Goal: Navigation & Orientation: Find specific page/section

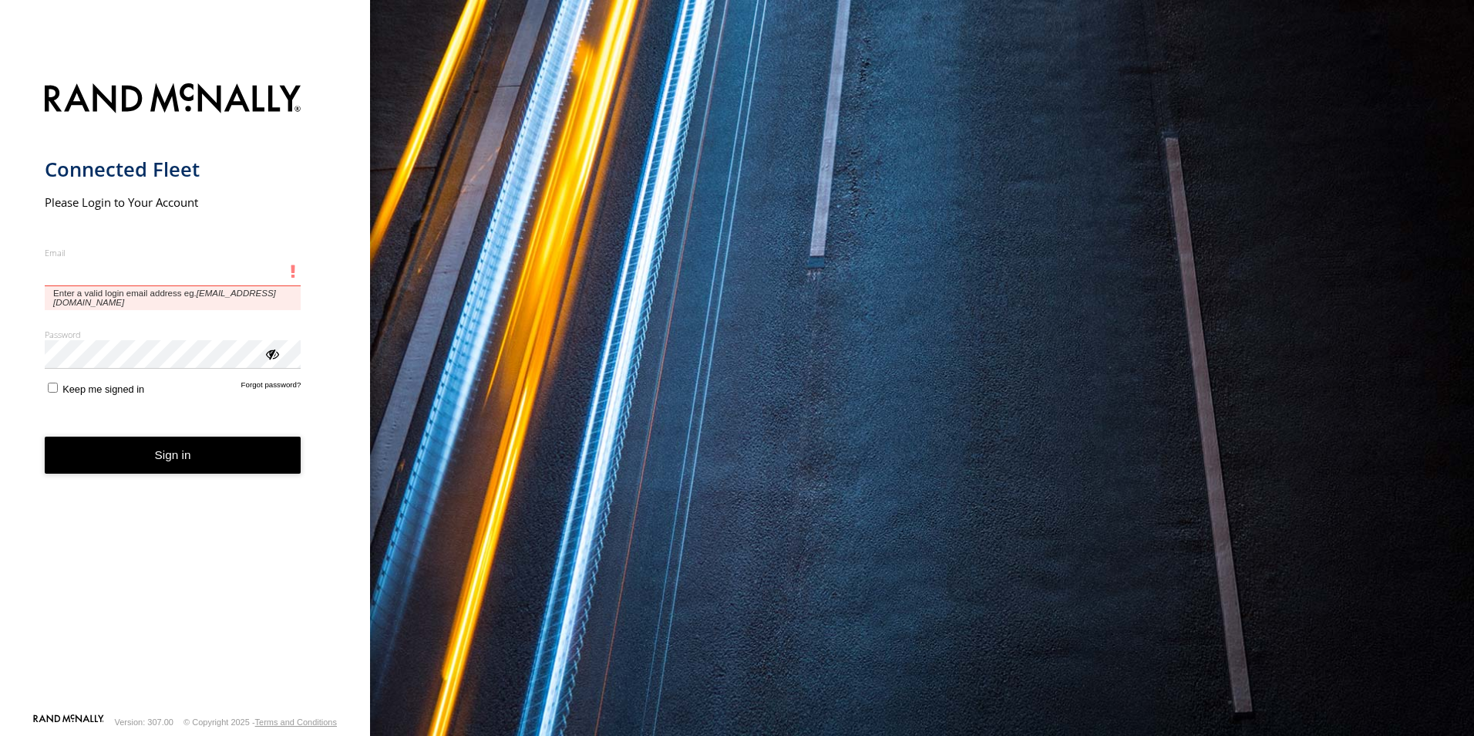
click at [124, 260] on input "Email" at bounding box center [173, 272] width 257 height 28
click at [81, 268] on input "Email" at bounding box center [173, 272] width 257 height 28
type input "**********"
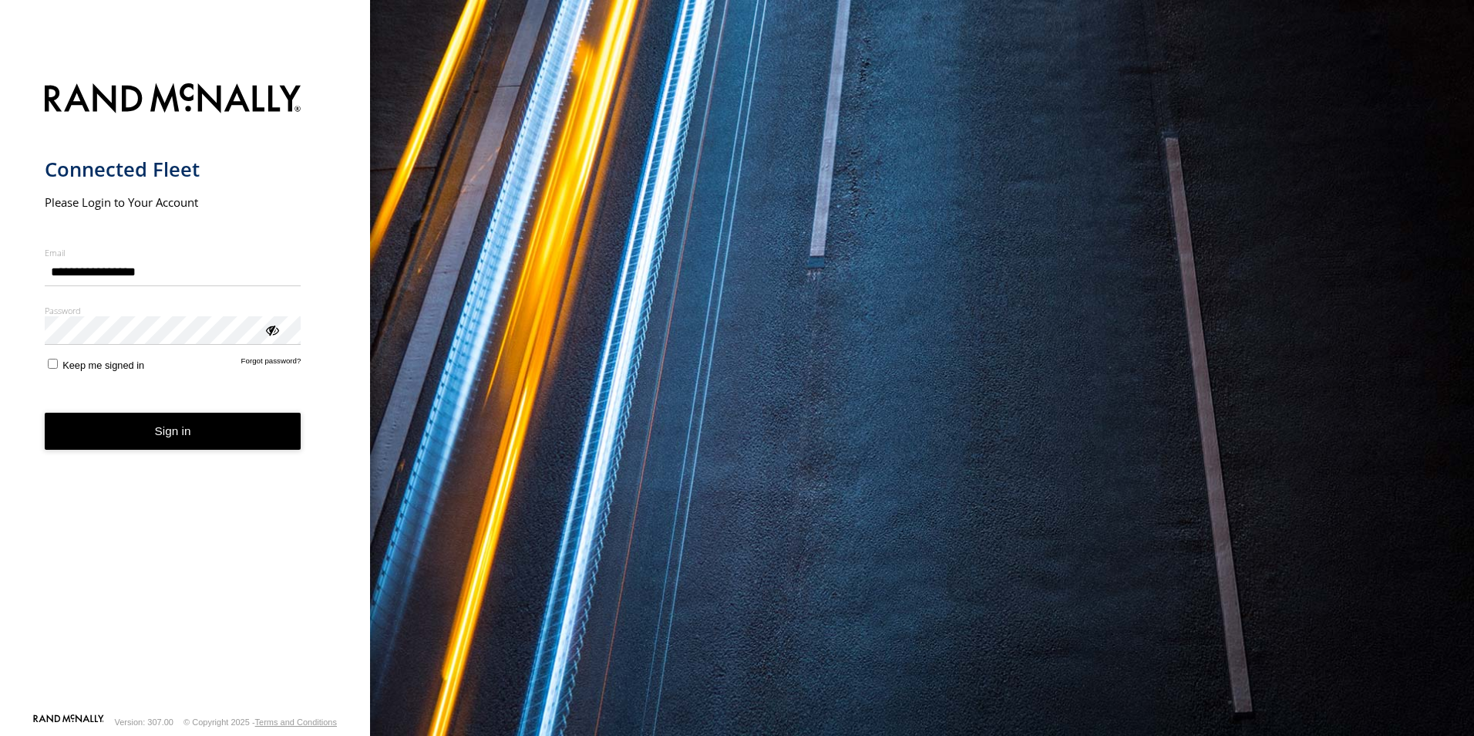
click at [268, 337] on div "ViewPassword" at bounding box center [271, 329] width 15 height 15
click at [72, 365] on span "Keep me signed in" at bounding box center [103, 365] width 82 height 12
click at [237, 436] on button "Sign in" at bounding box center [173, 432] width 257 height 38
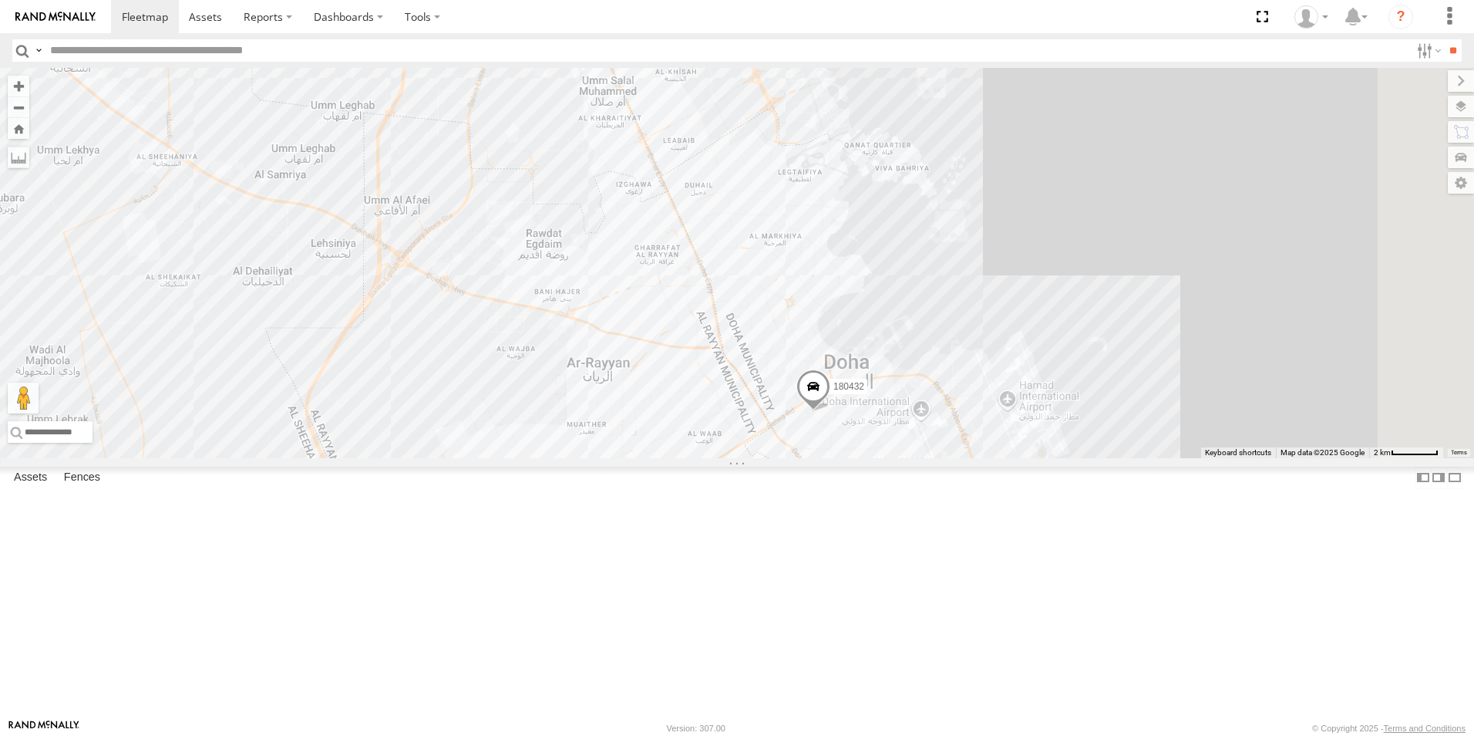
click at [0, 0] on div "DOH Logistics" at bounding box center [0, 0] width 0 height 0
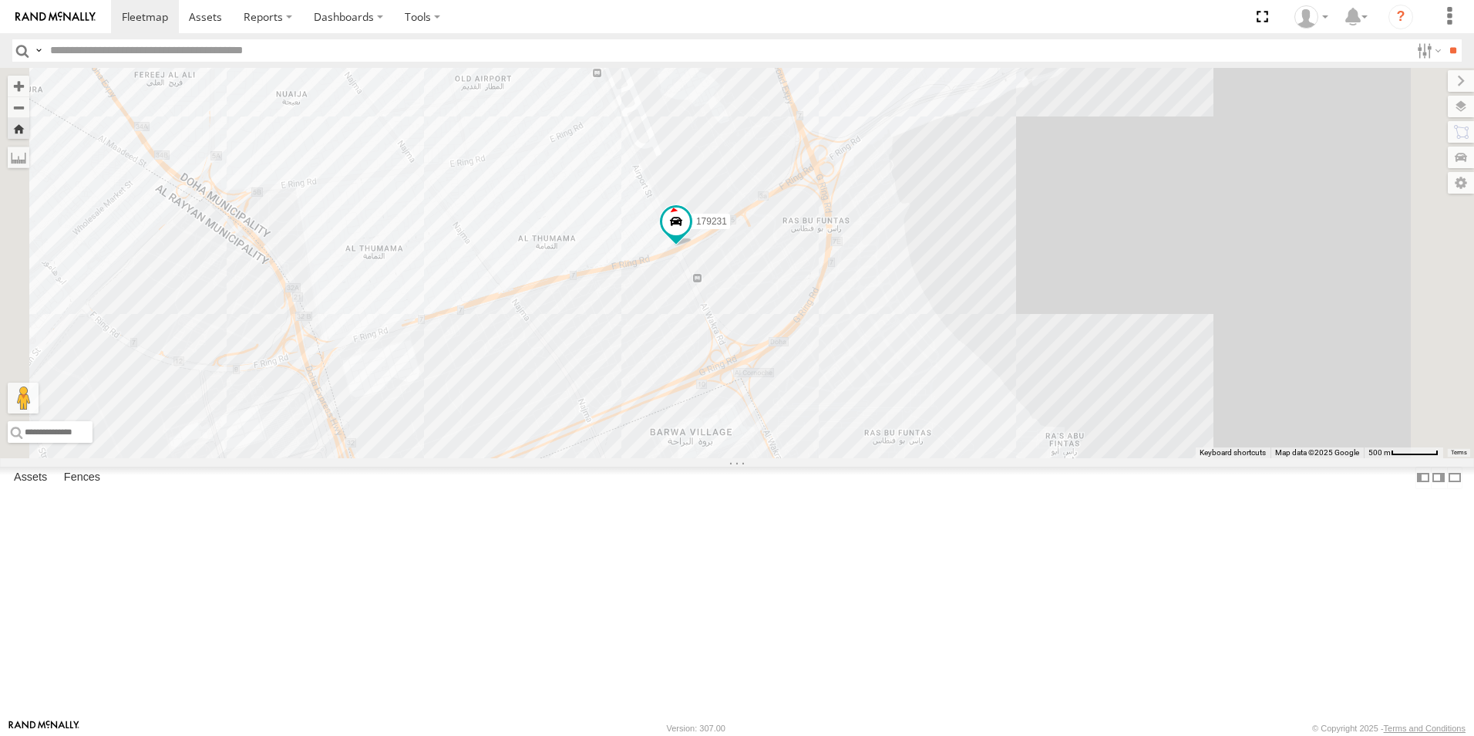
click at [0, 0] on div "155180- Salman" at bounding box center [0, 0] width 0 height 0
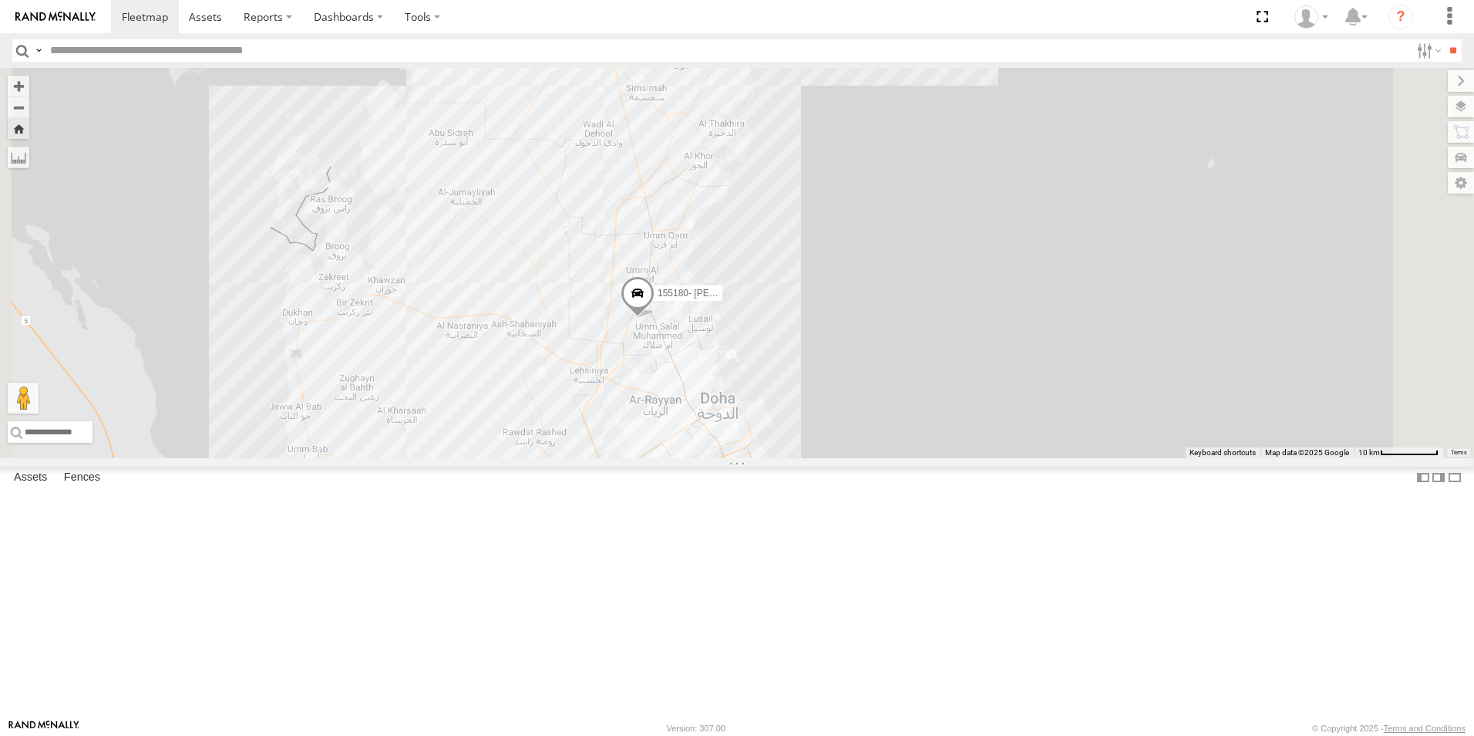
click at [693, 333] on div "155180- Salman" at bounding box center [737, 263] width 1474 height 390
click at [93, 488] on label "Fences" at bounding box center [82, 477] width 52 height 22
click at [36, 488] on label "Assets" at bounding box center [30, 477] width 49 height 22
click at [0, 0] on div "179231" at bounding box center [0, 0] width 0 height 0
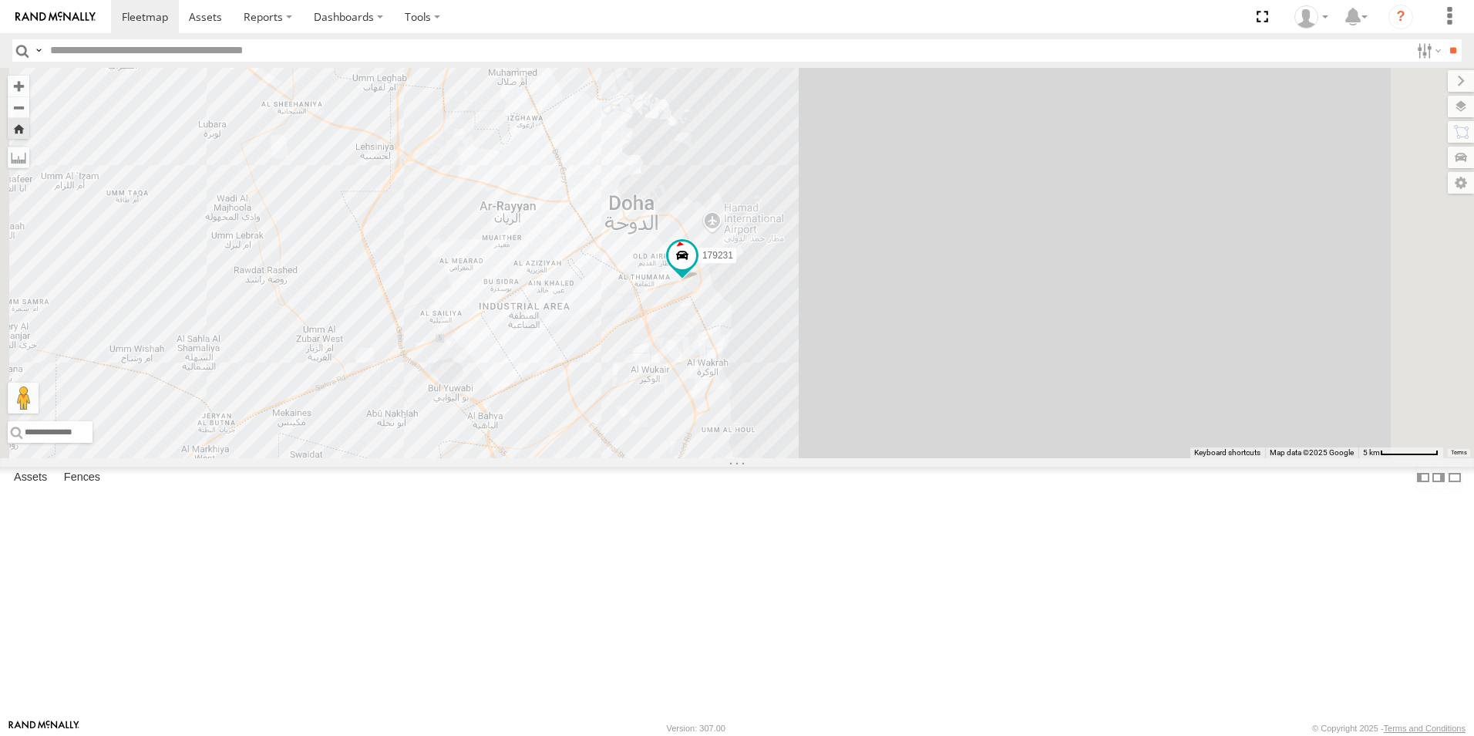
click at [0, 0] on div "DOH Logistics" at bounding box center [0, 0] width 0 height 0
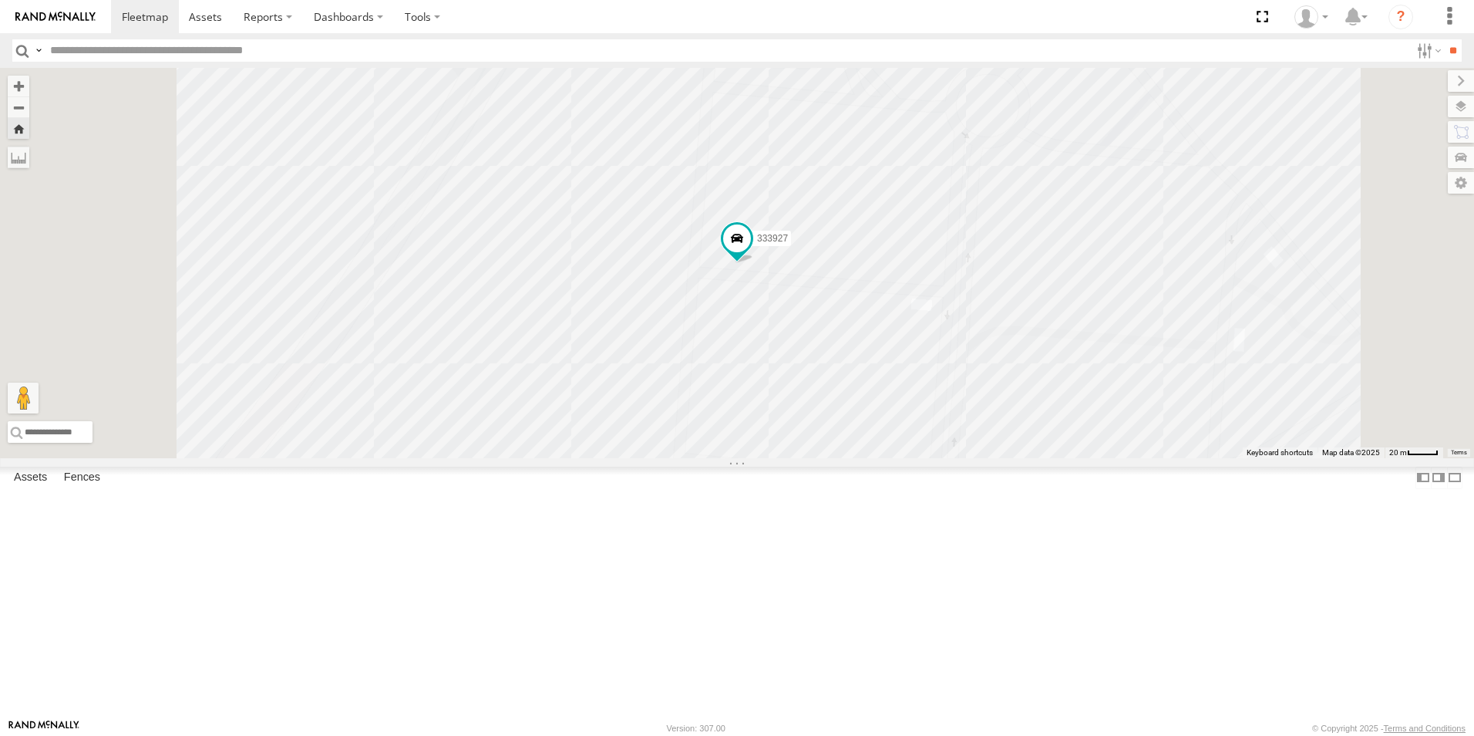
click at [50, 14] on img at bounding box center [55, 17] width 80 height 11
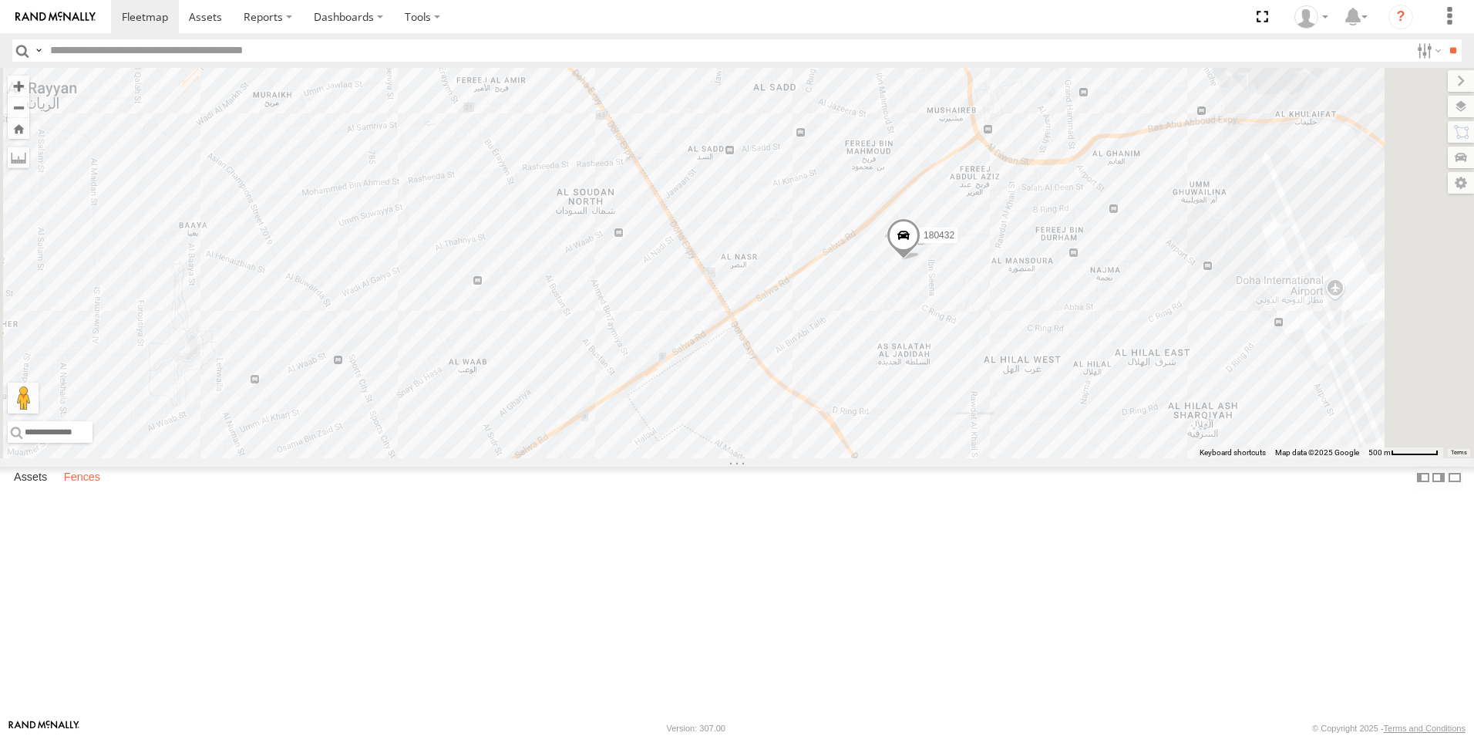
click at [79, 488] on label "Fences" at bounding box center [82, 477] width 52 height 22
click at [36, 488] on label "Assets" at bounding box center [30, 477] width 49 height 22
click at [35, 488] on label "Assets" at bounding box center [30, 477] width 49 height 22
click at [118, 52] on input "text" at bounding box center [727, 50] width 1366 height 22
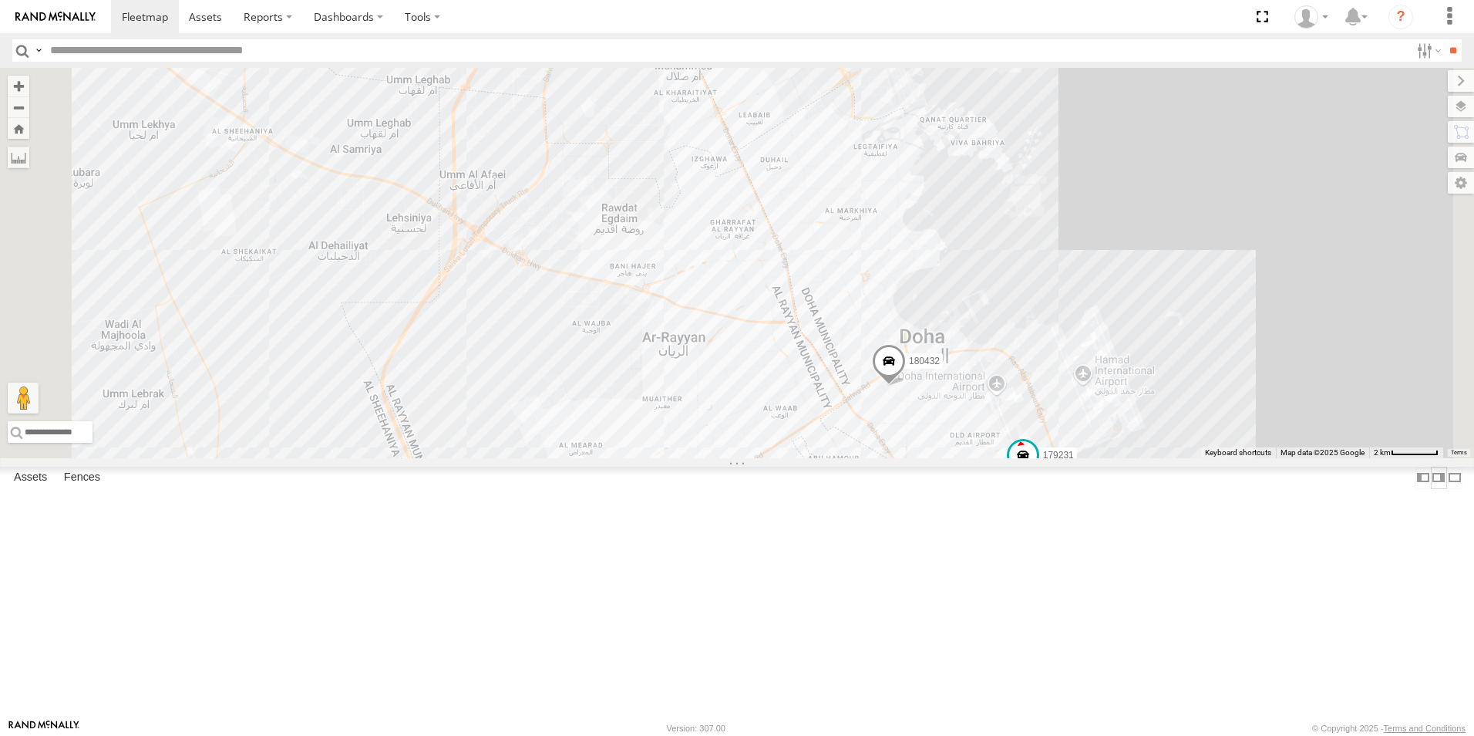
click at [1431, 489] on label at bounding box center [1438, 477] width 15 height 22
click at [1416, 489] on label at bounding box center [1423, 477] width 15 height 22
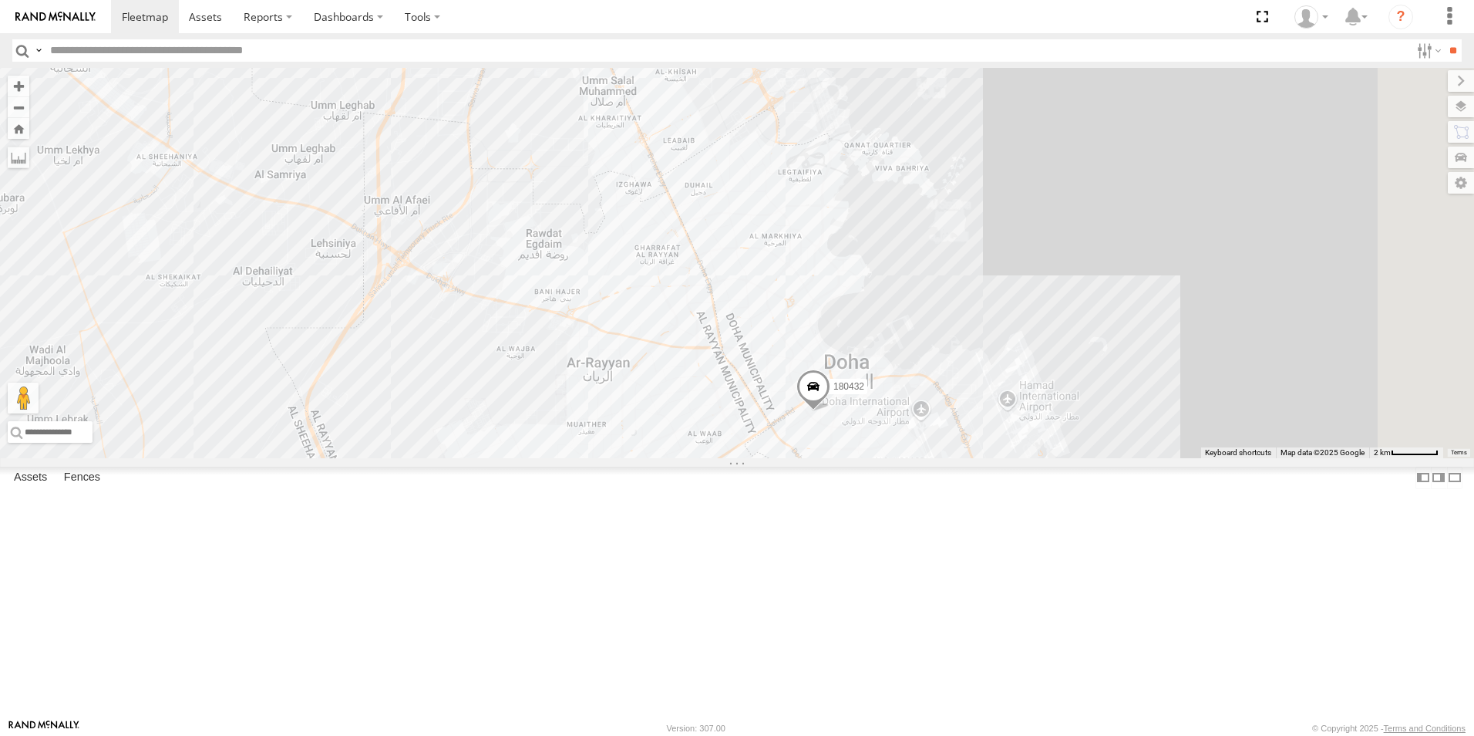
click at [542, 37] on div "2" at bounding box center [526, 21] width 31 height 31
drag, startPoint x: 866, startPoint y: 455, endPoint x: 828, endPoint y: 297, distance: 162.5
click at [828, 297] on div "179231 180432 2" at bounding box center [737, 263] width 1474 height 390
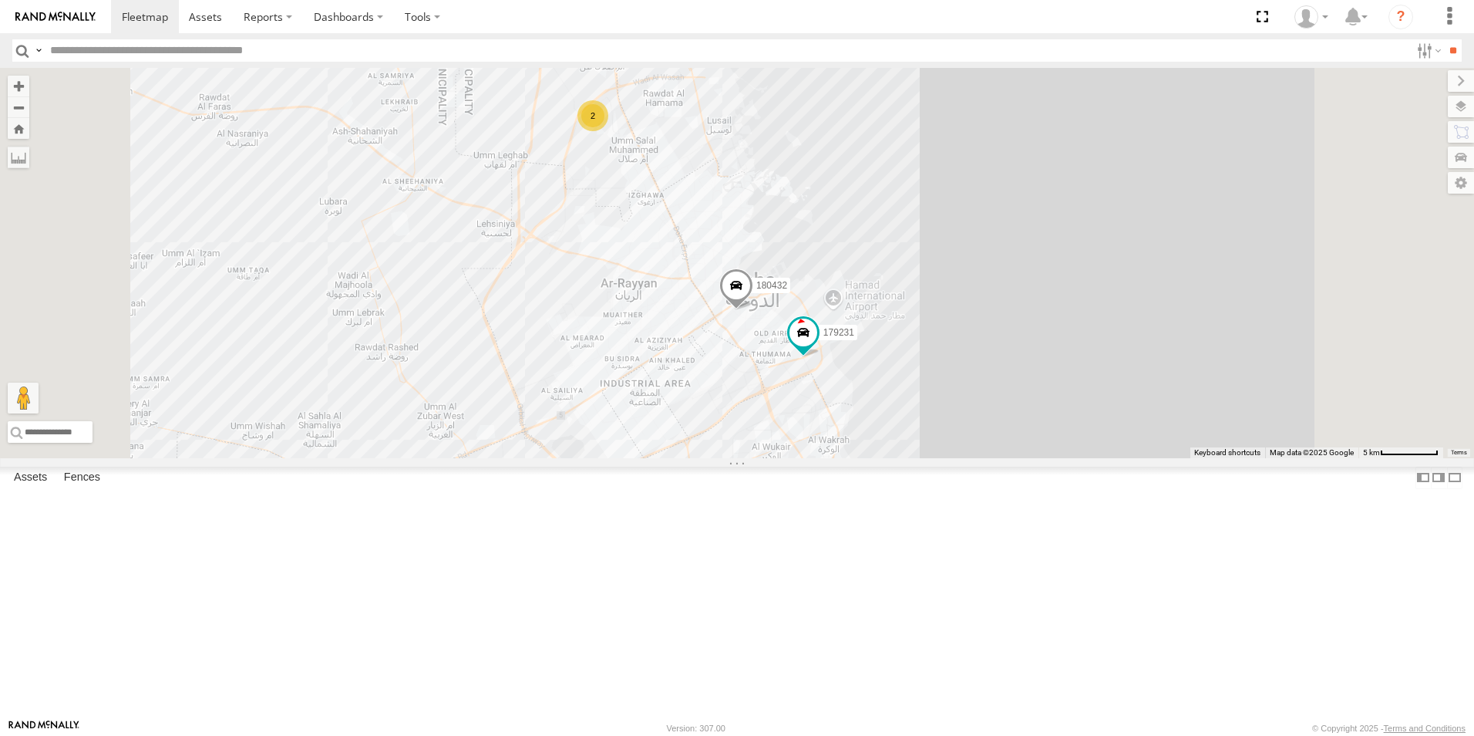
click at [1115, 360] on div "179231 180432 2" at bounding box center [737, 263] width 1474 height 390
click at [374, 495] on div "Assets Fences Fence Mgt Route Mgt" at bounding box center [737, 480] width 1474 height 29
click at [1447, 489] on label at bounding box center [1454, 477] width 15 height 22
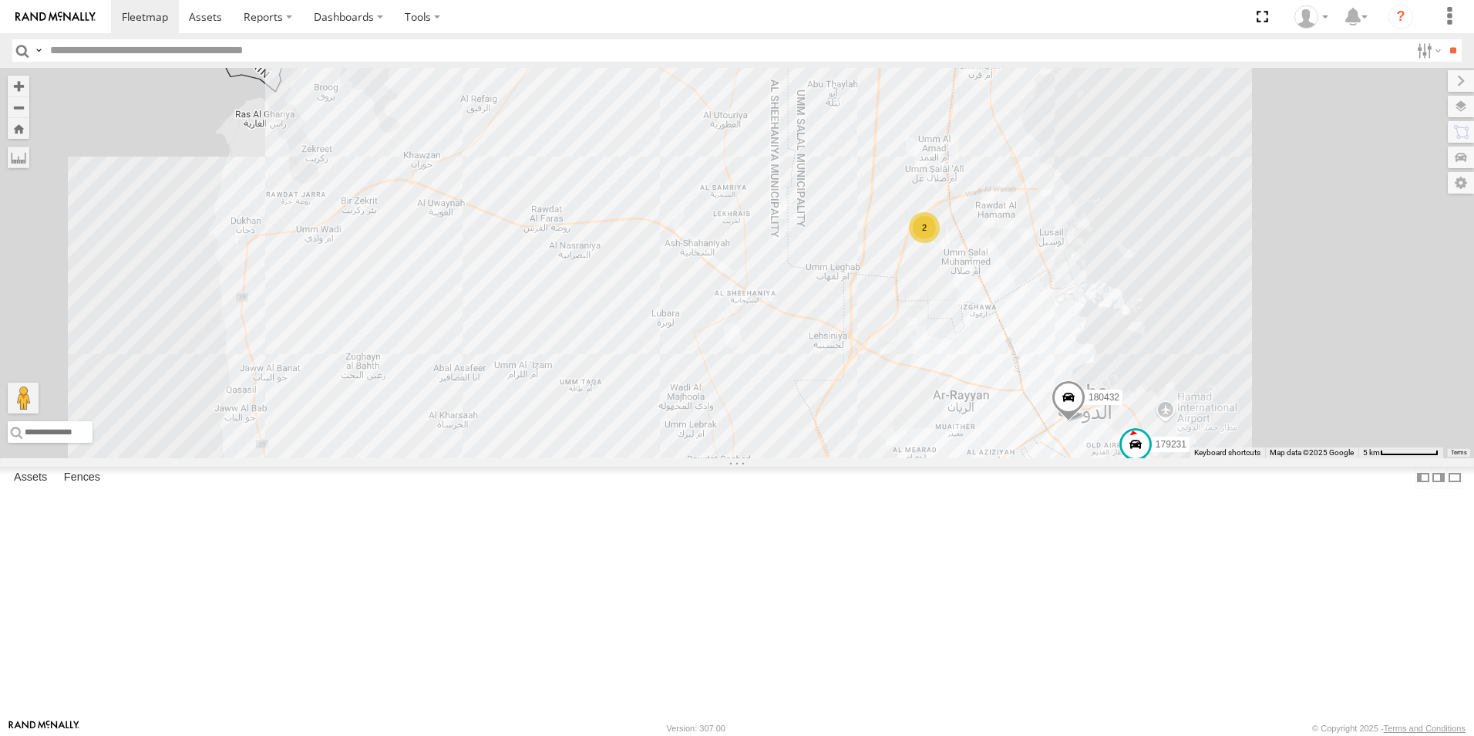
click at [0, 0] on label at bounding box center [0, 0] width 0 height 0
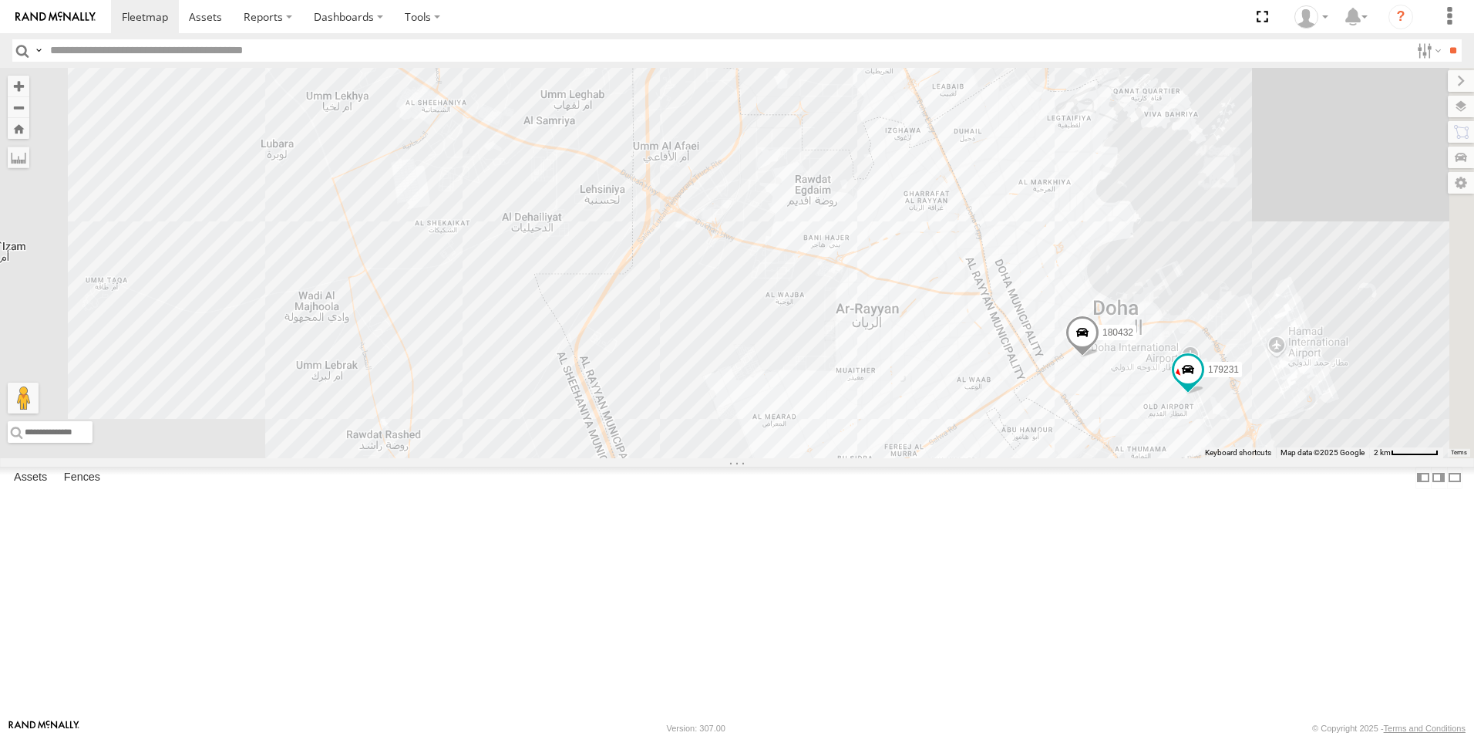
drag, startPoint x: 952, startPoint y: 493, endPoint x: 777, endPoint y: 462, distance: 177.1
click at [777, 458] on div "179231 180432 2" at bounding box center [737, 263] width 1474 height 390
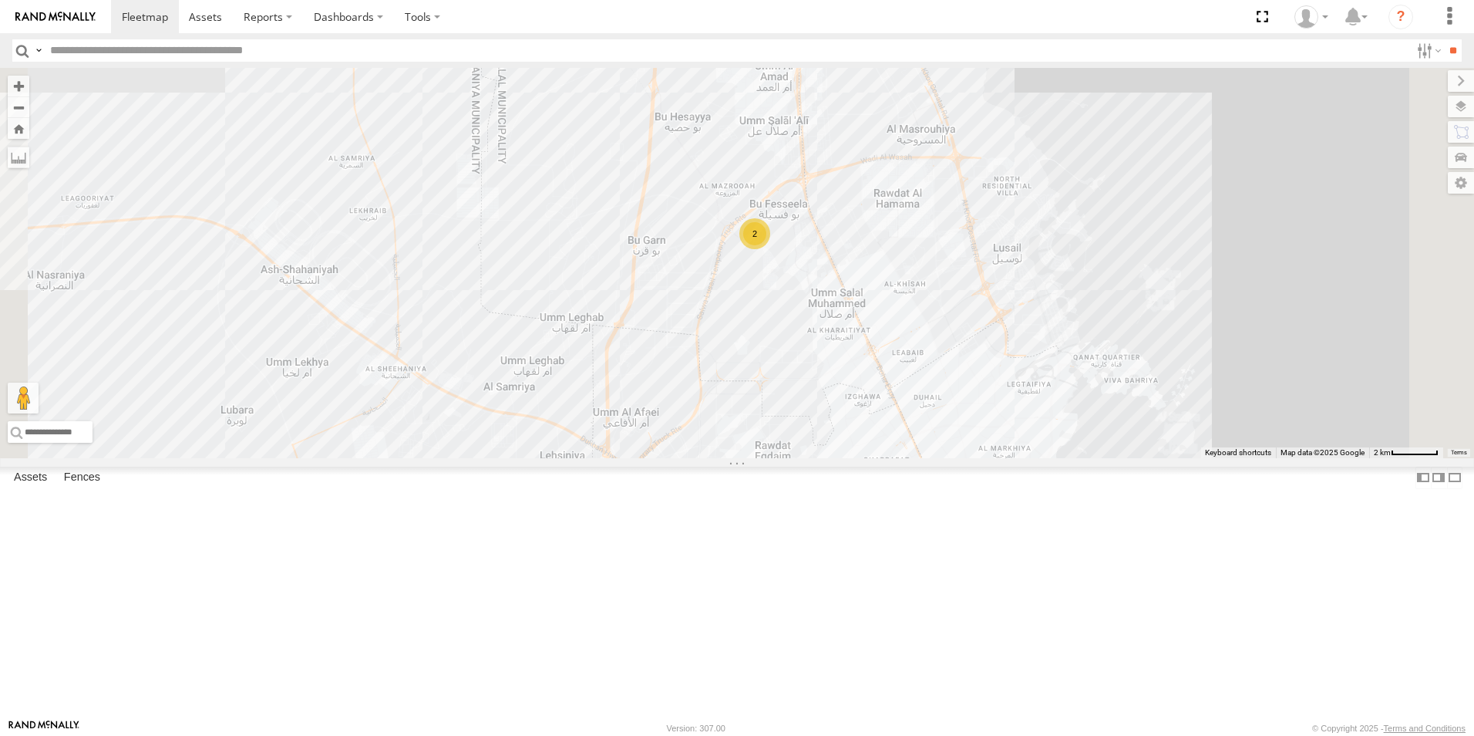
click at [116, 56] on input "text" at bounding box center [727, 50] width 1366 height 22
type input "*****"
click at [1444, 39] on input "**" at bounding box center [1453, 50] width 18 height 22
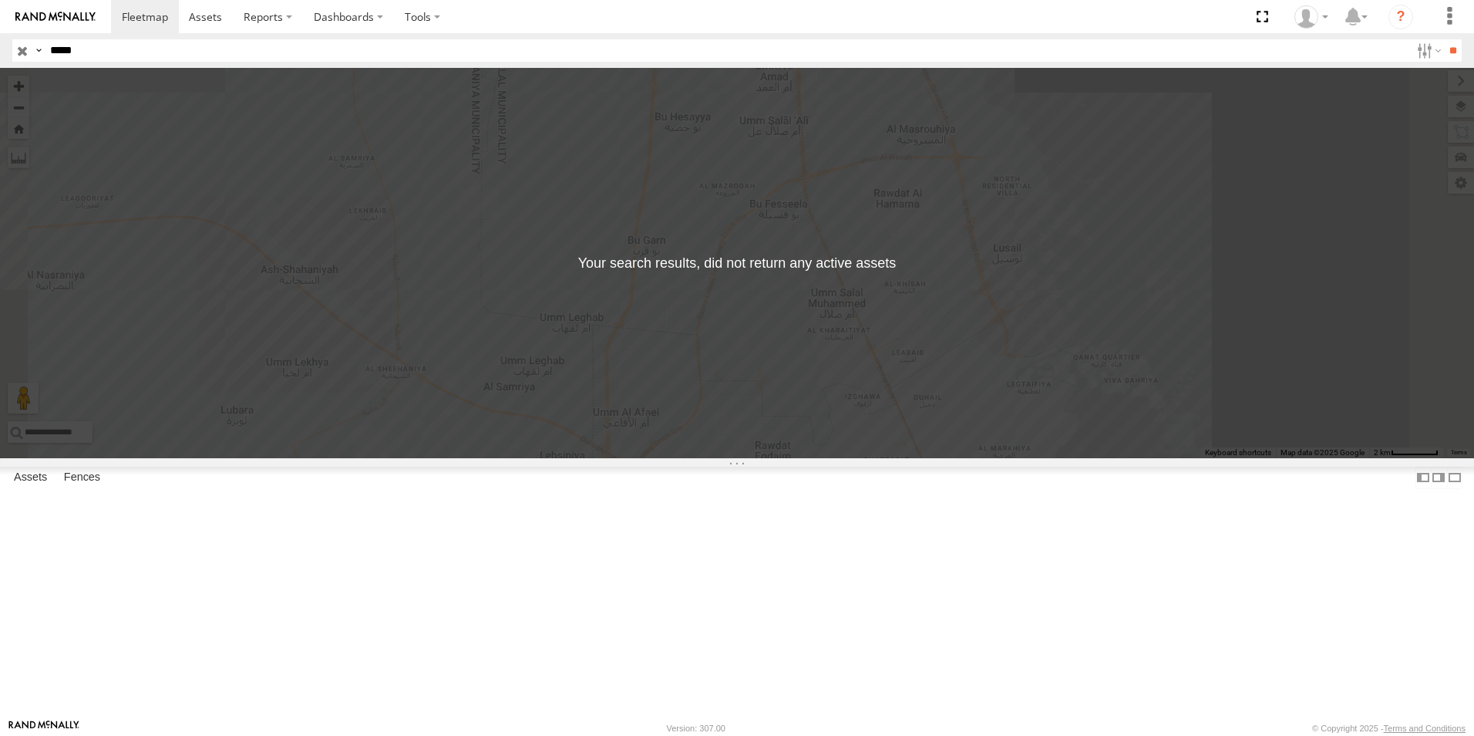
drag, startPoint x: 102, startPoint y: 52, endPoint x: 28, endPoint y: 35, distance: 75.9
click at [28, 35] on header "Search Query Asset ID Asset Label Registration Manufacturer Model VIN Job ID" at bounding box center [737, 50] width 1474 height 35
drag, startPoint x: 89, startPoint y: 52, endPoint x: 51, endPoint y: 49, distance: 37.9
click at [51, 49] on input "*****" at bounding box center [727, 50] width 1366 height 22
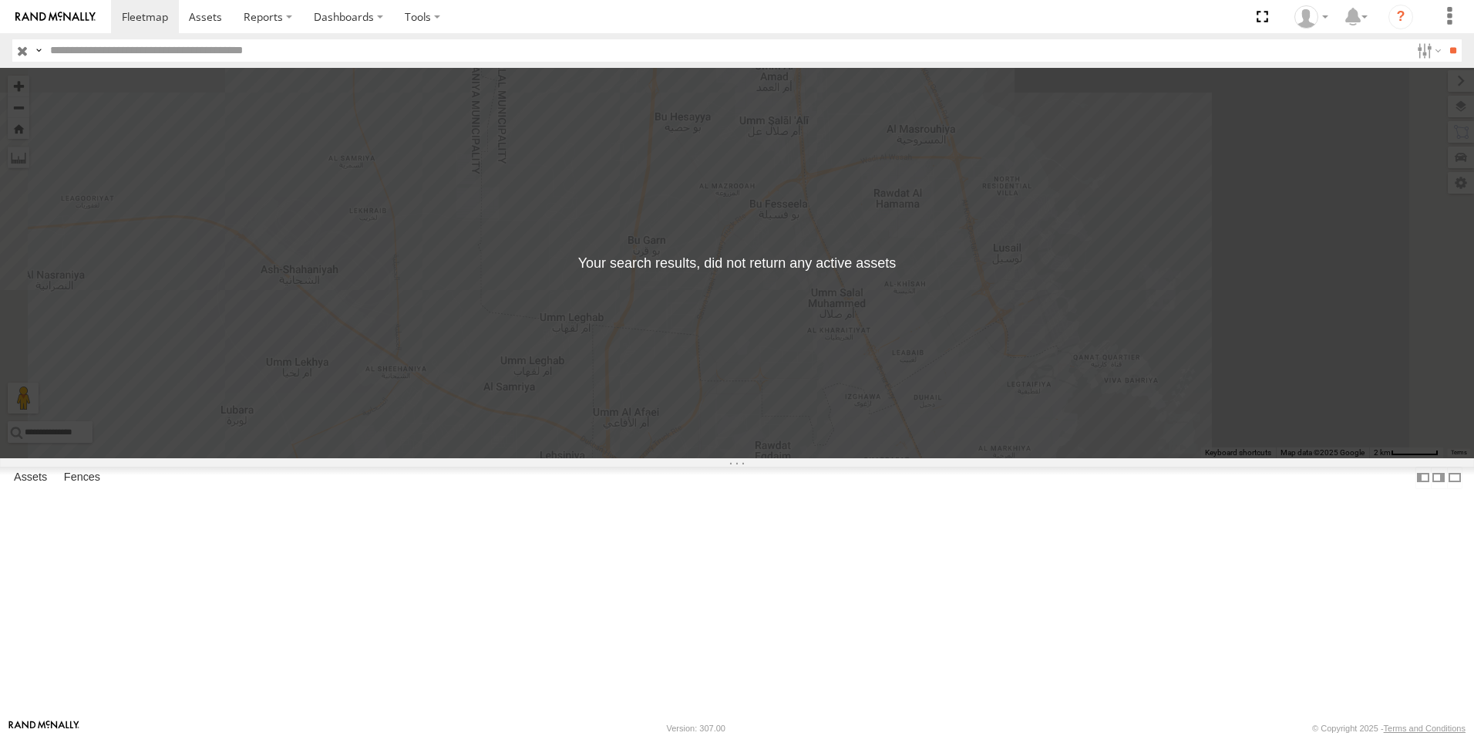
click at [16, 49] on input "button" at bounding box center [22, 50] width 20 height 22
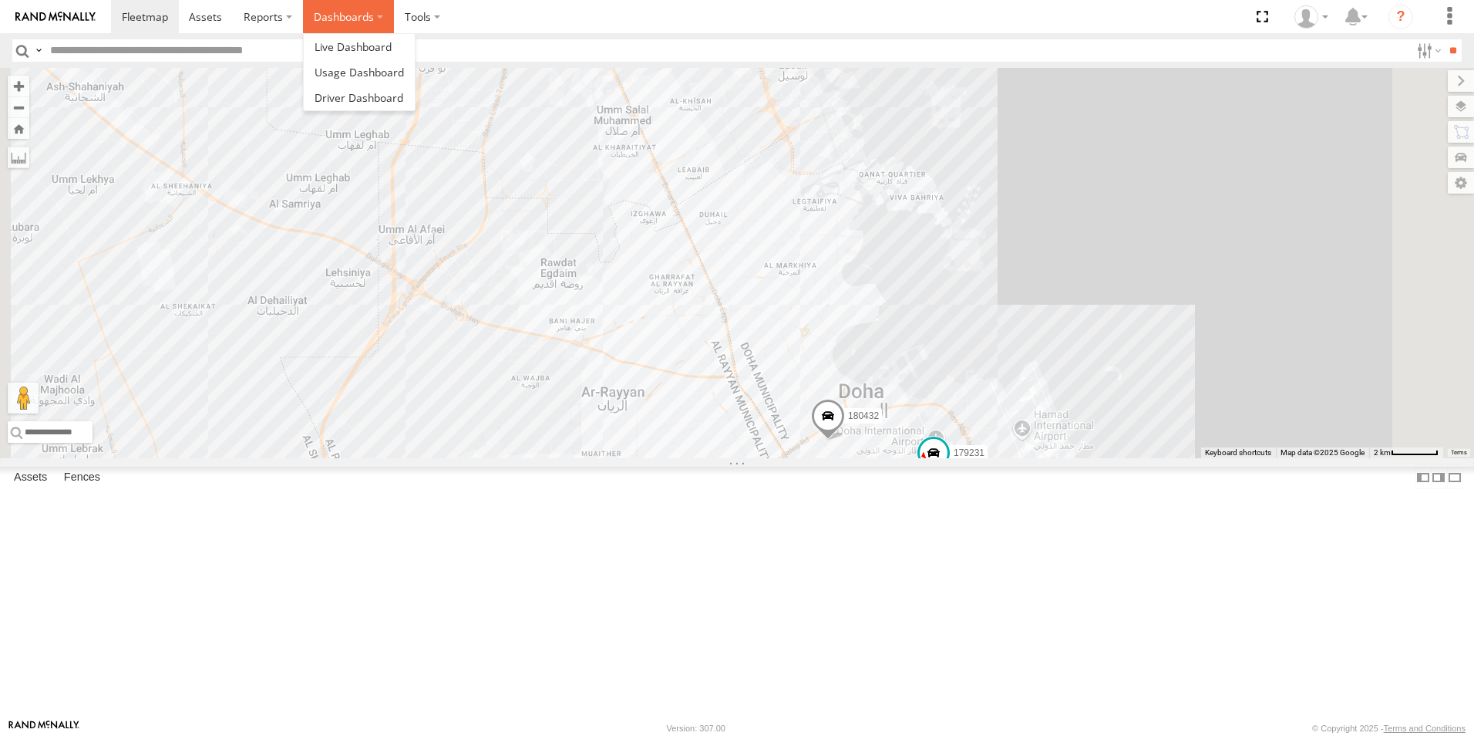
click at [322, 19] on label "Dashboards" at bounding box center [348, 16] width 91 height 33
click at [338, 42] on span at bounding box center [353, 46] width 77 height 15
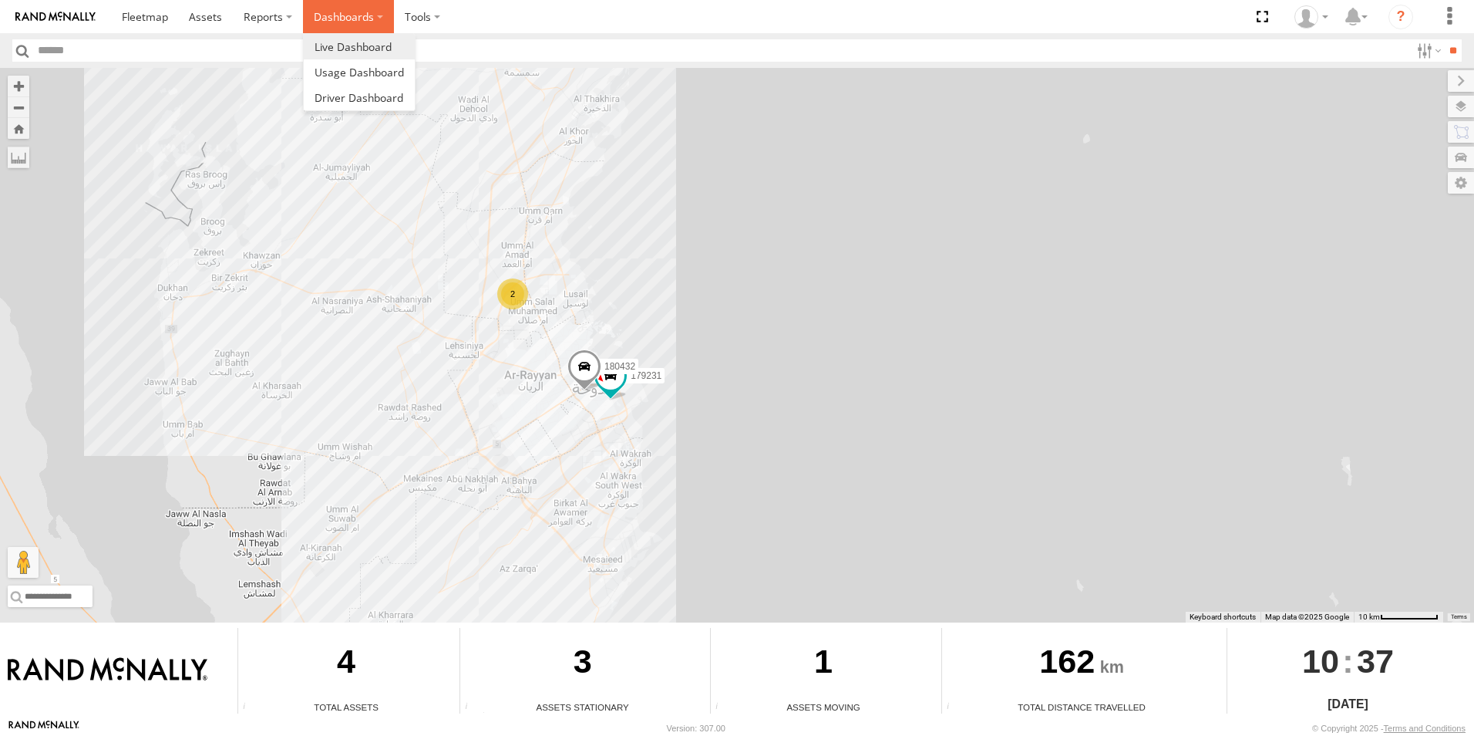
click at [366, 22] on label "Dashboards" at bounding box center [348, 16] width 91 height 33
click at [375, 93] on span at bounding box center [359, 97] width 89 height 15
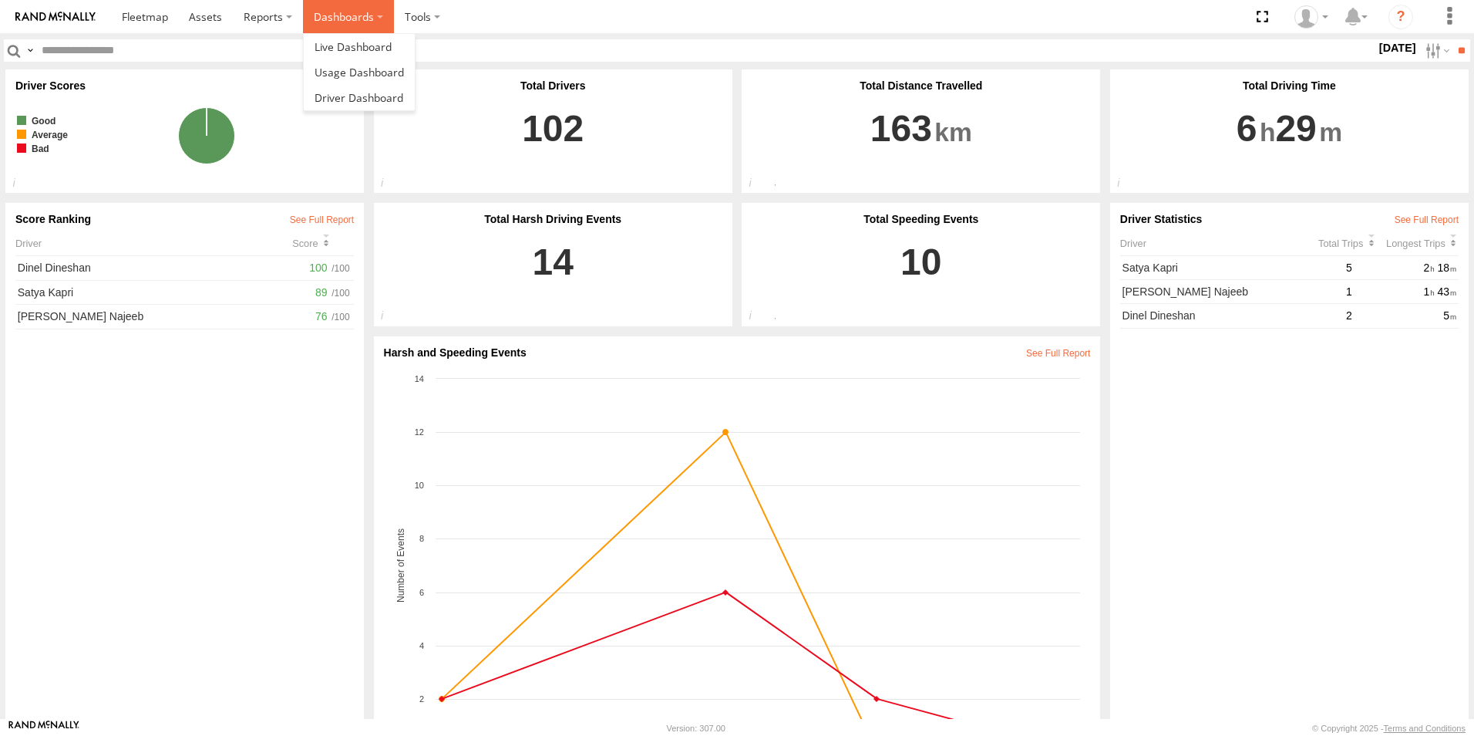
click at [328, 16] on label "Dashboards" at bounding box center [348, 16] width 91 height 33
click at [346, 43] on span at bounding box center [353, 46] width 77 height 15
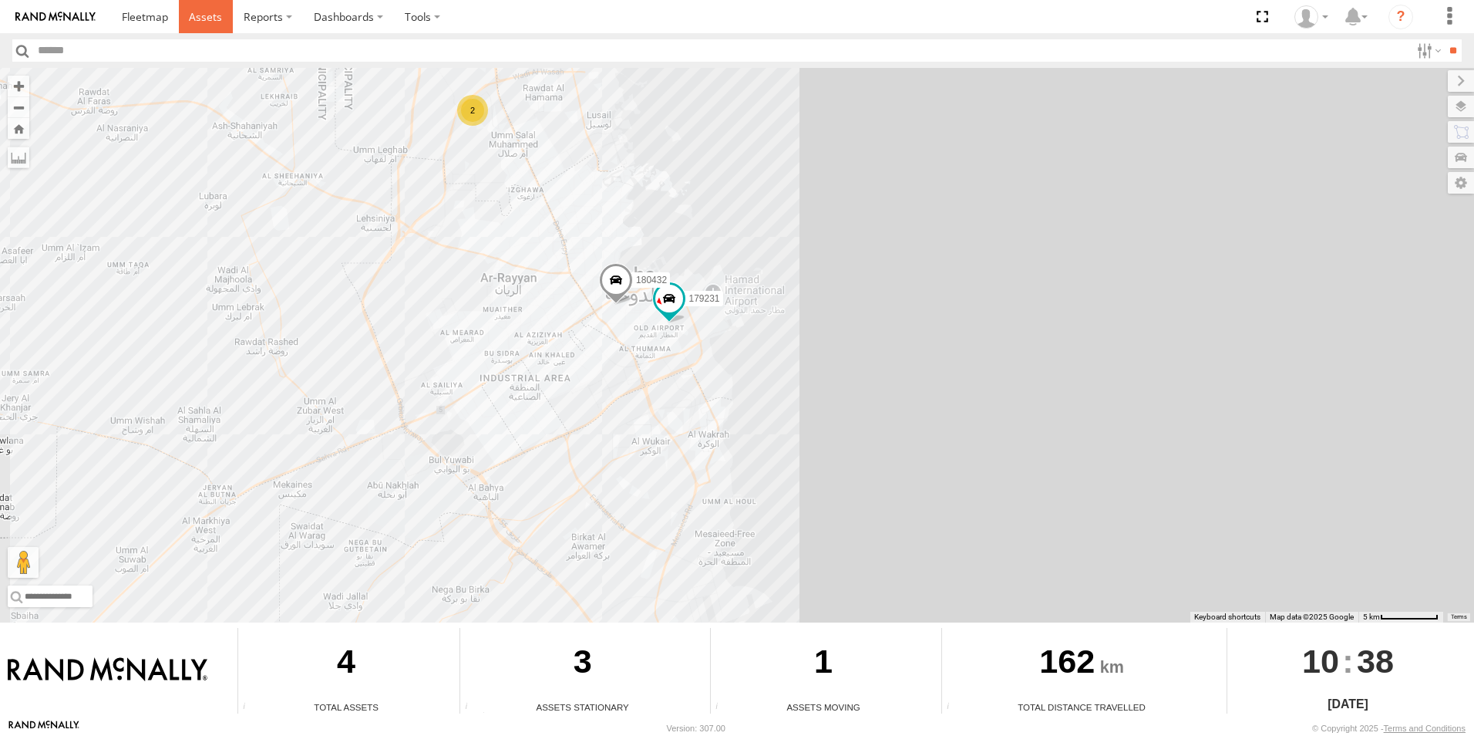
click at [212, 15] on span at bounding box center [205, 16] width 33 height 15
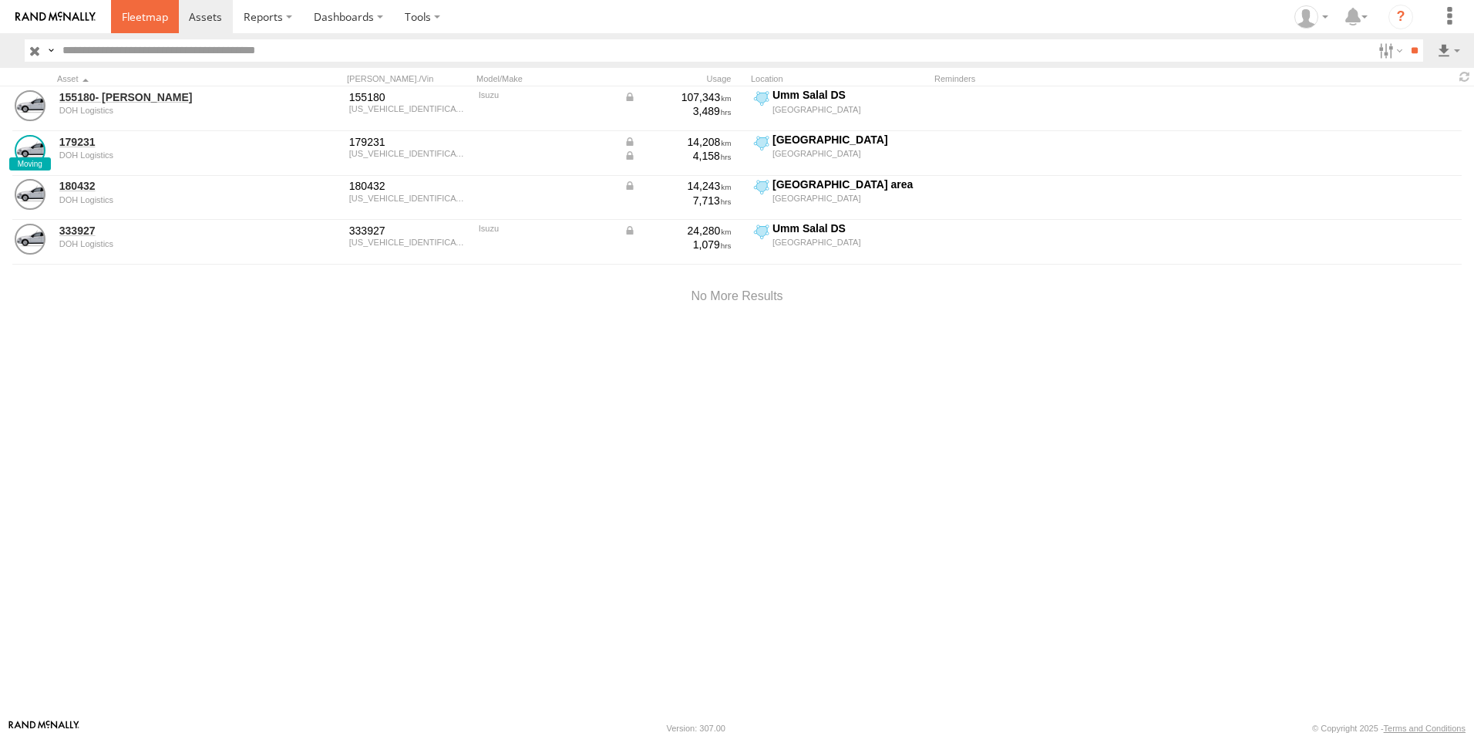
click at [153, 12] on span at bounding box center [145, 16] width 46 height 15
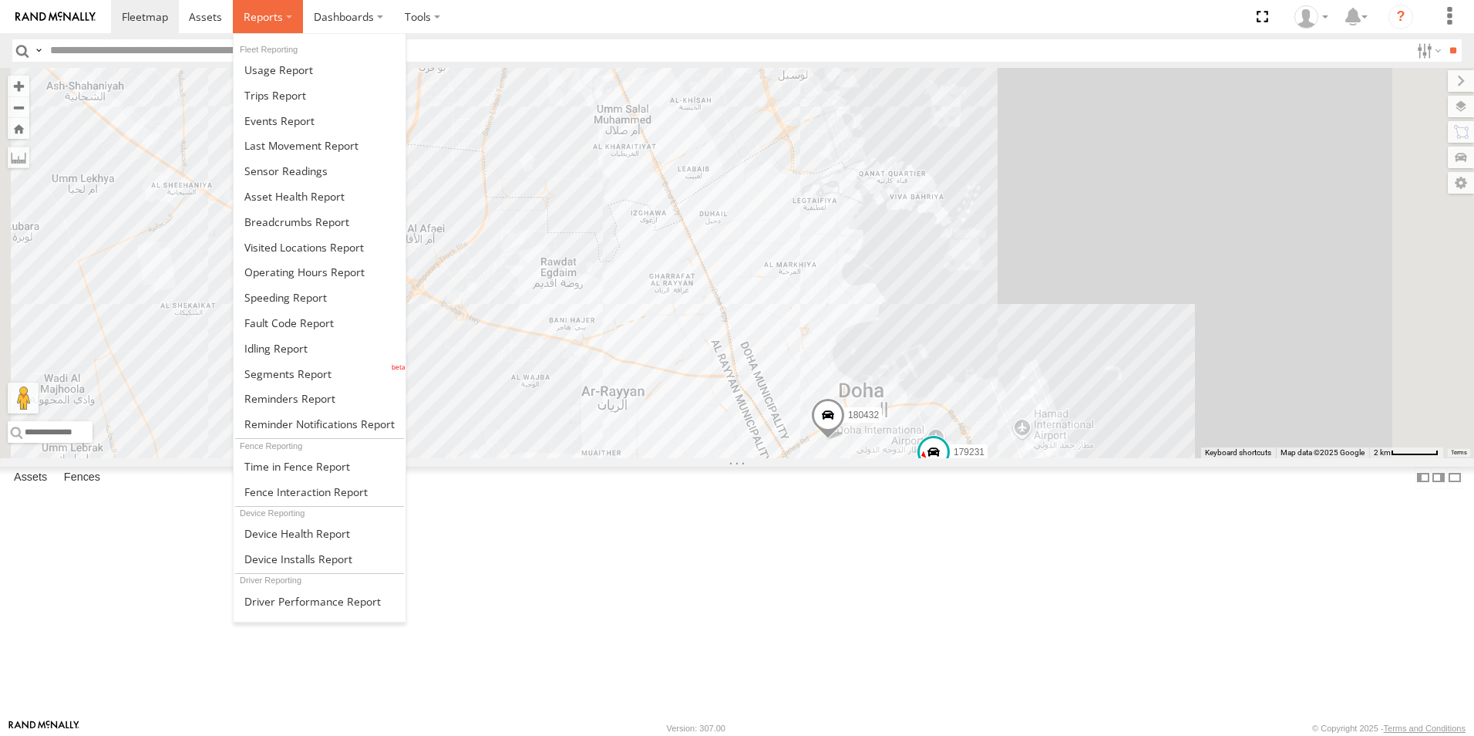
click at [258, 15] on span at bounding box center [263, 16] width 39 height 15
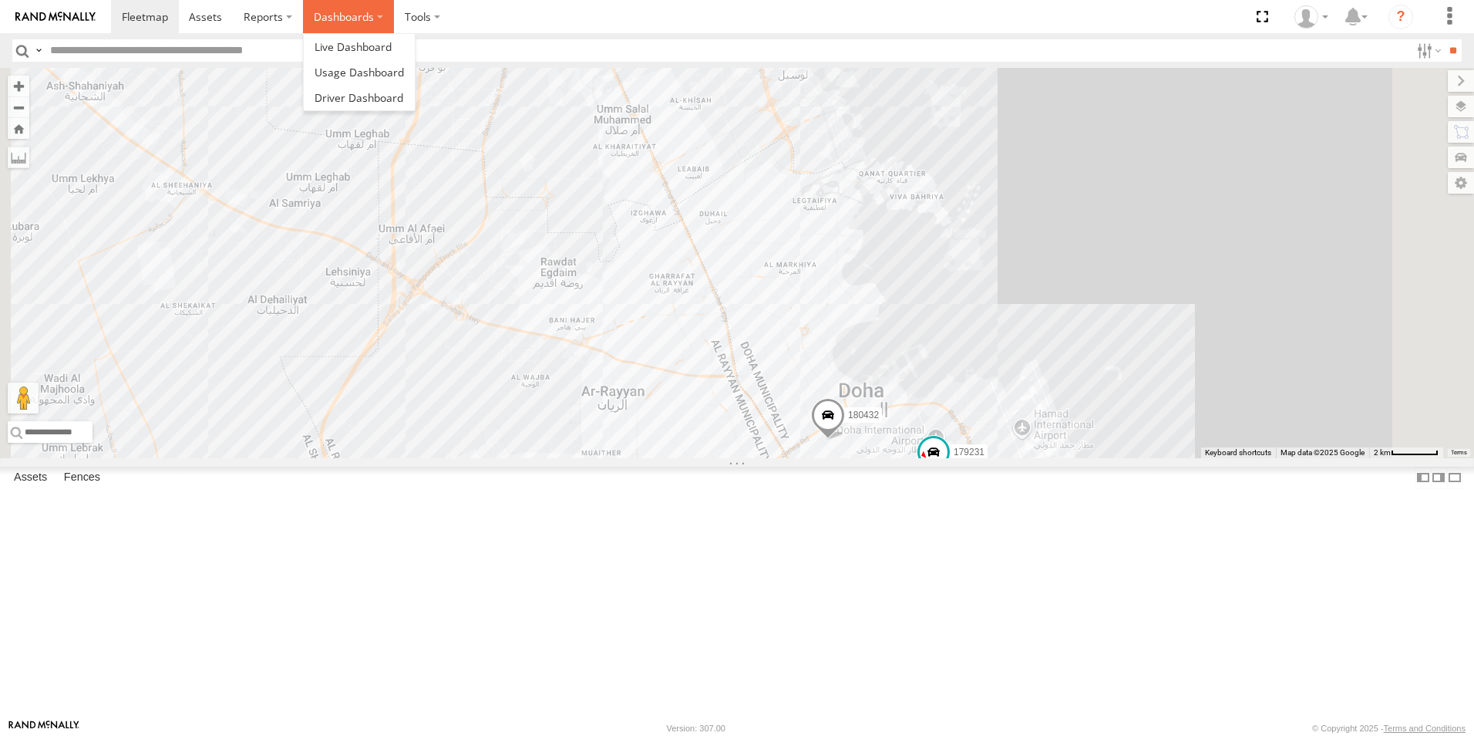
click at [315, 9] on label "Dashboards" at bounding box center [348, 16] width 91 height 33
click at [417, 14] on label at bounding box center [422, 16] width 57 height 33
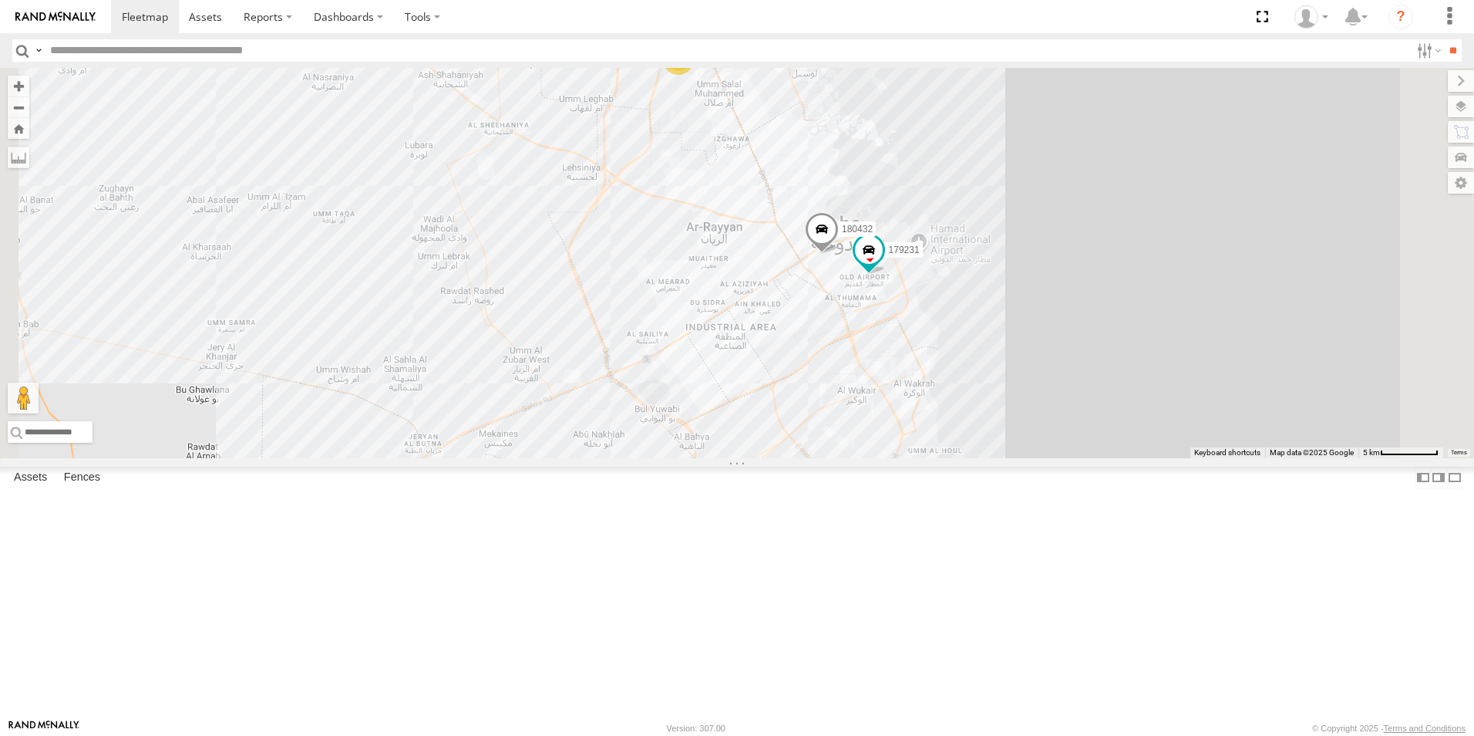
drag, startPoint x: 745, startPoint y: 376, endPoint x: 725, endPoint y: 391, distance: 25.3
click at [725, 391] on div "179231 180432 2" at bounding box center [737, 263] width 1474 height 390
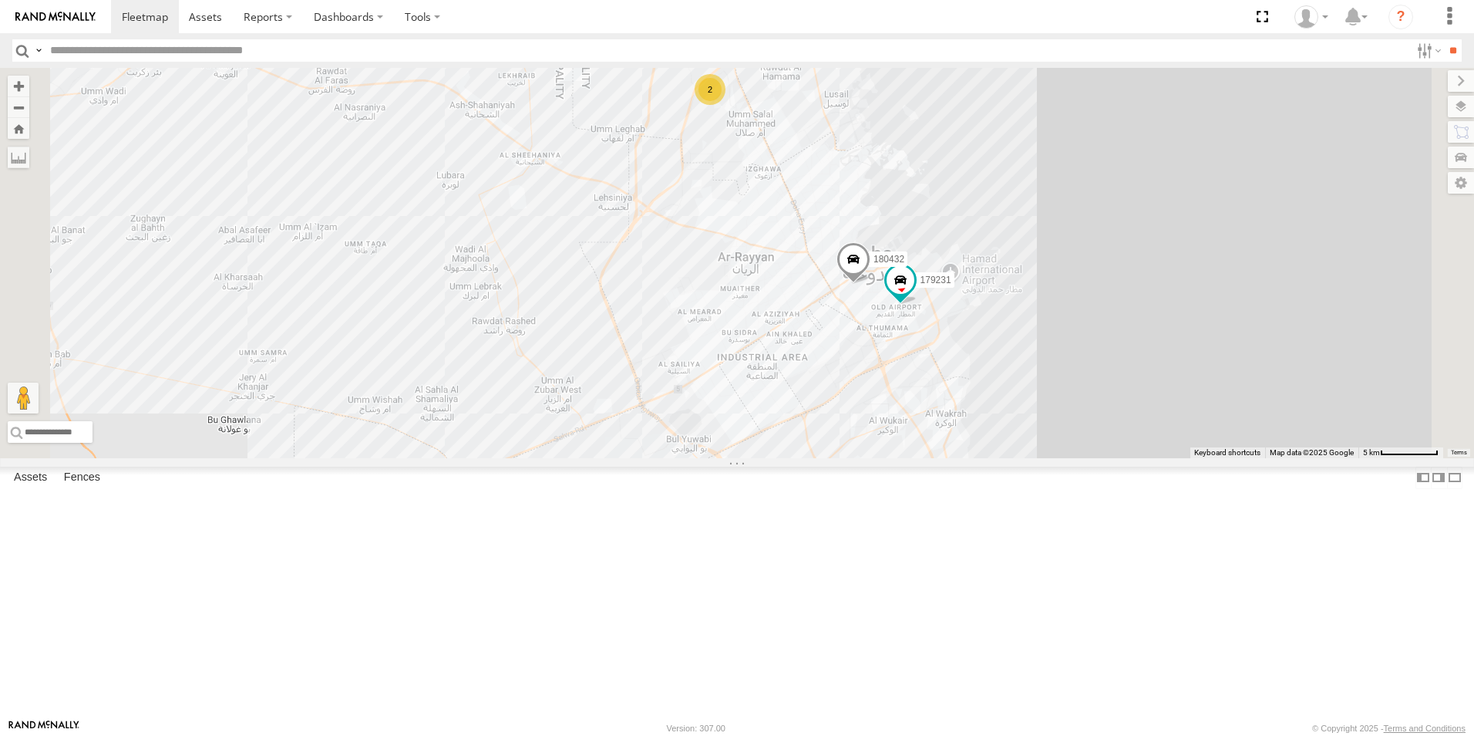
drag, startPoint x: 724, startPoint y: 391, endPoint x: 765, endPoint y: 423, distance: 51.7
click at [765, 423] on div "179231 180432 2" at bounding box center [737, 263] width 1474 height 390
click at [0, 0] on span at bounding box center [0, 0] width 0 height 0
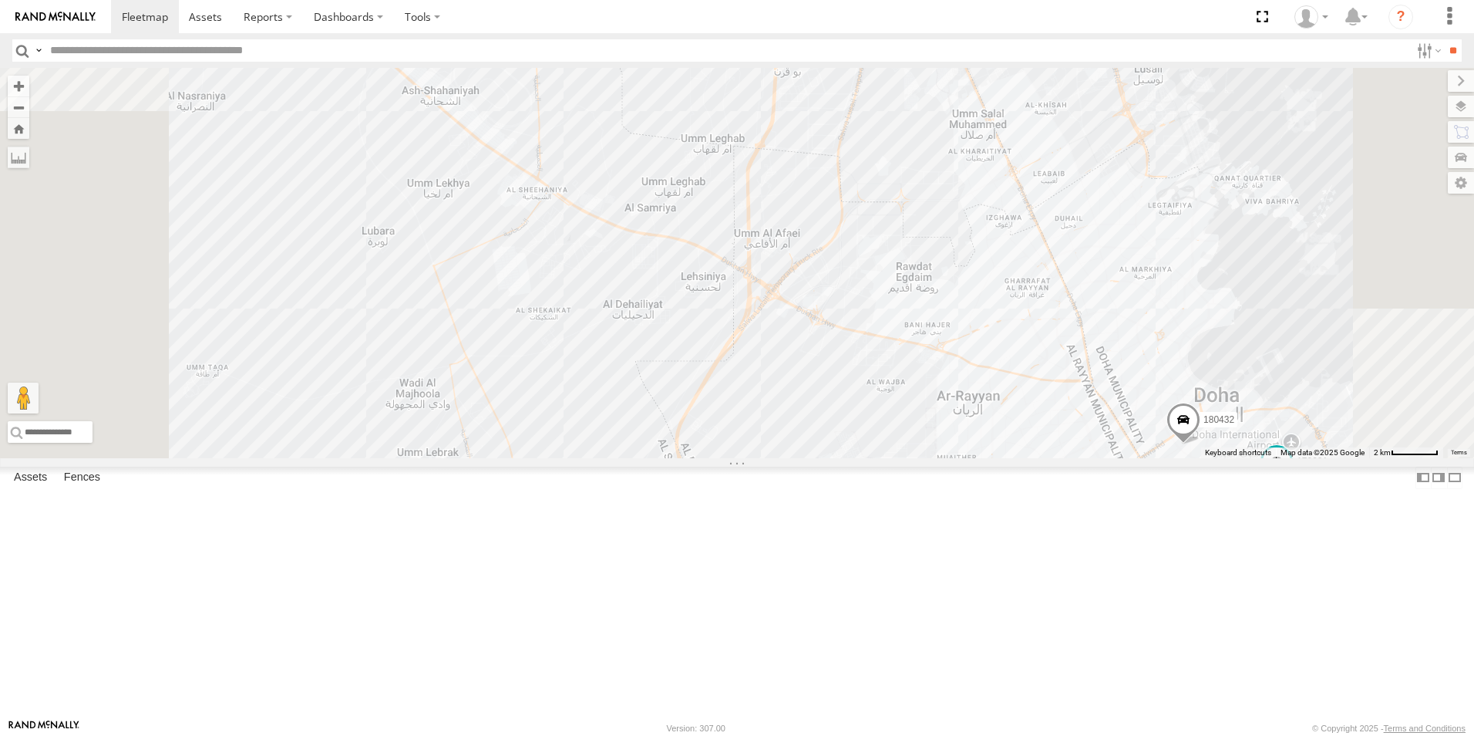
drag, startPoint x: 779, startPoint y: 397, endPoint x: 834, endPoint y: 585, distance: 196.2
click at [834, 458] on div "179231 180432" at bounding box center [737, 263] width 1474 height 390
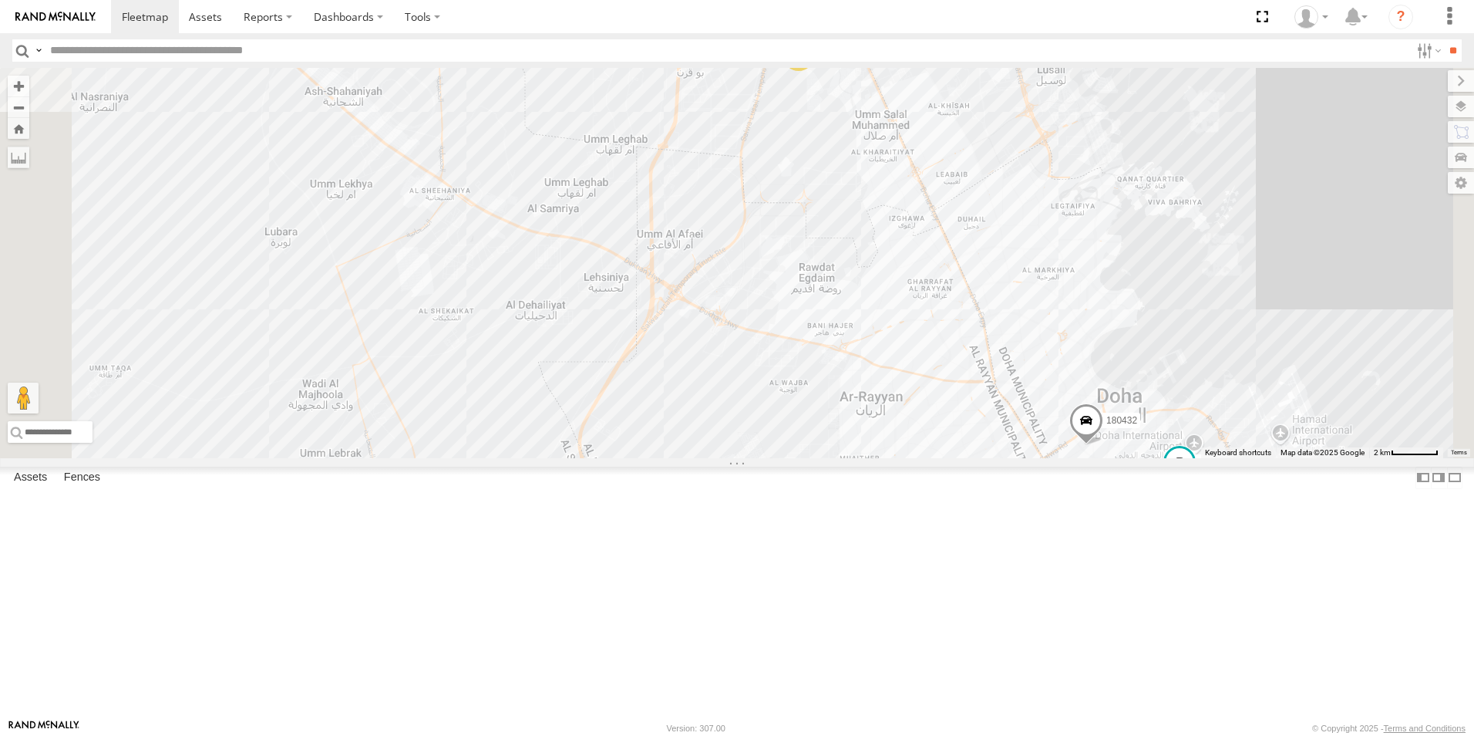
drag, startPoint x: 854, startPoint y: 526, endPoint x: 762, endPoint y: 482, distance: 102.4
click at [762, 458] on div "179231 180432 2" at bounding box center [737, 263] width 1474 height 390
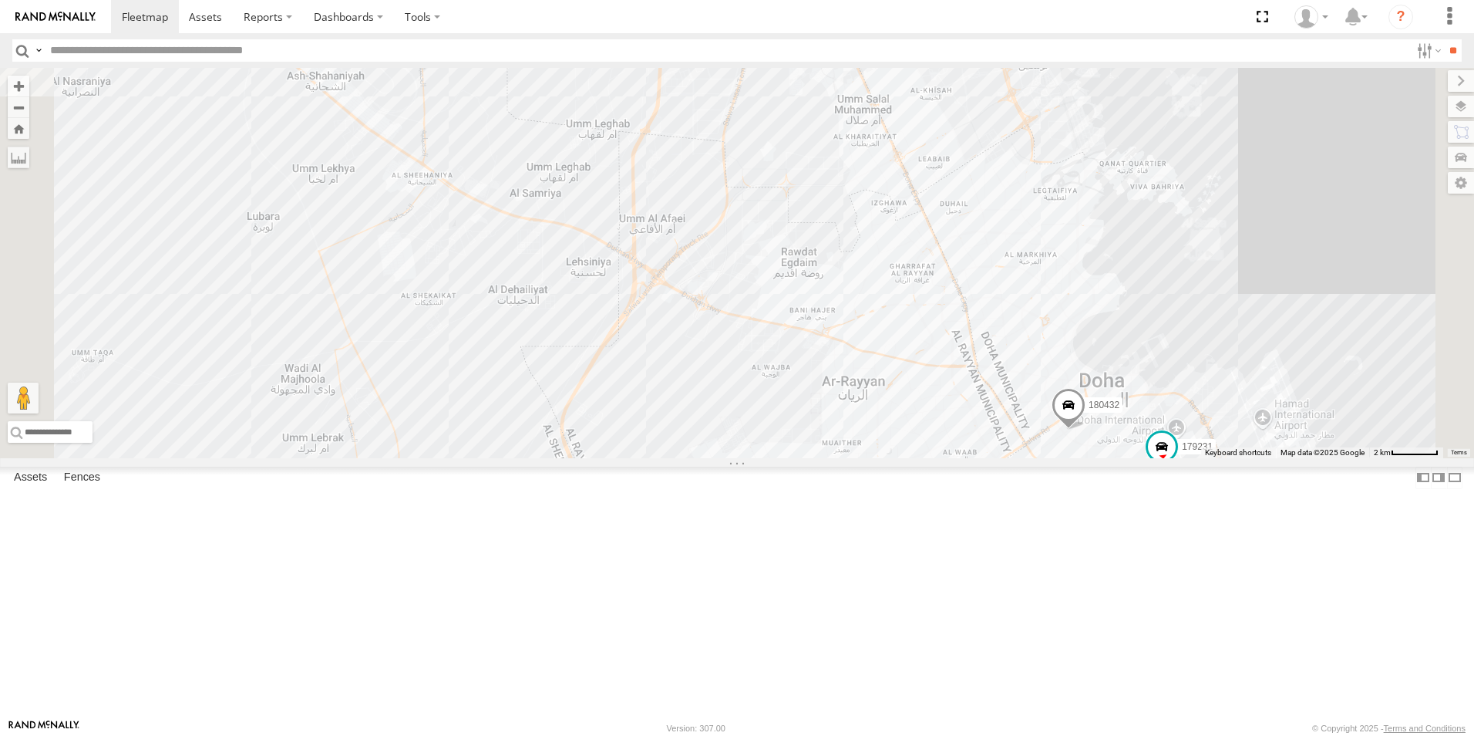
drag, startPoint x: 823, startPoint y: 527, endPoint x: 804, endPoint y: 509, distance: 26.2
click at [804, 458] on div "179231 180432 2" at bounding box center [737, 263] width 1474 height 390
click at [338, 21] on label "Dashboards" at bounding box center [348, 16] width 91 height 33
click at [359, 47] on span at bounding box center [353, 46] width 77 height 15
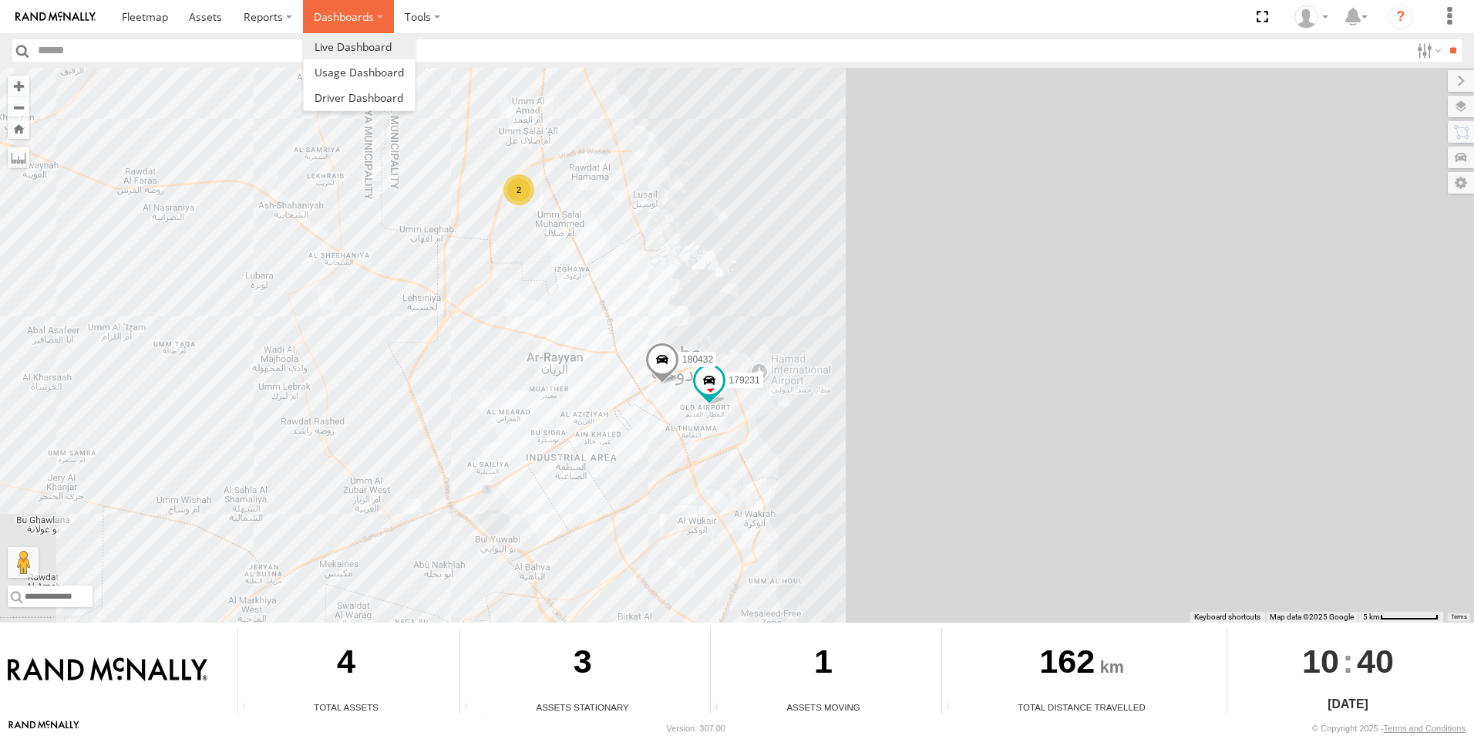
click at [347, 23] on label "Dashboards" at bounding box center [348, 16] width 91 height 33
click at [143, 11] on span at bounding box center [145, 16] width 46 height 15
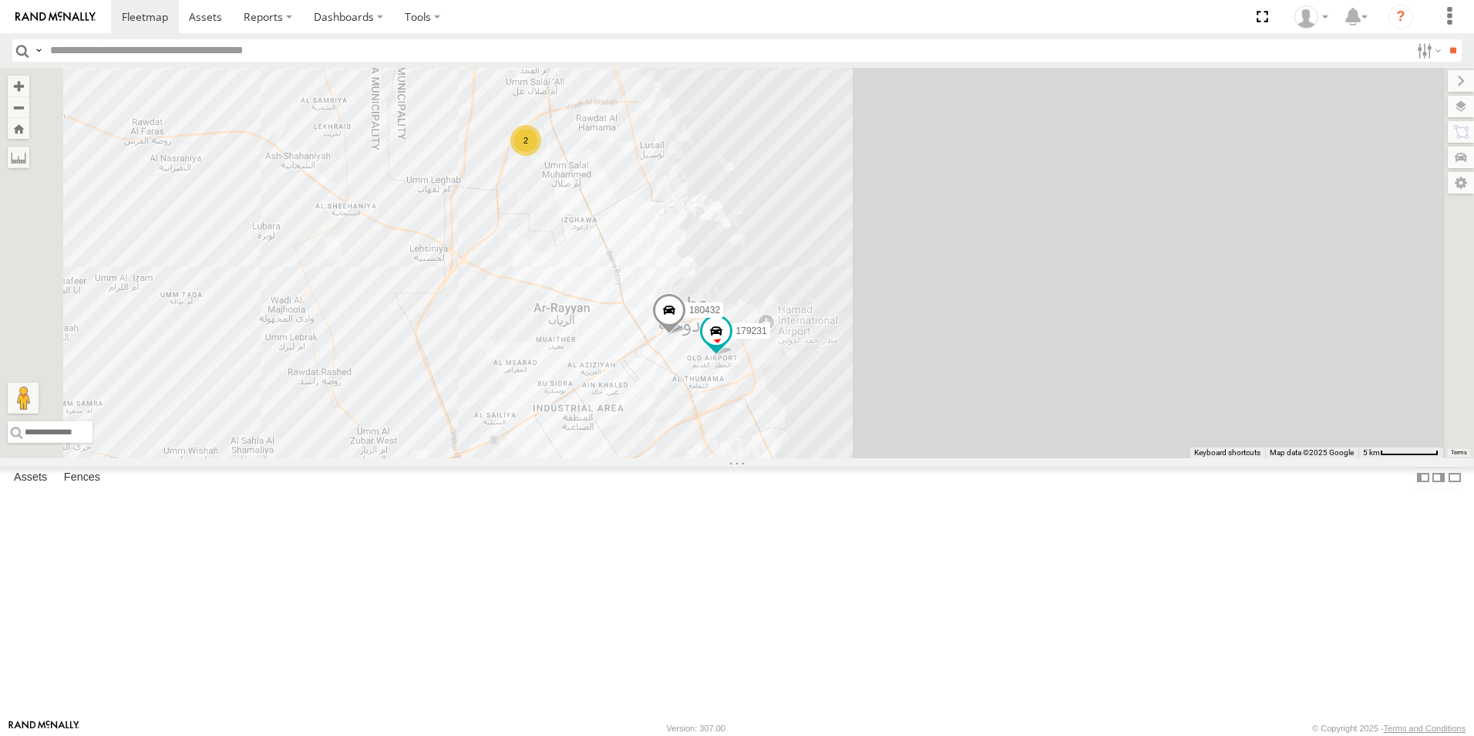
drag, startPoint x: 643, startPoint y: 292, endPoint x: 674, endPoint y: 328, distance: 47.6
click at [674, 328] on div "179231 180432 2" at bounding box center [737, 263] width 1474 height 390
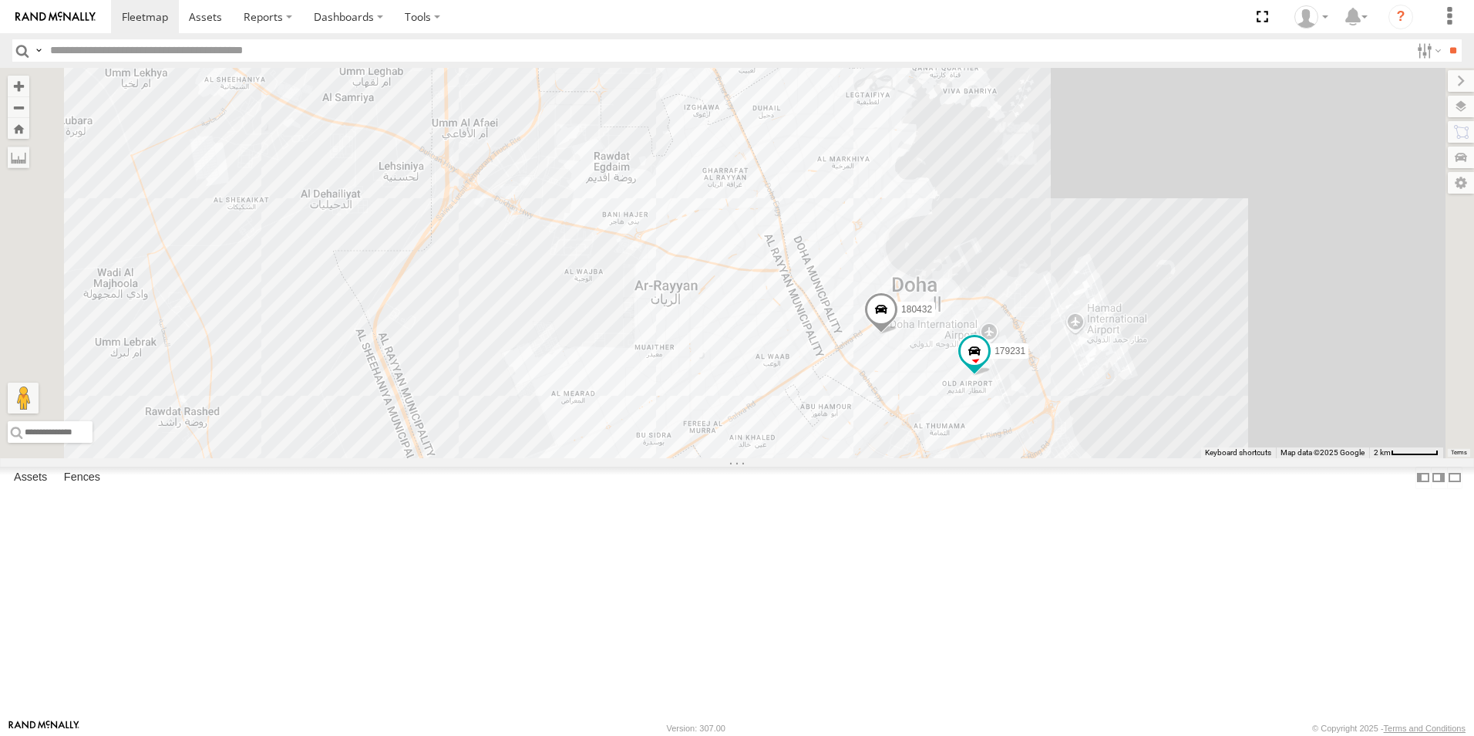
drag, startPoint x: 730, startPoint y: 400, endPoint x: 810, endPoint y: 334, distance: 103.5
click at [810, 334] on div "179231 180432 2" at bounding box center [737, 263] width 1474 height 390
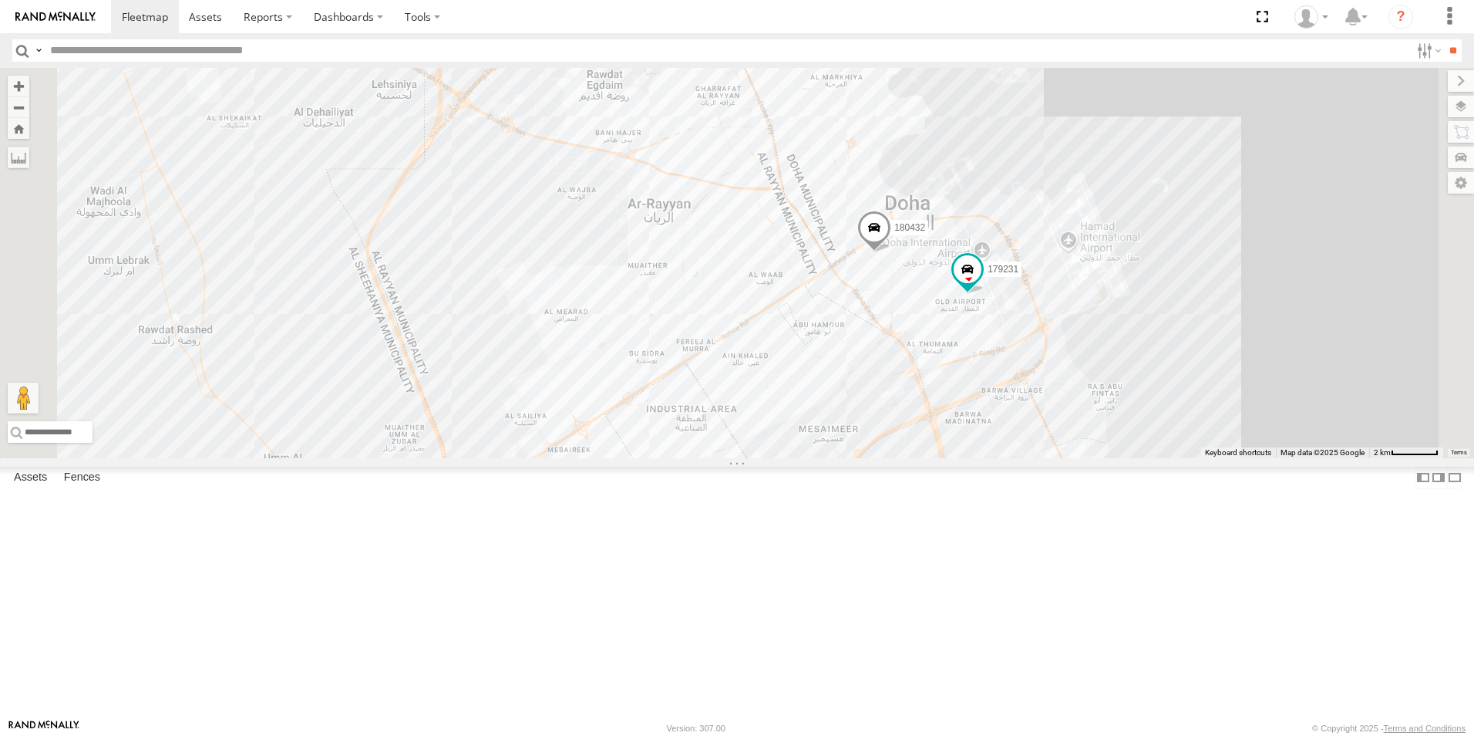
drag, startPoint x: 725, startPoint y: 416, endPoint x: 719, endPoint y: 334, distance: 82.7
click at [719, 334] on div "179231 180432 2" at bounding box center [737, 263] width 1474 height 390
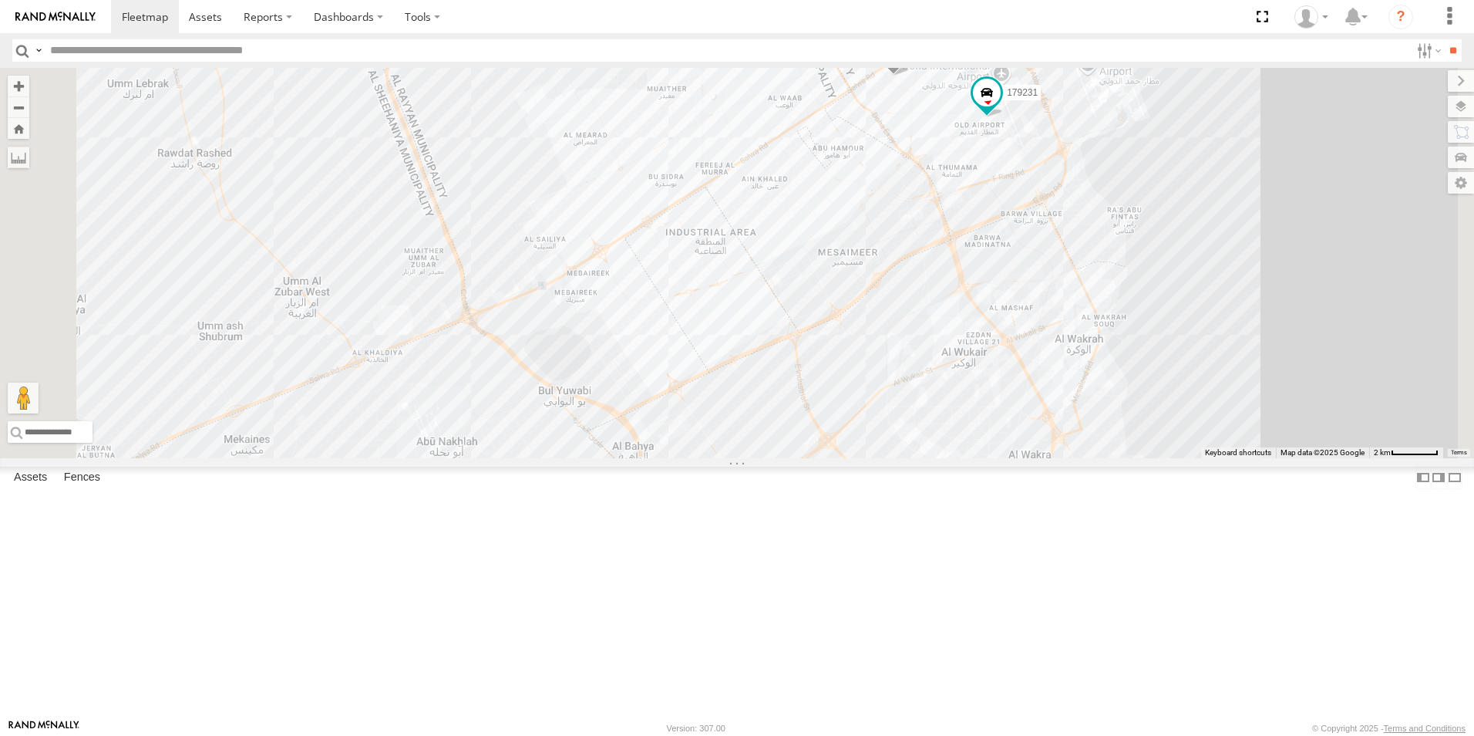
drag, startPoint x: 767, startPoint y: 466, endPoint x: 783, endPoint y: 294, distance: 173.4
click at [783, 294] on div "179231 180432 2" at bounding box center [737, 263] width 1474 height 390
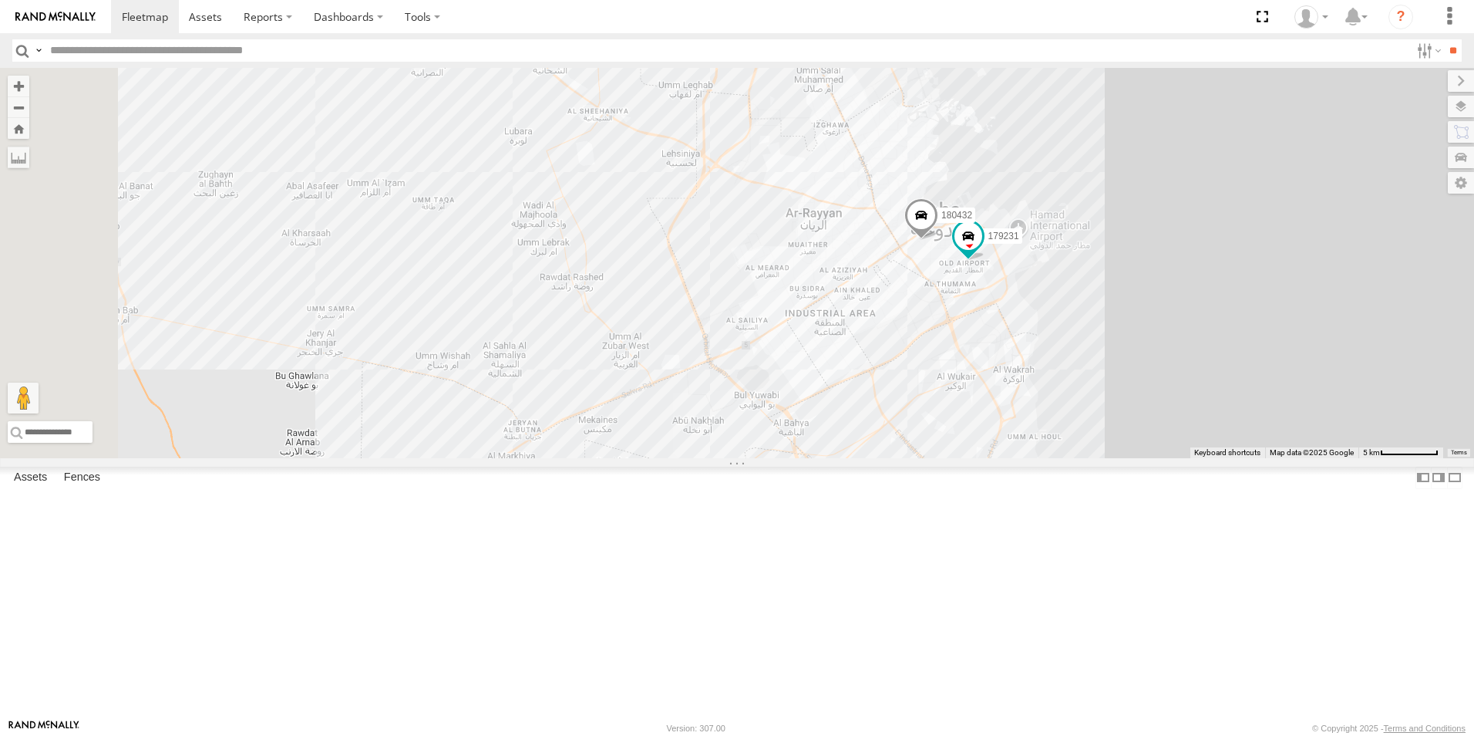
drag, startPoint x: 937, startPoint y: 588, endPoint x: 1098, endPoint y: 611, distance: 162.8
click at [1099, 458] on div "179231 180432 2" at bounding box center [737, 263] width 1474 height 390
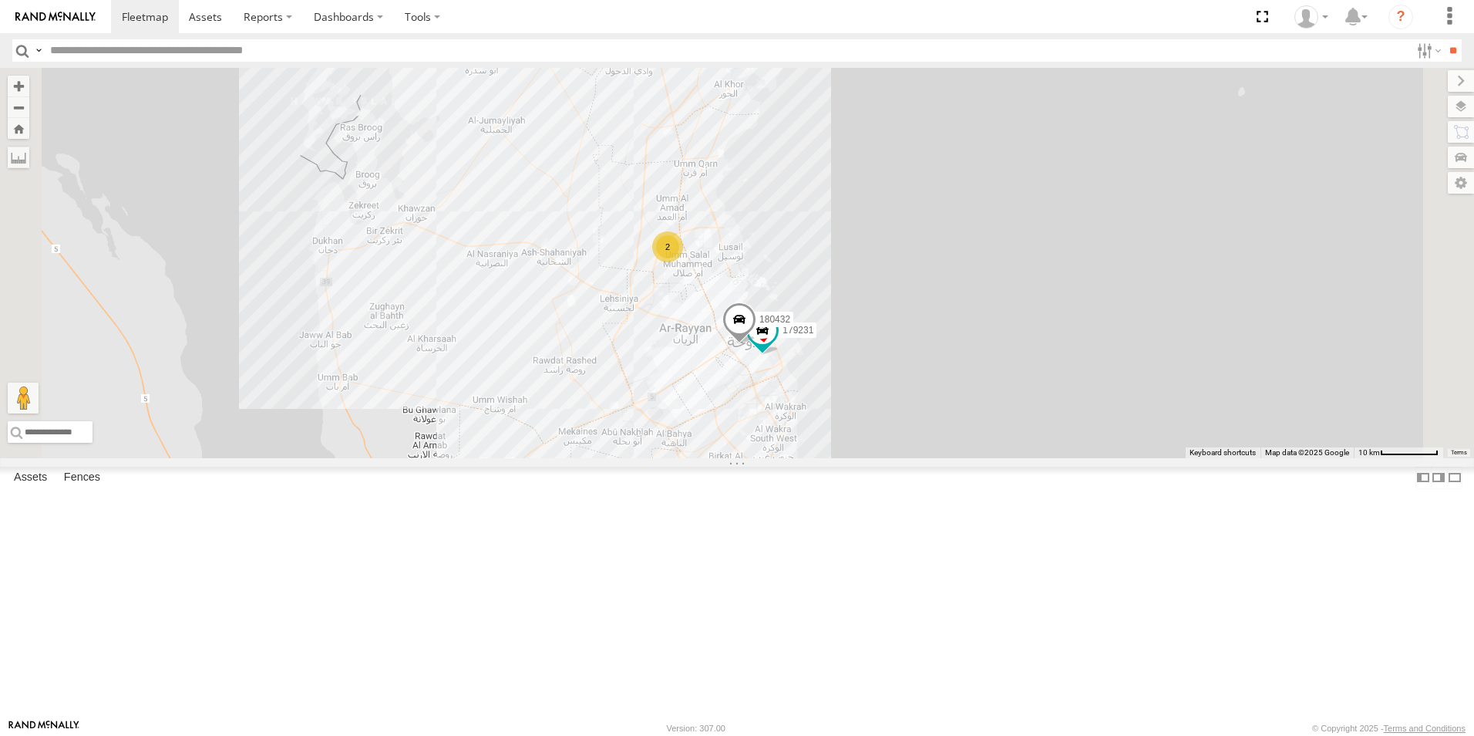
drag, startPoint x: 719, startPoint y: 335, endPoint x: 685, endPoint y: 419, distance: 91.6
click at [685, 419] on div "179231 180432 2" at bounding box center [737, 263] width 1474 height 390
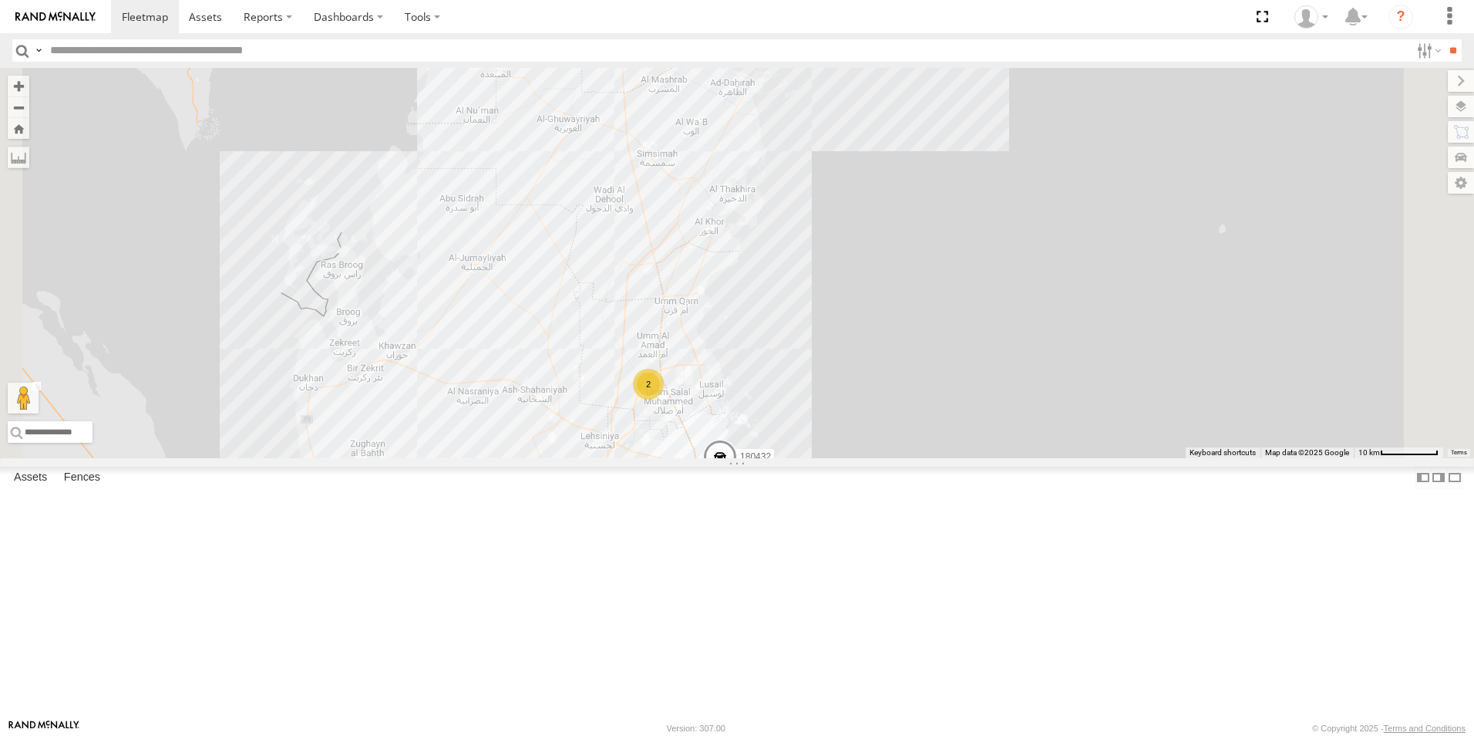
drag, startPoint x: 807, startPoint y: 242, endPoint x: 802, endPoint y: 367, distance: 125.0
click at [802, 367] on div "179231 180432 2" at bounding box center [737, 263] width 1474 height 390
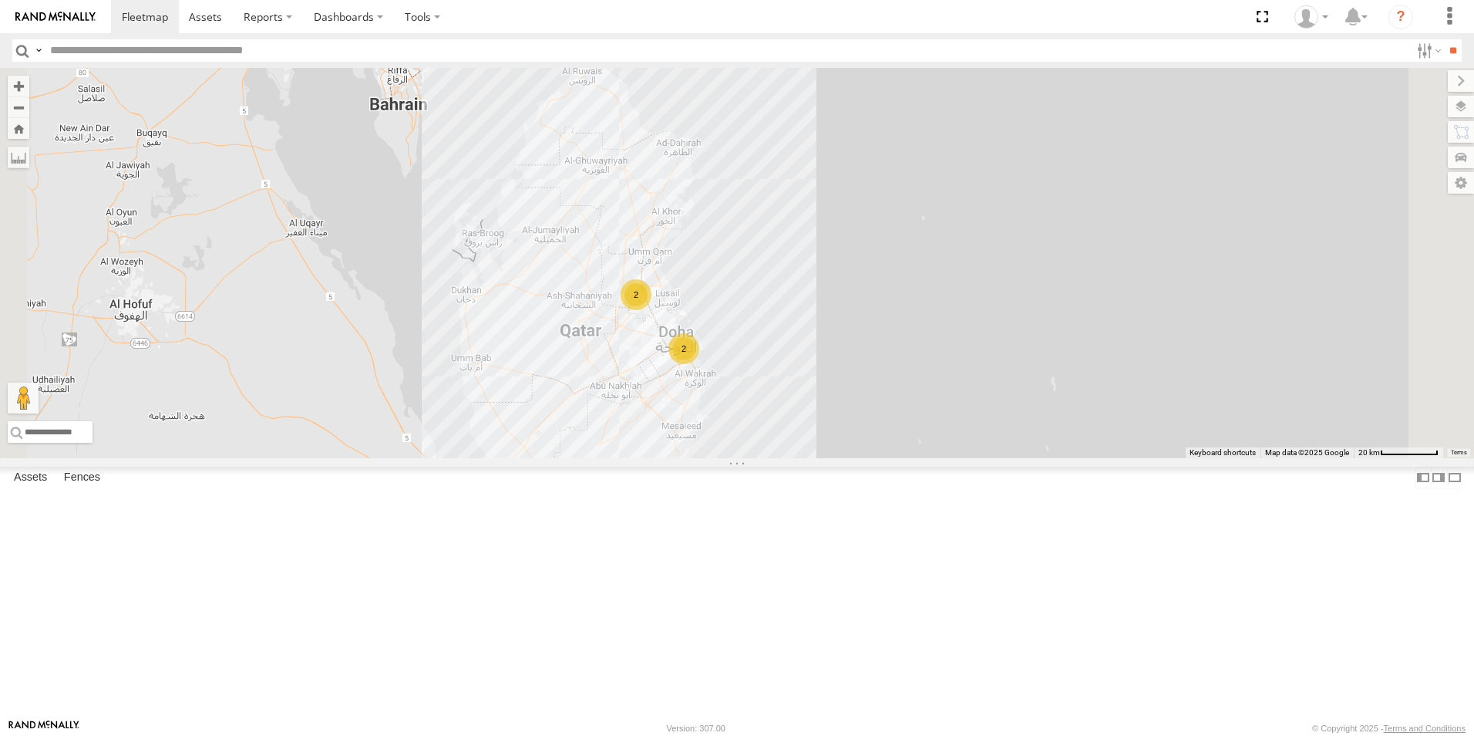
click at [793, 338] on div "2 2" at bounding box center [737, 263] width 1474 height 390
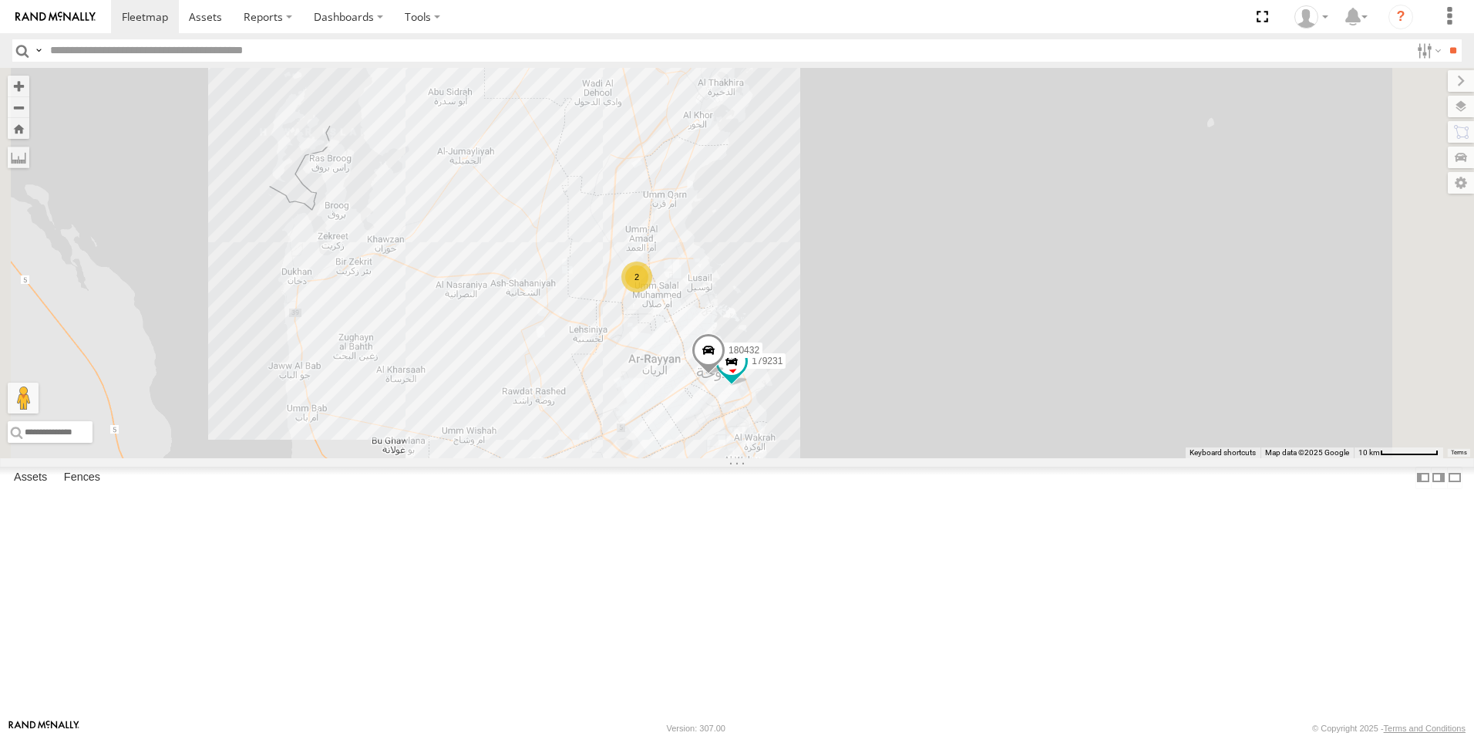
drag, startPoint x: 769, startPoint y: 381, endPoint x: 755, endPoint y: 291, distance: 90.5
click at [755, 291] on div "179231 2 180432" at bounding box center [737, 263] width 1474 height 390
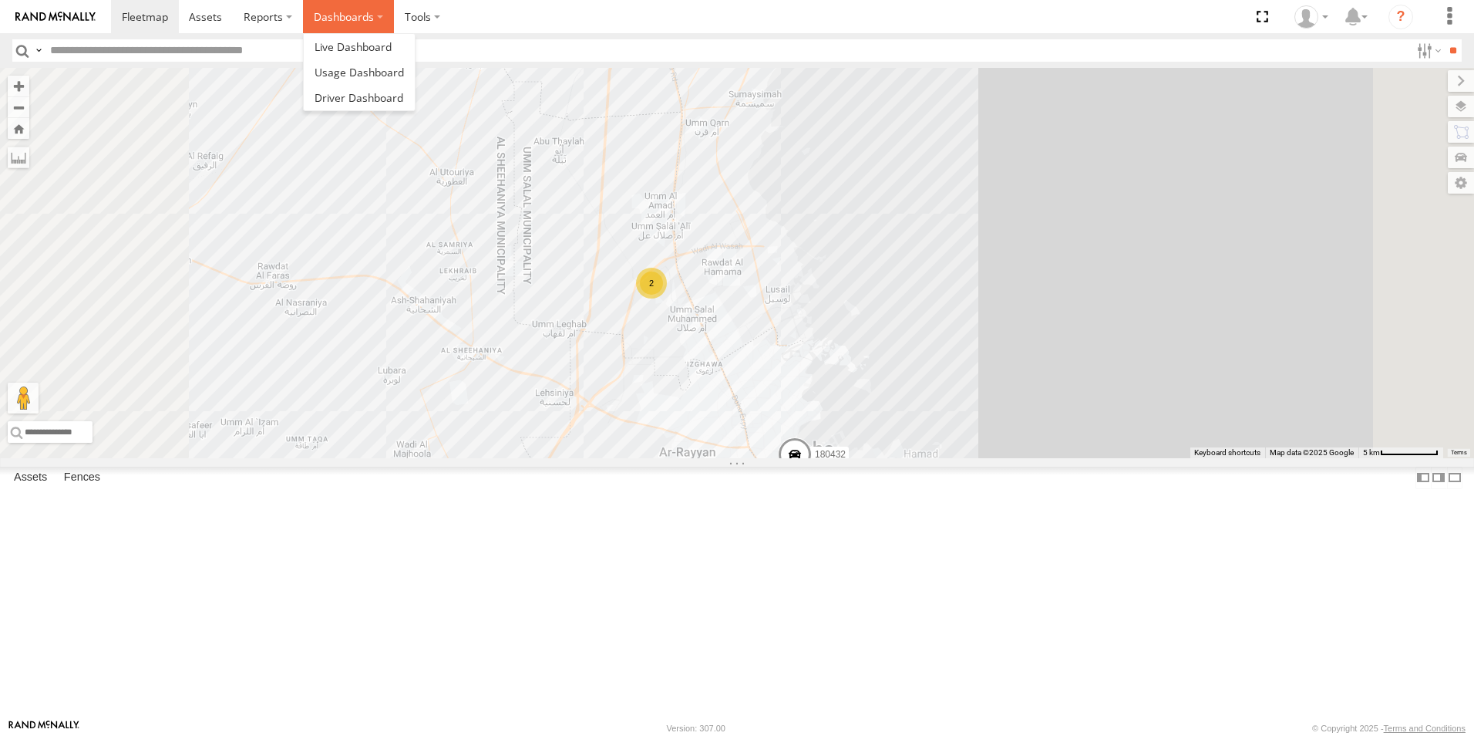
click at [318, 22] on label "Dashboards" at bounding box center [348, 16] width 91 height 33
click at [356, 90] on span at bounding box center [359, 97] width 89 height 15
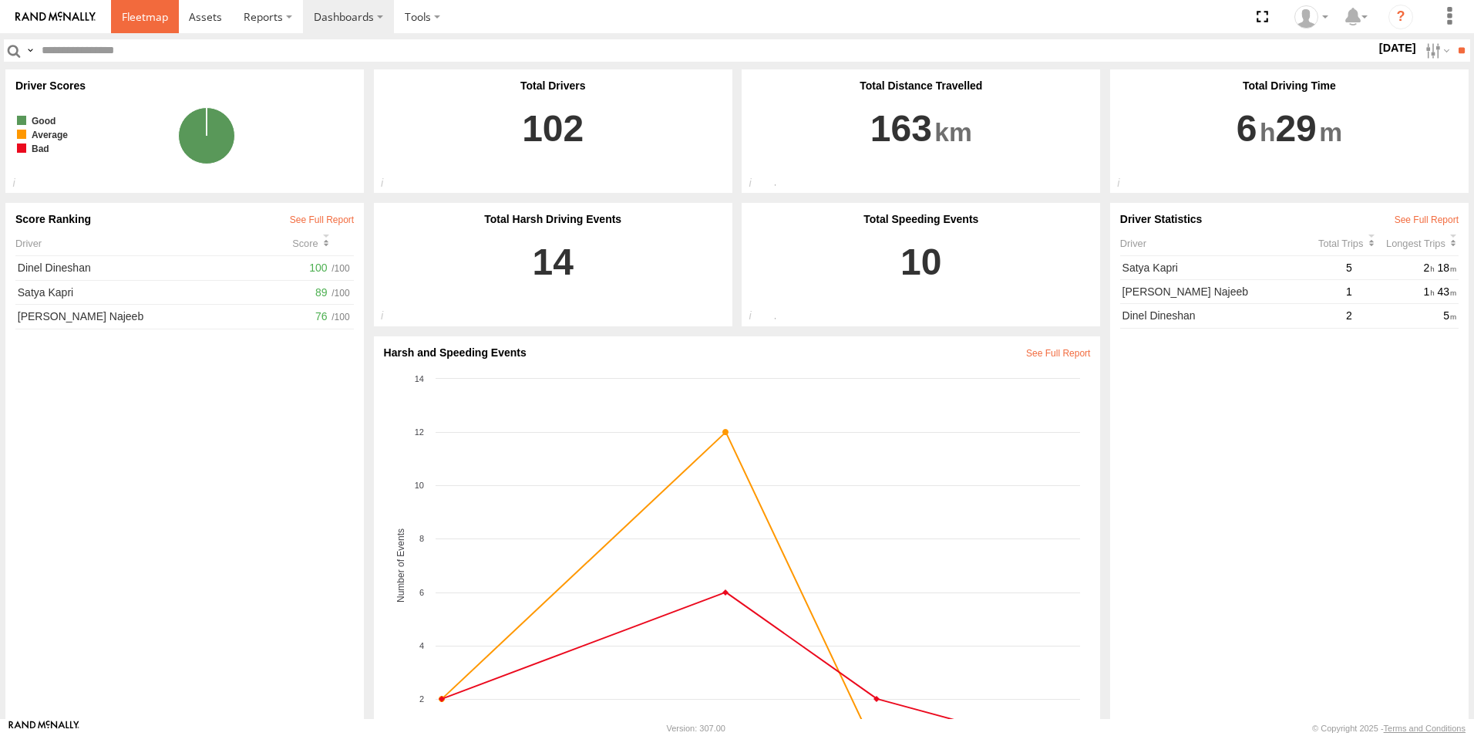
click at [161, 24] on span at bounding box center [145, 16] width 46 height 15
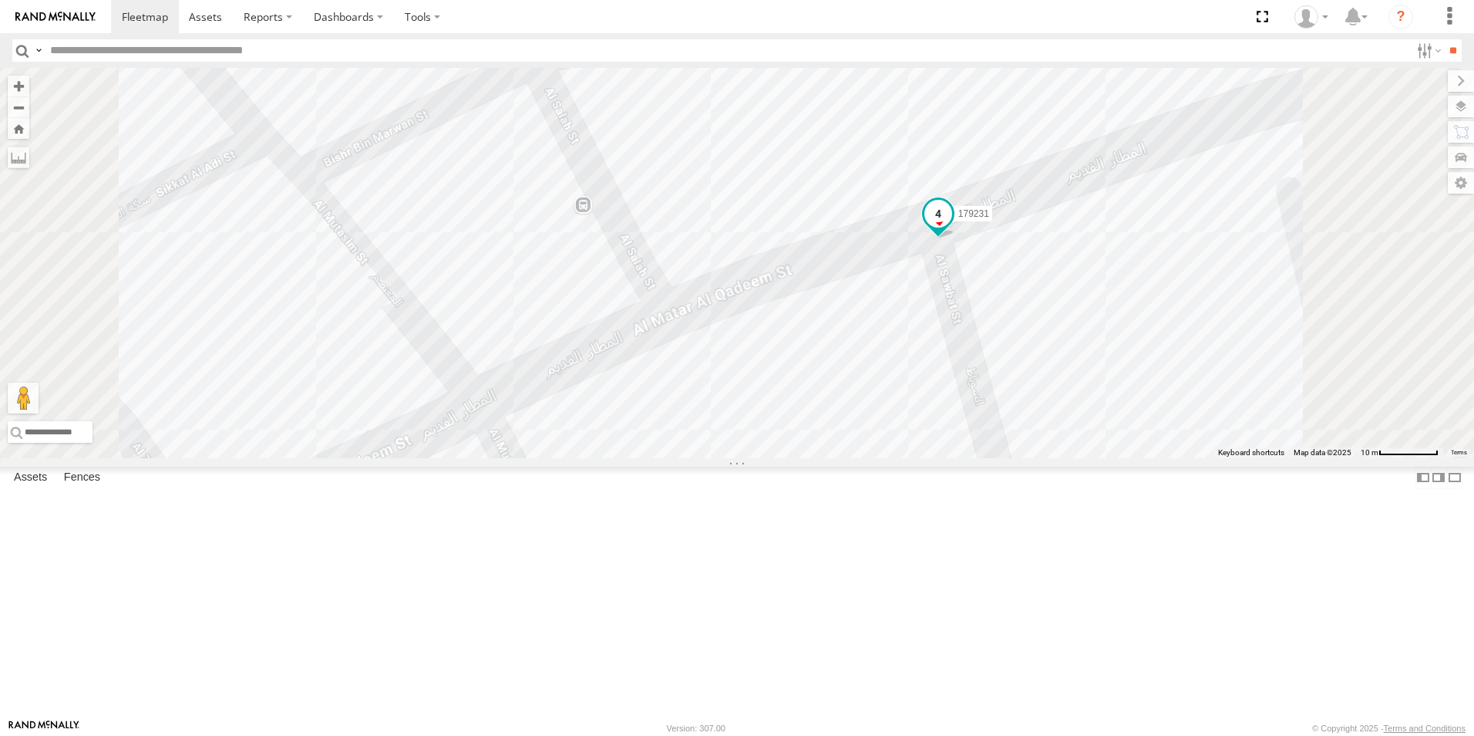
click at [952, 227] on span at bounding box center [939, 214] width 28 height 28
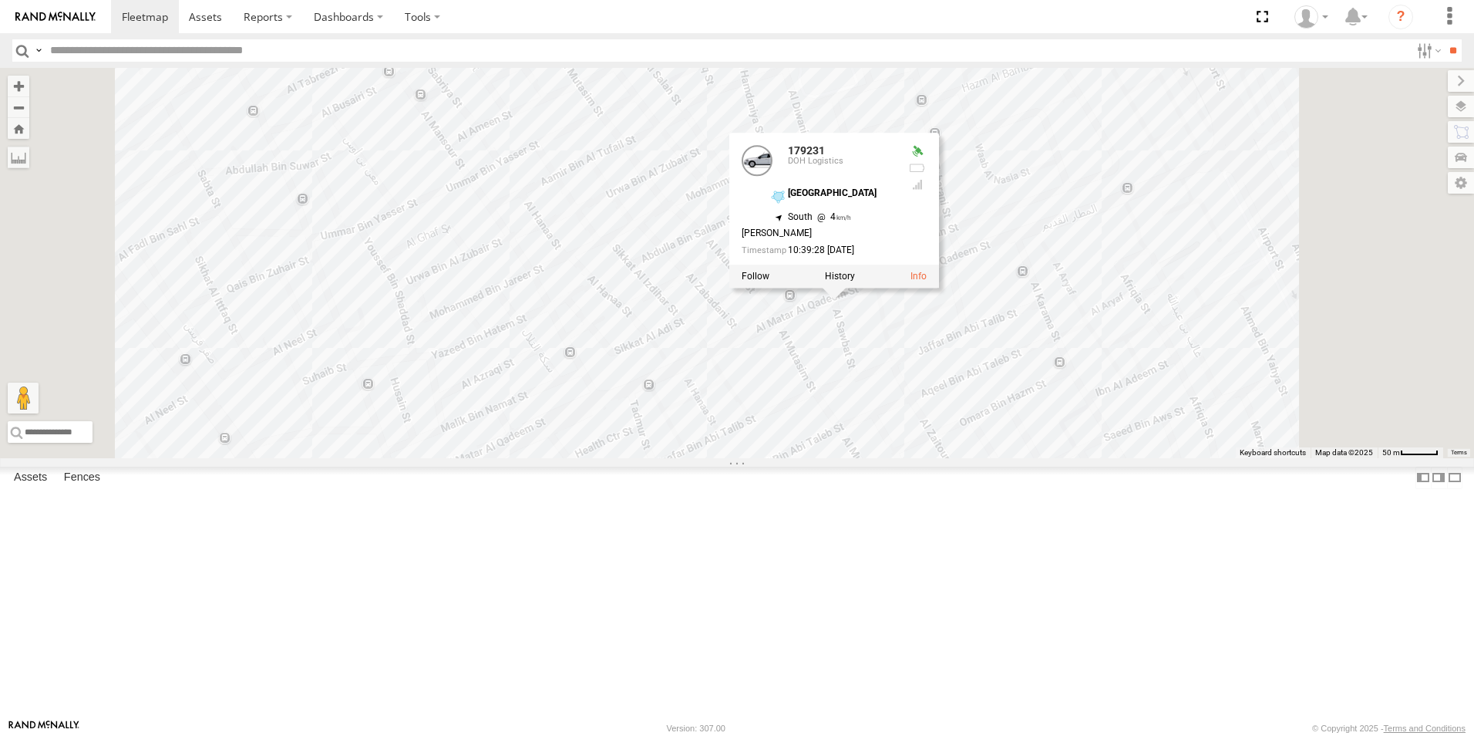
click at [1006, 458] on div "179231 180432 179231 DOH Logistics Old Airport 25.25276 , 51.55786 South 4 Saty…" at bounding box center [737, 263] width 1474 height 390
click at [844, 187] on div "179231 180432 179231 DOH Logistics Old Airport 25.25276 , 51.55786 South 4 Saty…" at bounding box center [737, 263] width 1474 height 390
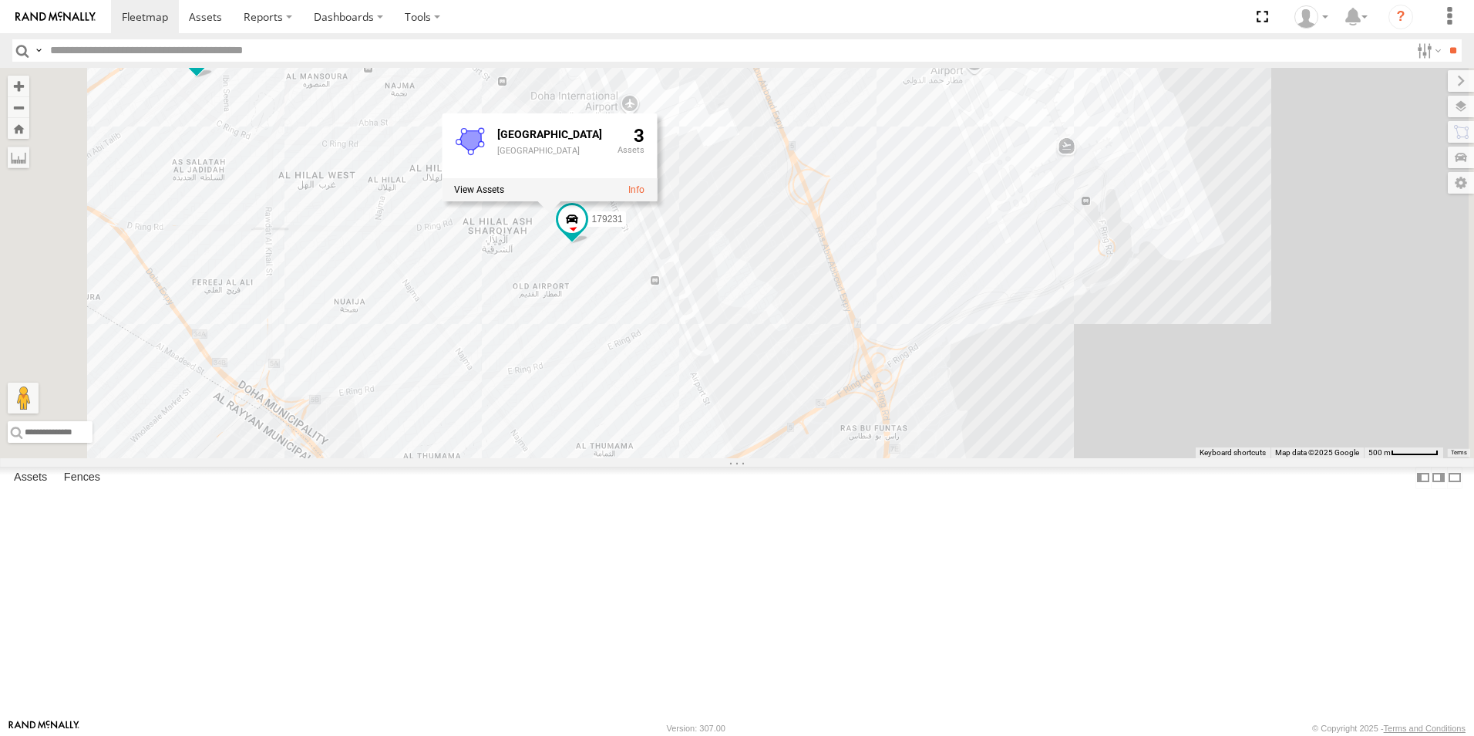
click at [654, 408] on div "179231 180432 Old Airport Old Airport 3" at bounding box center [737, 263] width 1474 height 390
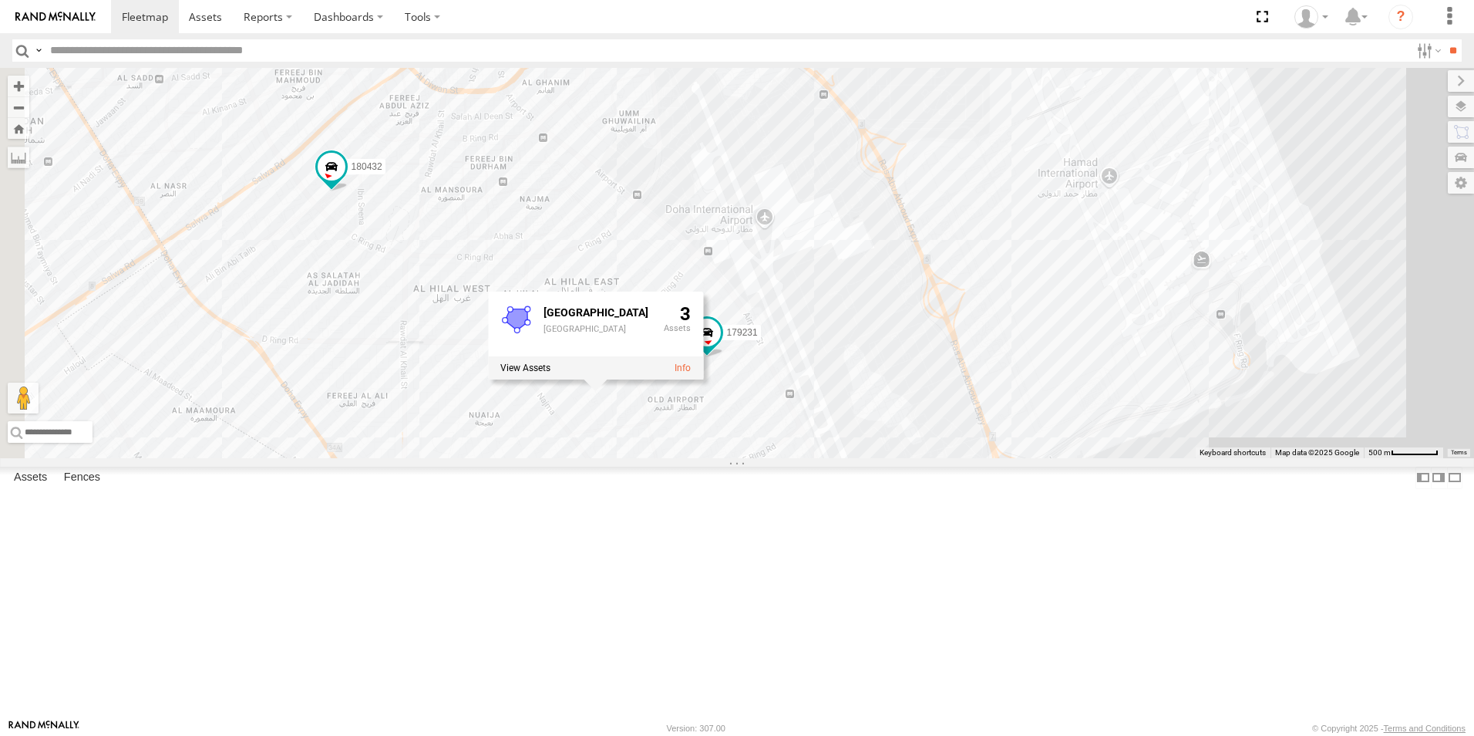
drag, startPoint x: 498, startPoint y: 318, endPoint x: 655, endPoint y: 435, distance: 195.1
click at [653, 443] on div "179231 180432 Old Airport Old Airport 3" at bounding box center [737, 263] width 1474 height 390
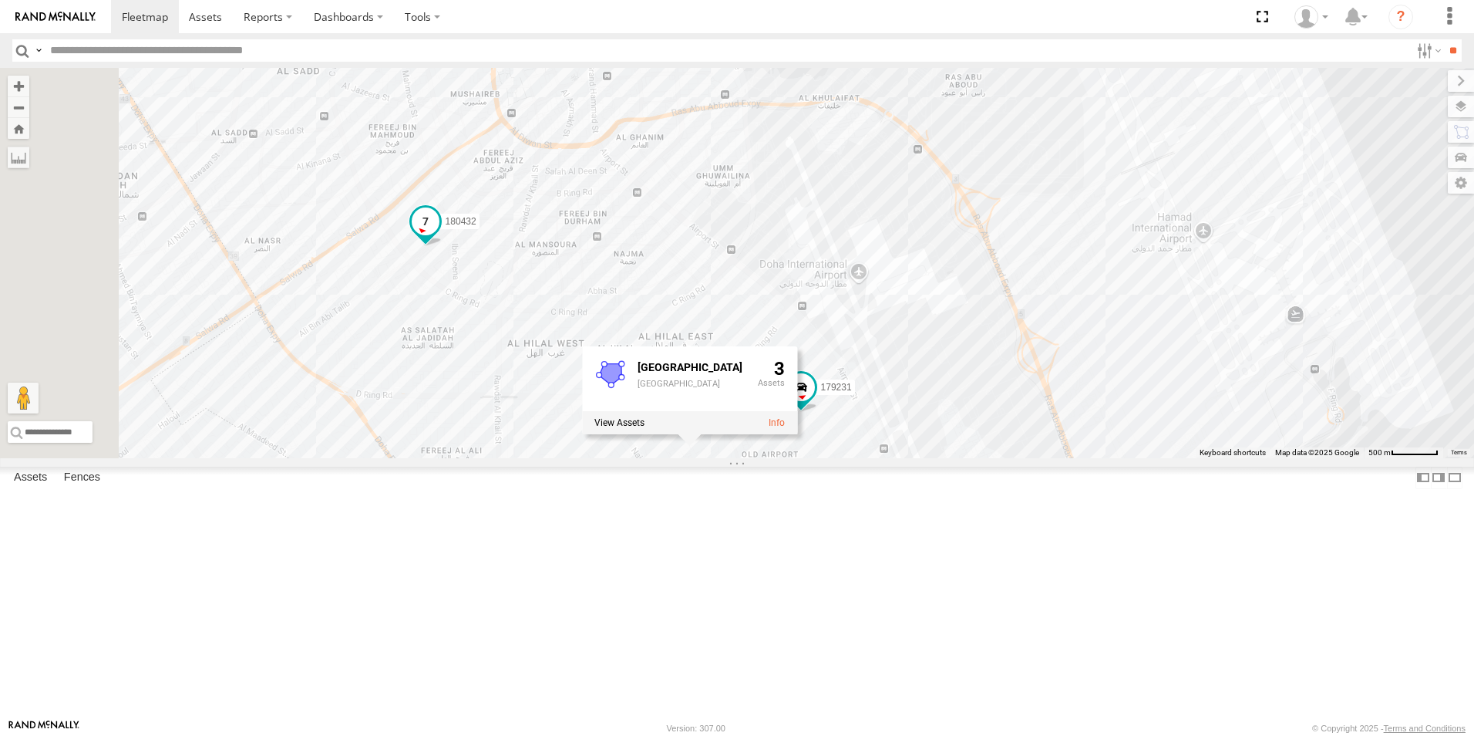
click at [440, 235] on span at bounding box center [426, 221] width 28 height 28
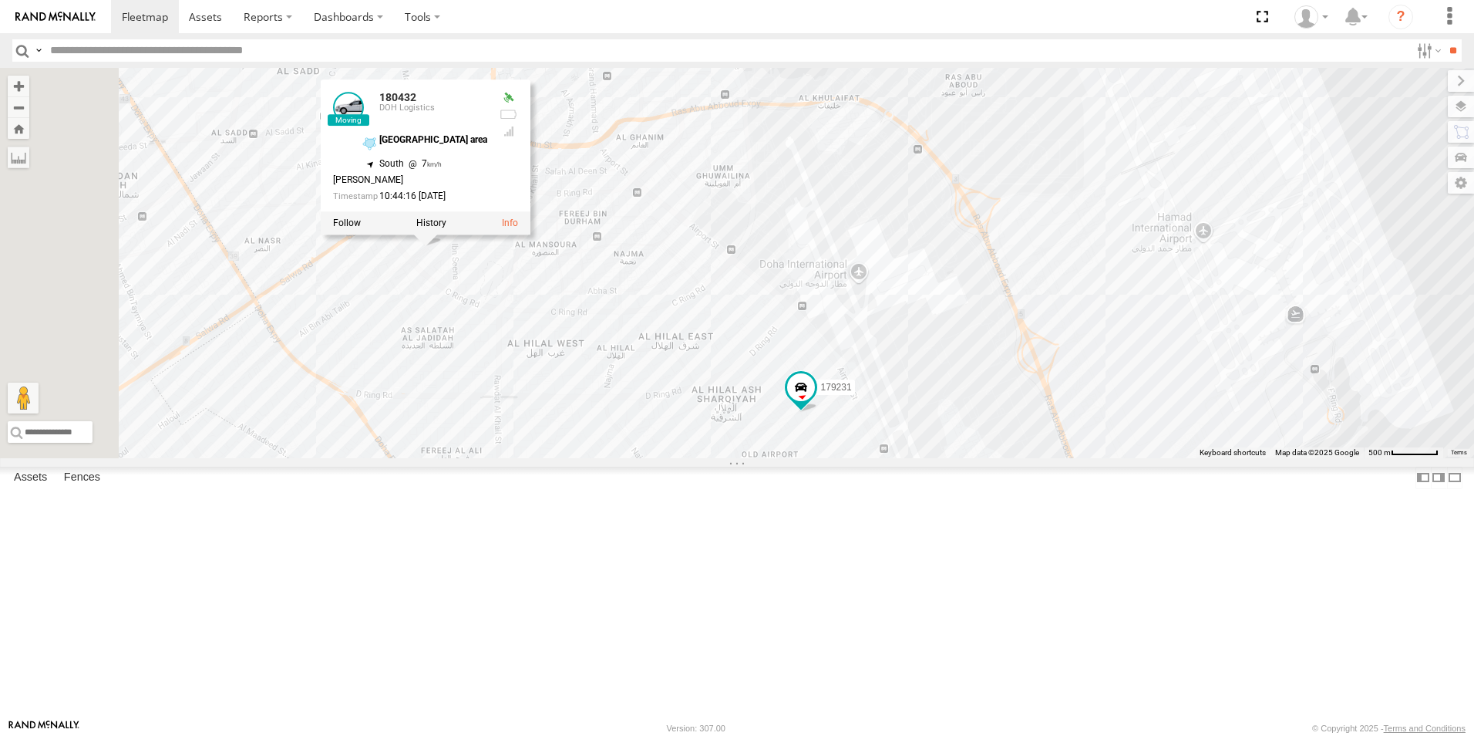
click at [889, 377] on div "179231 180432 180432 DOH Logistics Muntazah area 25.26947 , 51.51606 South 7 Mo…" at bounding box center [737, 263] width 1474 height 390
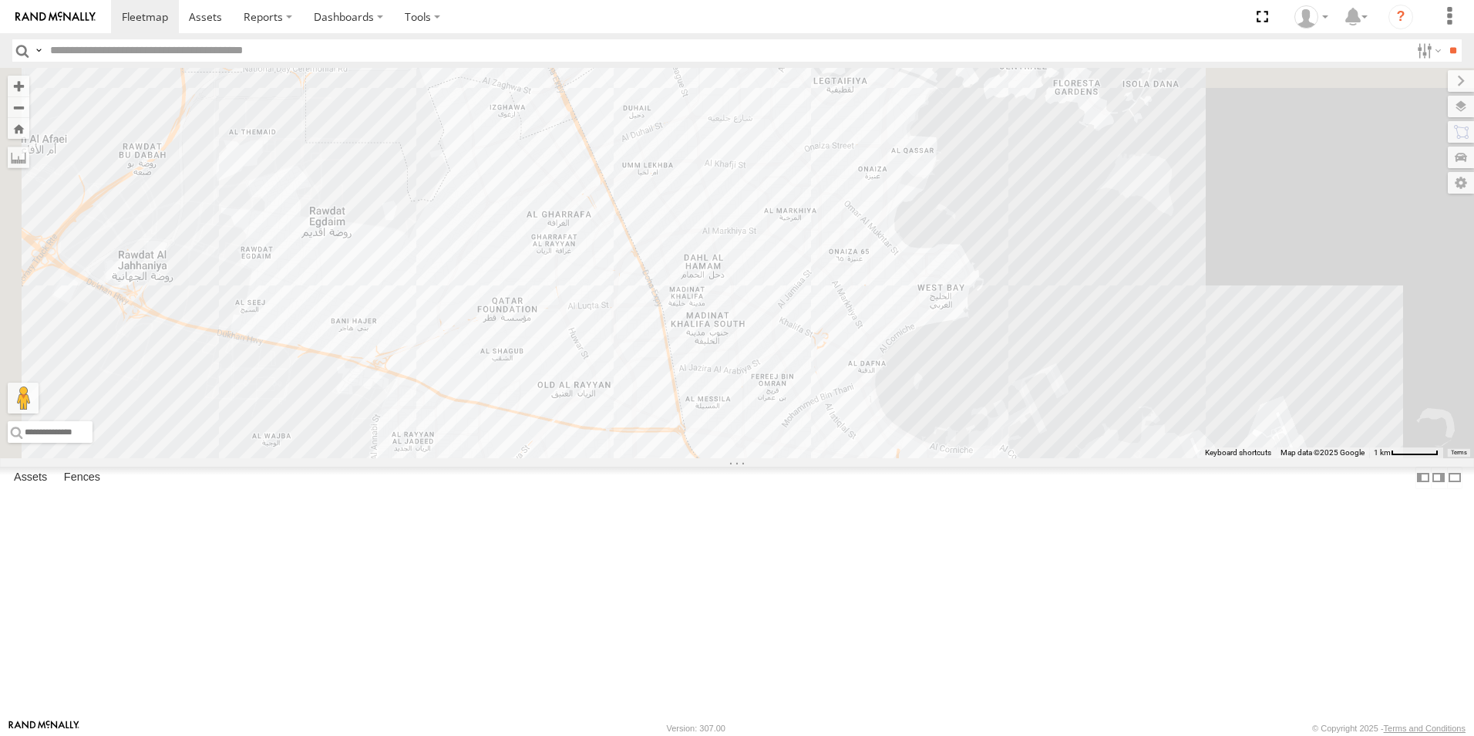
drag, startPoint x: 584, startPoint y: 409, endPoint x: 1000, endPoint y: 689, distance: 501.3
click at [1000, 458] on div "179231 180432 Najma 2 Najma 2 2" at bounding box center [737, 263] width 1474 height 390
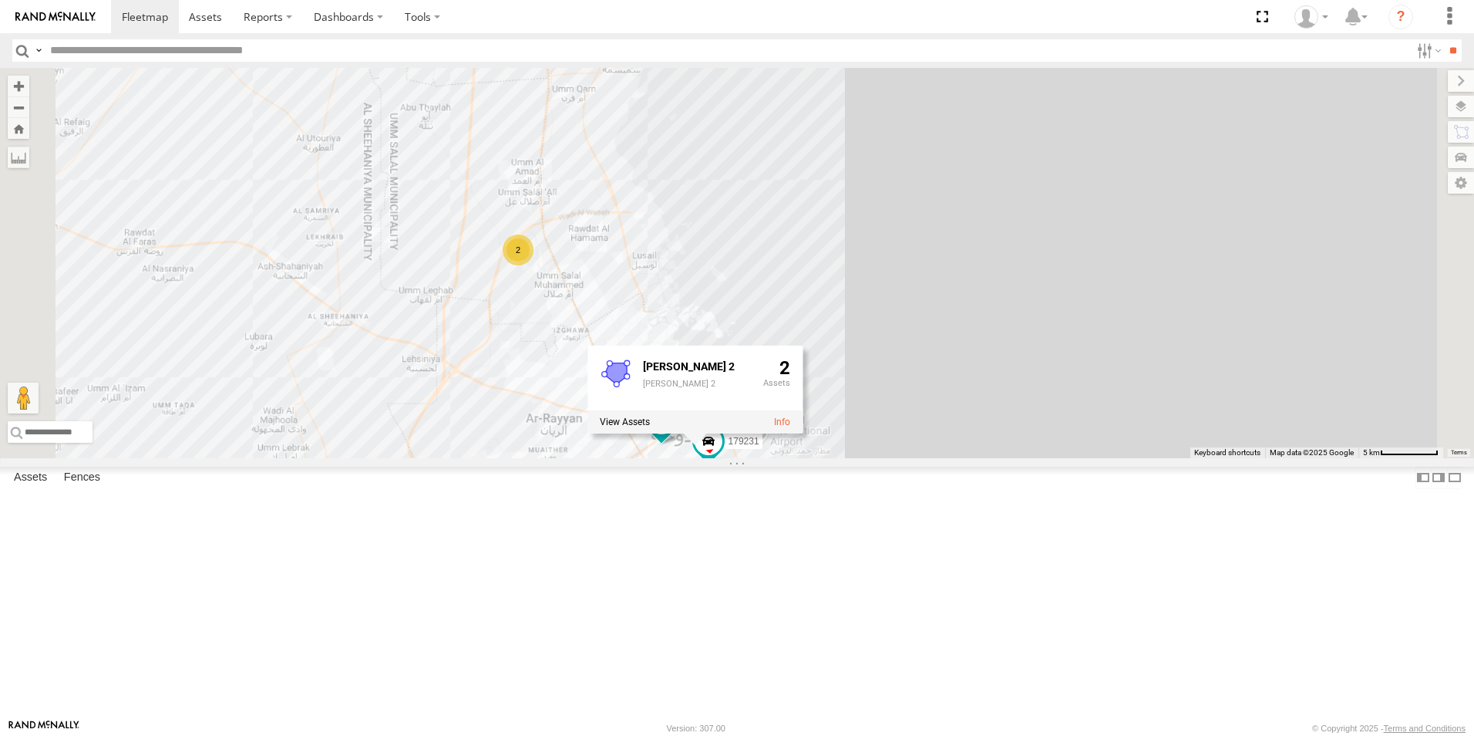
drag, startPoint x: 737, startPoint y: 166, endPoint x: 725, endPoint y: 368, distance: 202.4
click at [741, 366] on div "179231 180432 2 Najma 2 Najma 2 2" at bounding box center [737, 263] width 1474 height 390
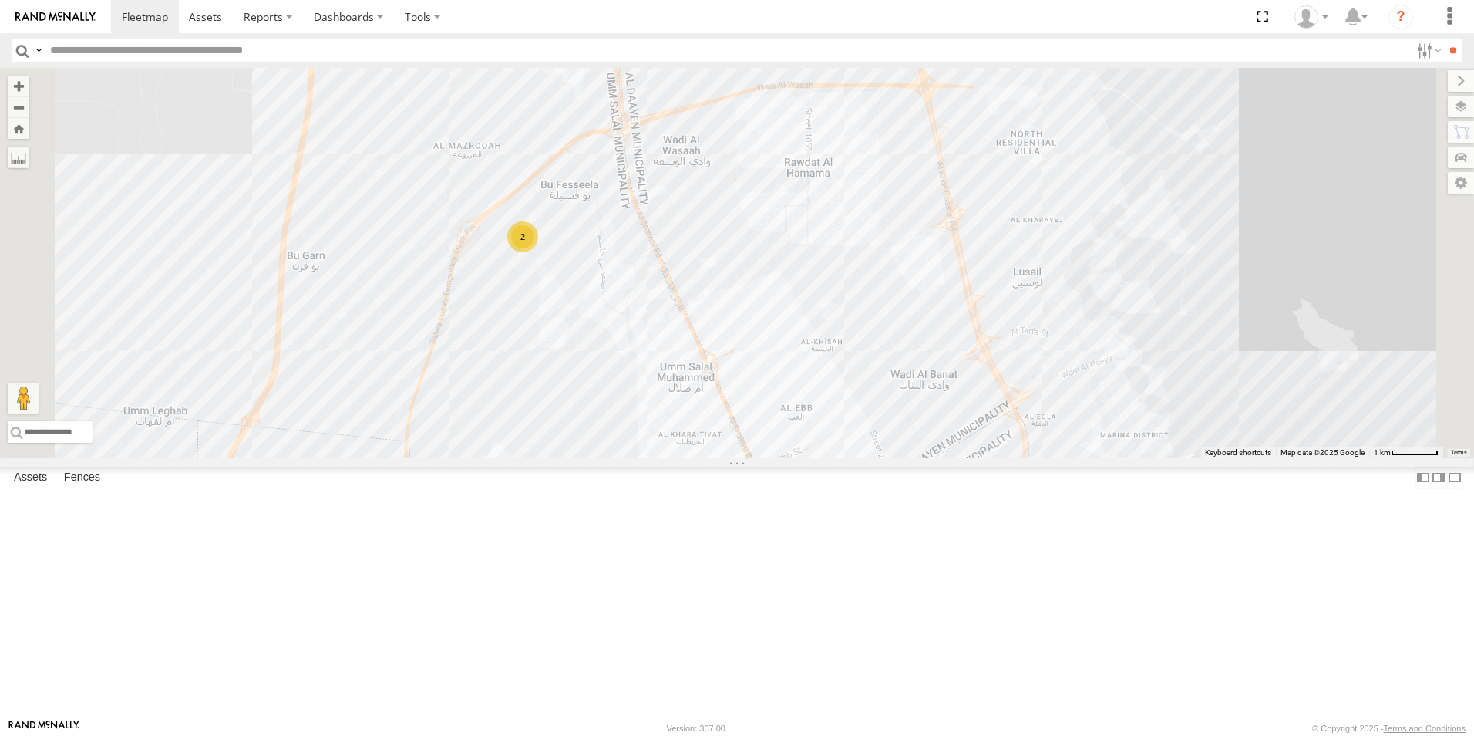
click at [538, 252] on div "2" at bounding box center [522, 236] width 31 height 31
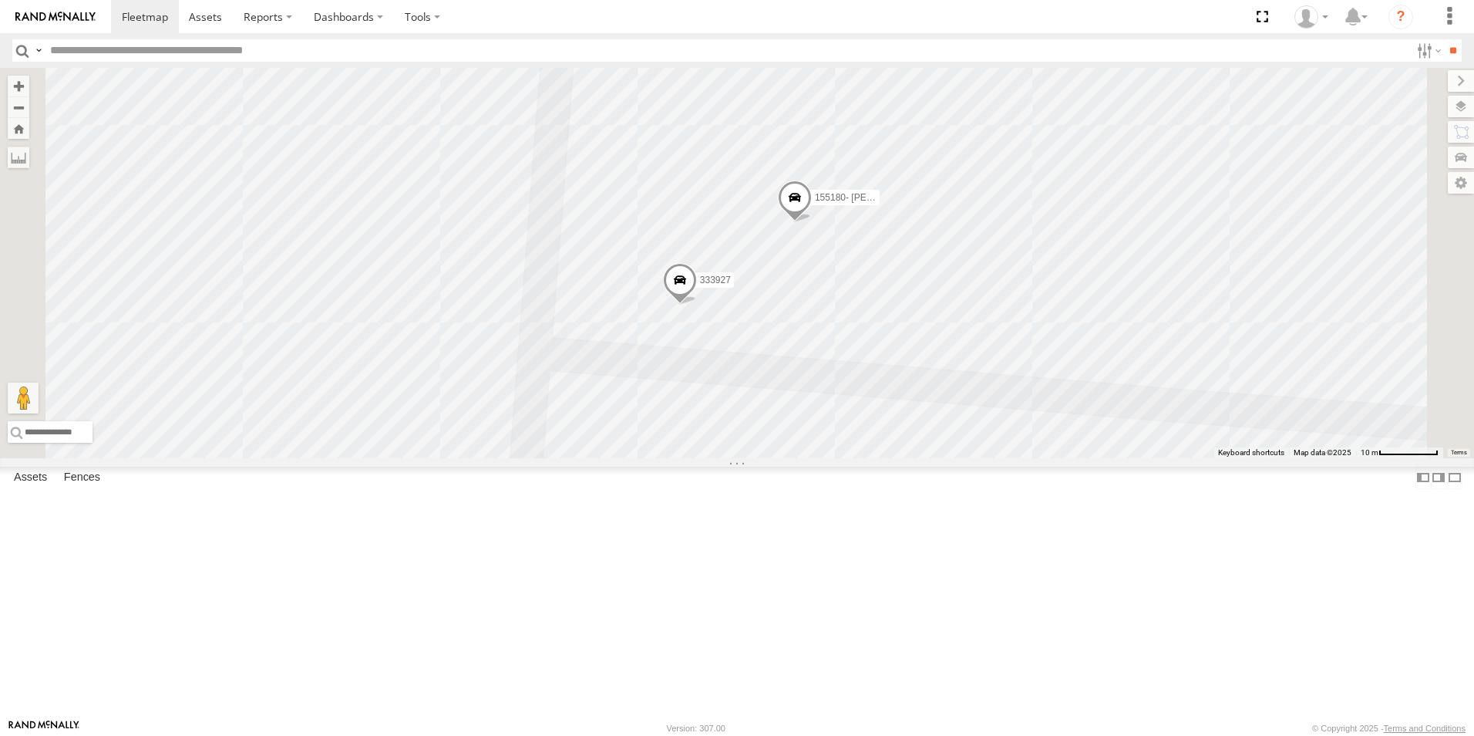
click at [697, 305] on span at bounding box center [680, 284] width 34 height 42
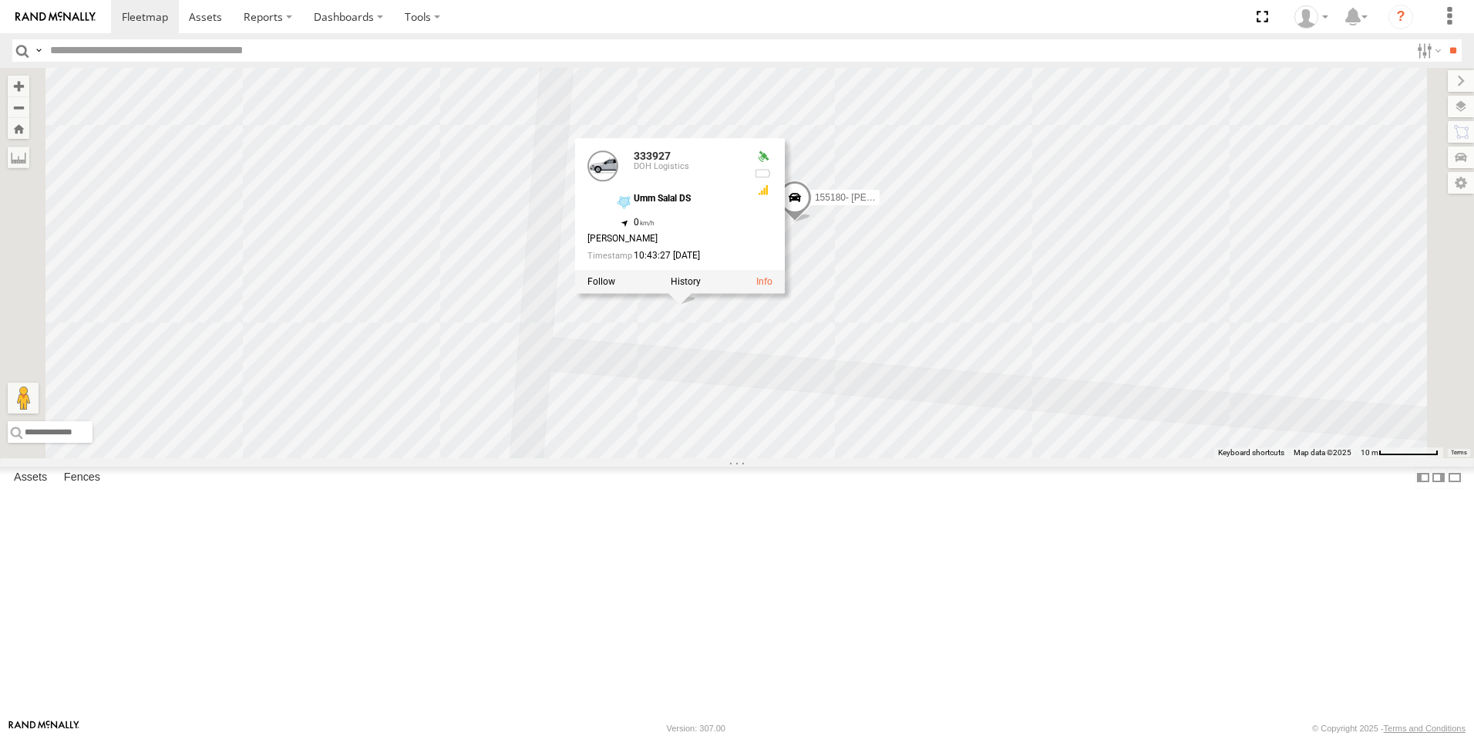
click at [1036, 275] on div "179231 180432 333927 155180- Salman 333927 DOH Logistics Umm Salal DS 25.42656 …" at bounding box center [737, 263] width 1474 height 390
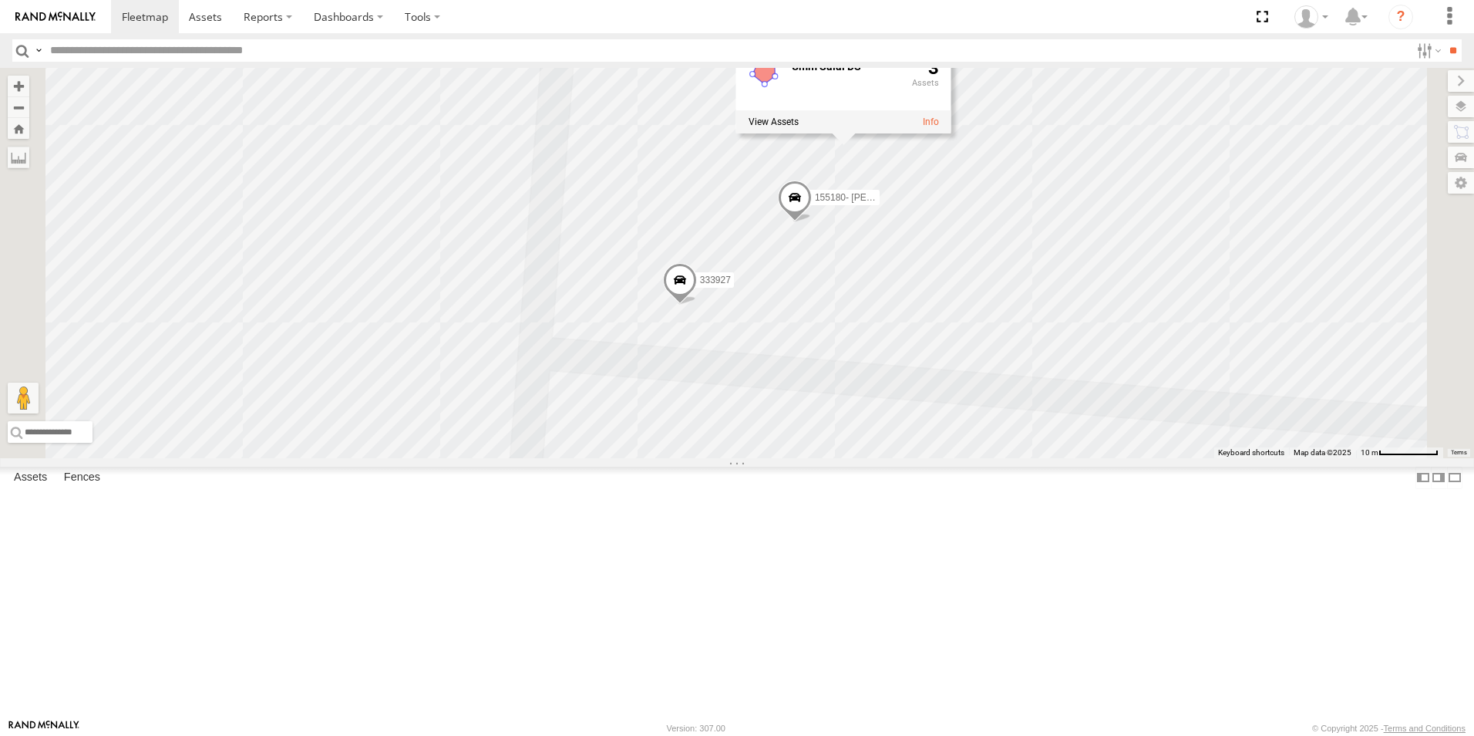
click at [812, 222] on span at bounding box center [795, 201] width 34 height 42
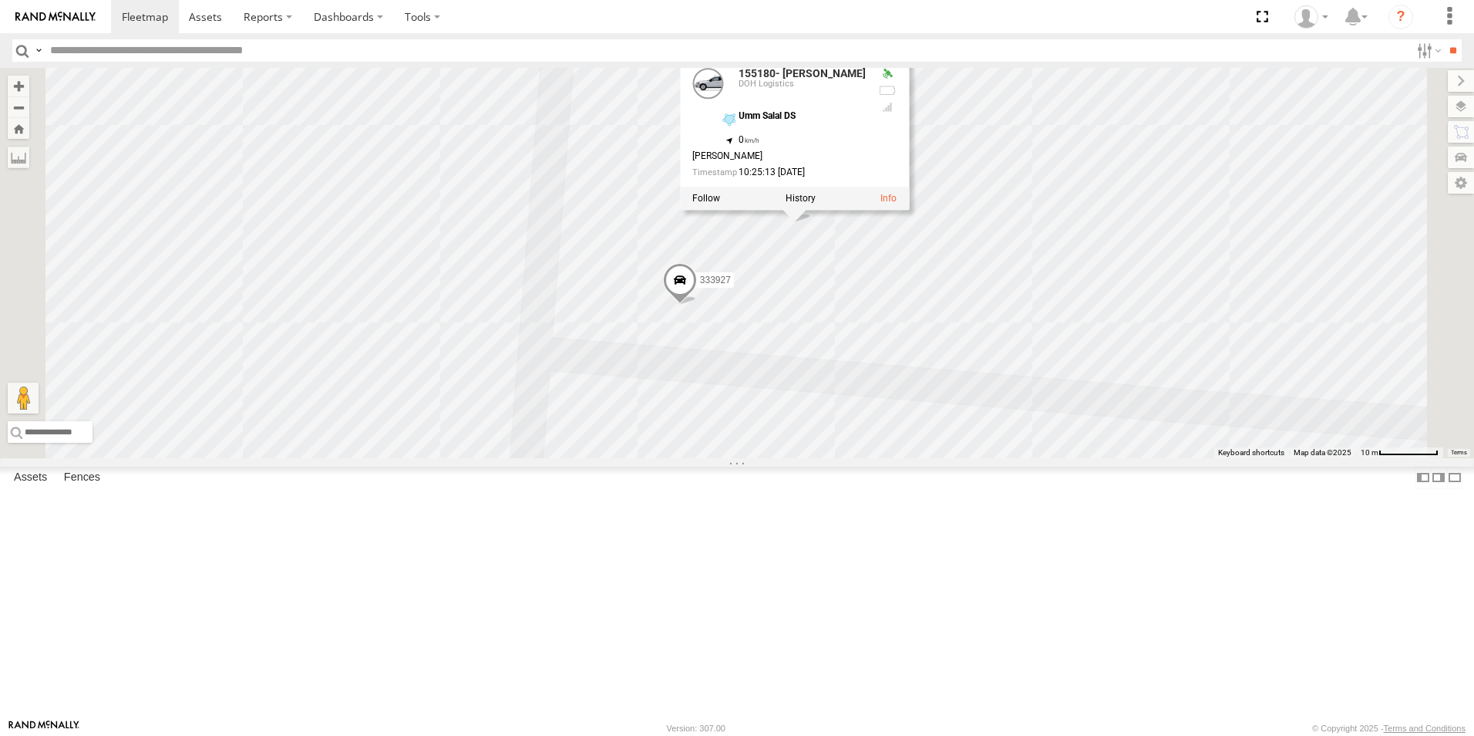
click at [781, 315] on div "179231 180432 333927 155180- Salman 155180- Salman DOH Logistics Umm Salal DS 2…" at bounding box center [737, 263] width 1474 height 390
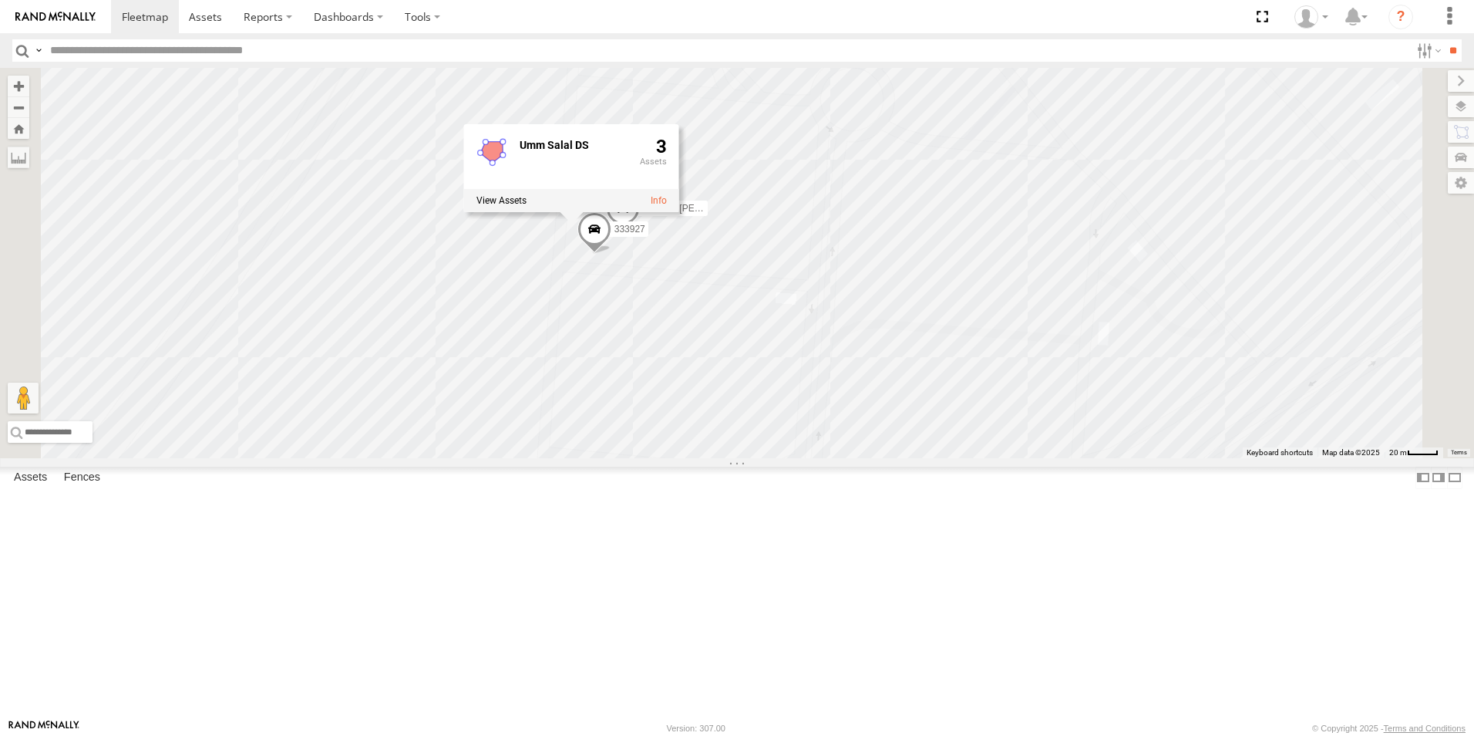
click at [462, 405] on div "179231 180432 333927 155180- Salman Umm Salal DS 3" at bounding box center [737, 263] width 1474 height 390
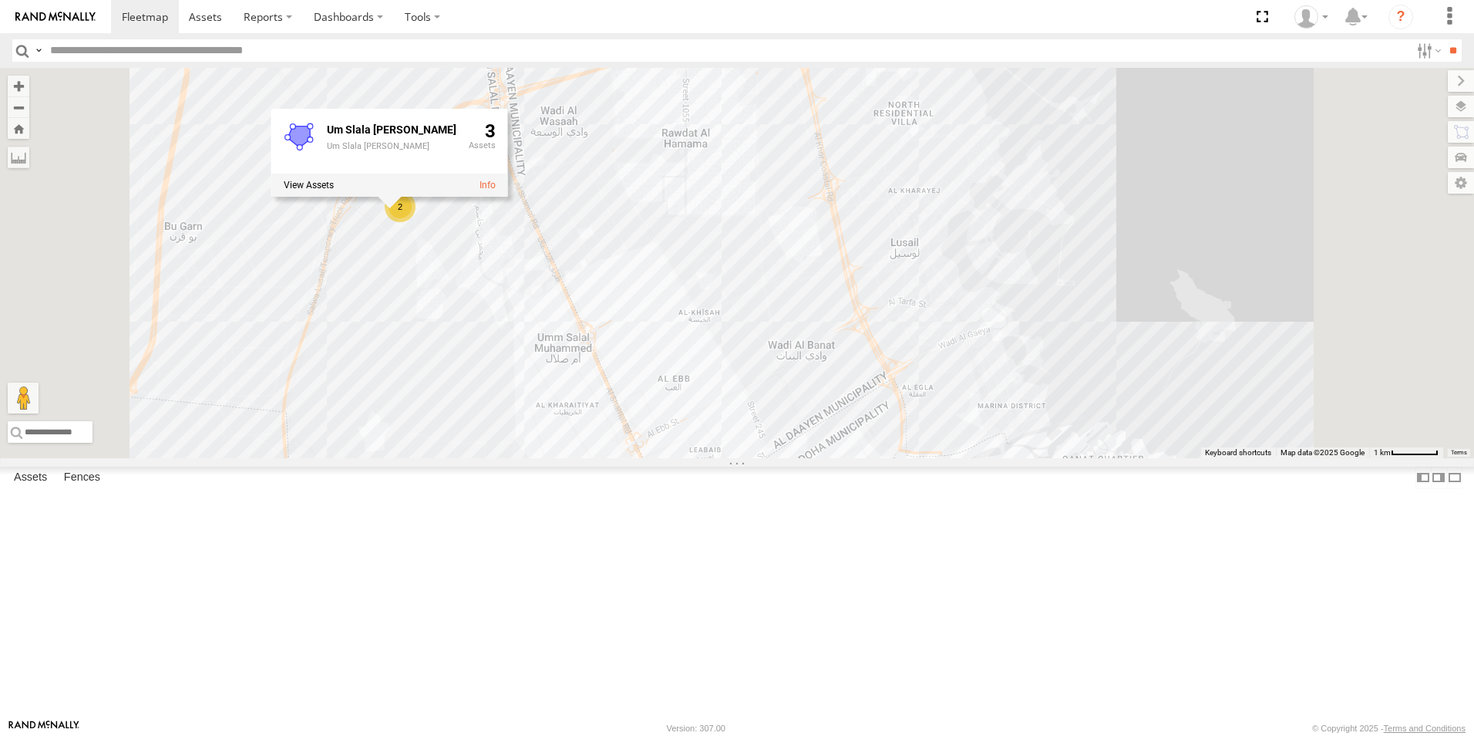
drag, startPoint x: 1000, startPoint y: 504, endPoint x: 989, endPoint y: 181, distance: 323.3
click at [989, 181] on div "179231 180432 2 Um Slala Muhamed - Ali Um Slala Muhamed - Ali 3" at bounding box center [737, 263] width 1474 height 390
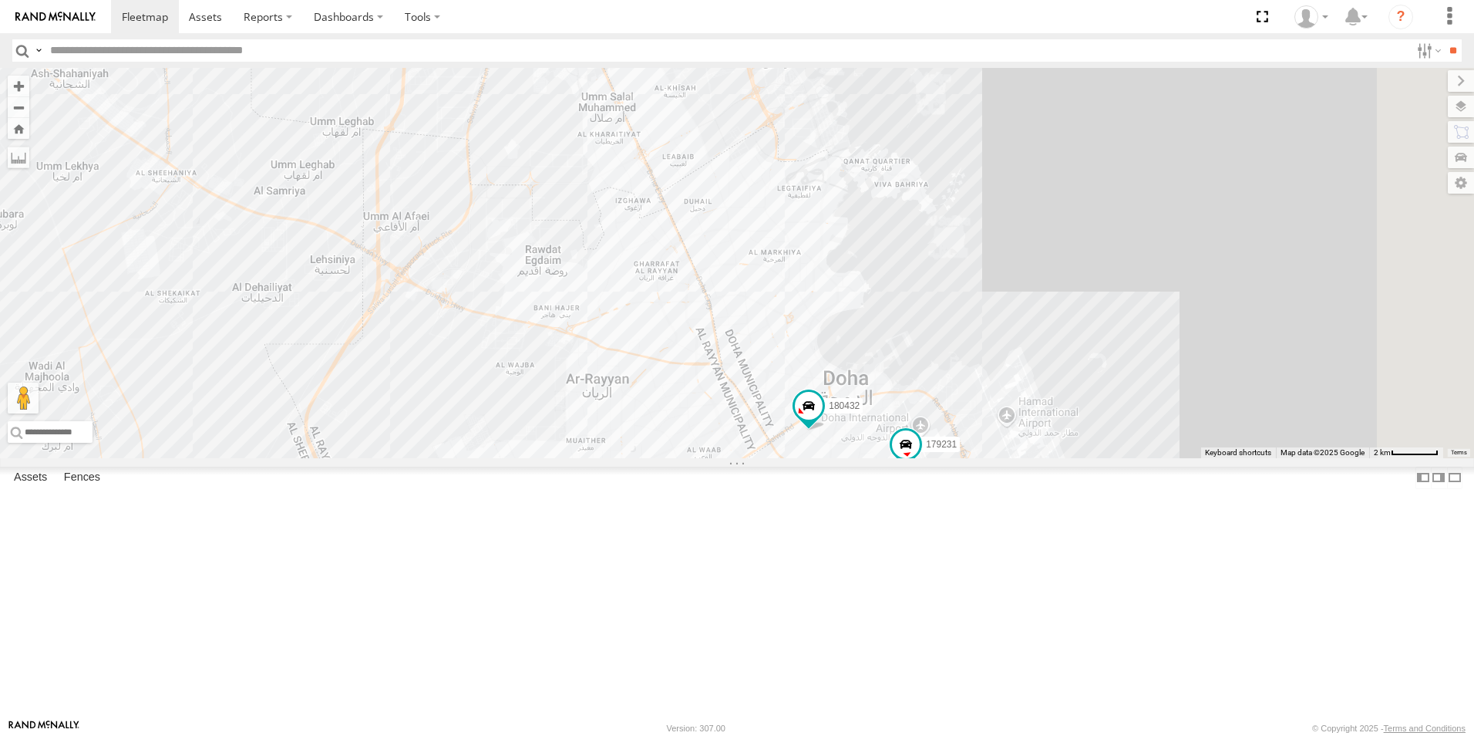
drag, startPoint x: 883, startPoint y: 480, endPoint x: 840, endPoint y: 363, distance: 124.6
click at [840, 363] on div "179231 180432 2 Um Slala Muhamed - Ali Um Slala Muhamed - Ali 3" at bounding box center [737, 263] width 1474 height 390
click at [644, 215] on div "179231 180432 2 Um Slala Muhamed - Ali Um Slala Muhamed - Ali 3" at bounding box center [737, 263] width 1474 height 390
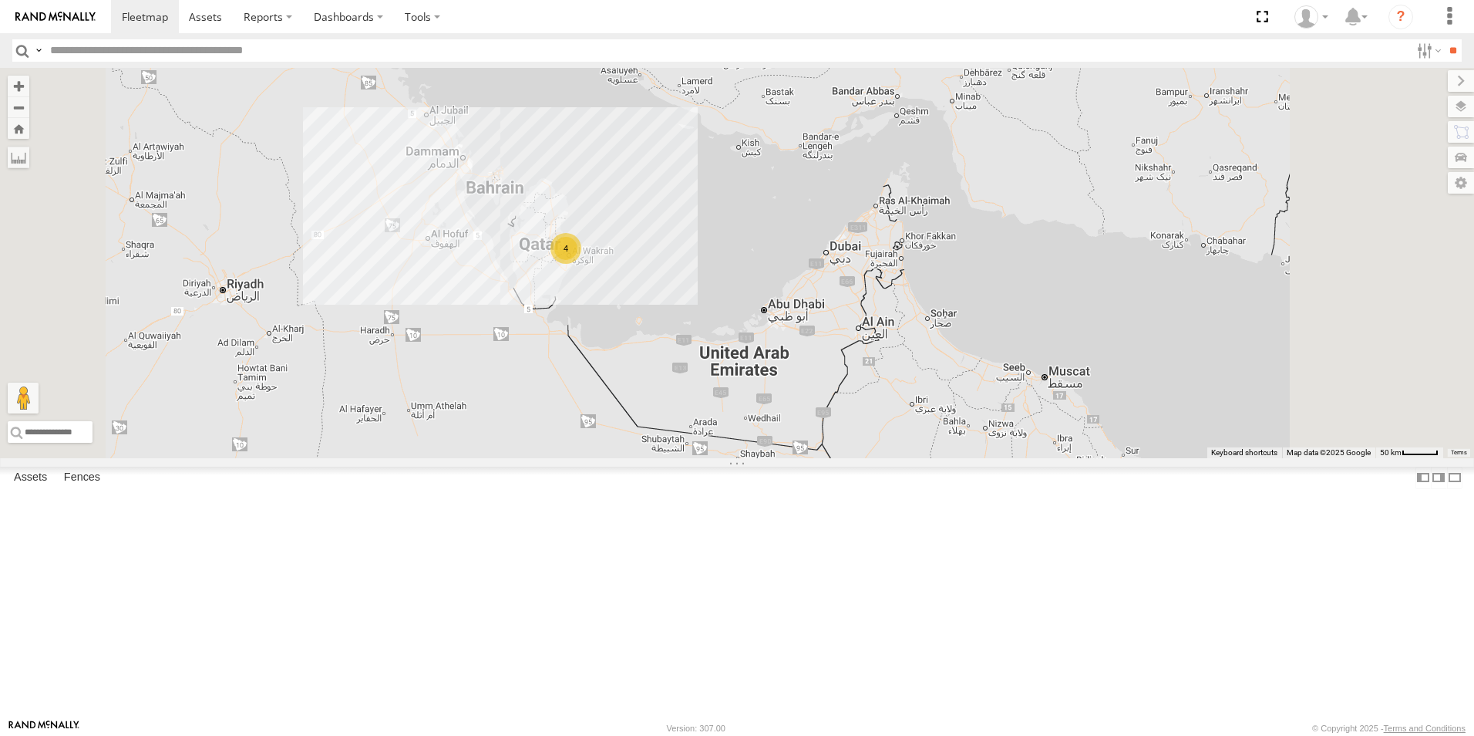
drag, startPoint x: 632, startPoint y: 544, endPoint x: 599, endPoint y: 412, distance: 136.0
click at [599, 412] on div "4" at bounding box center [737, 263] width 1474 height 390
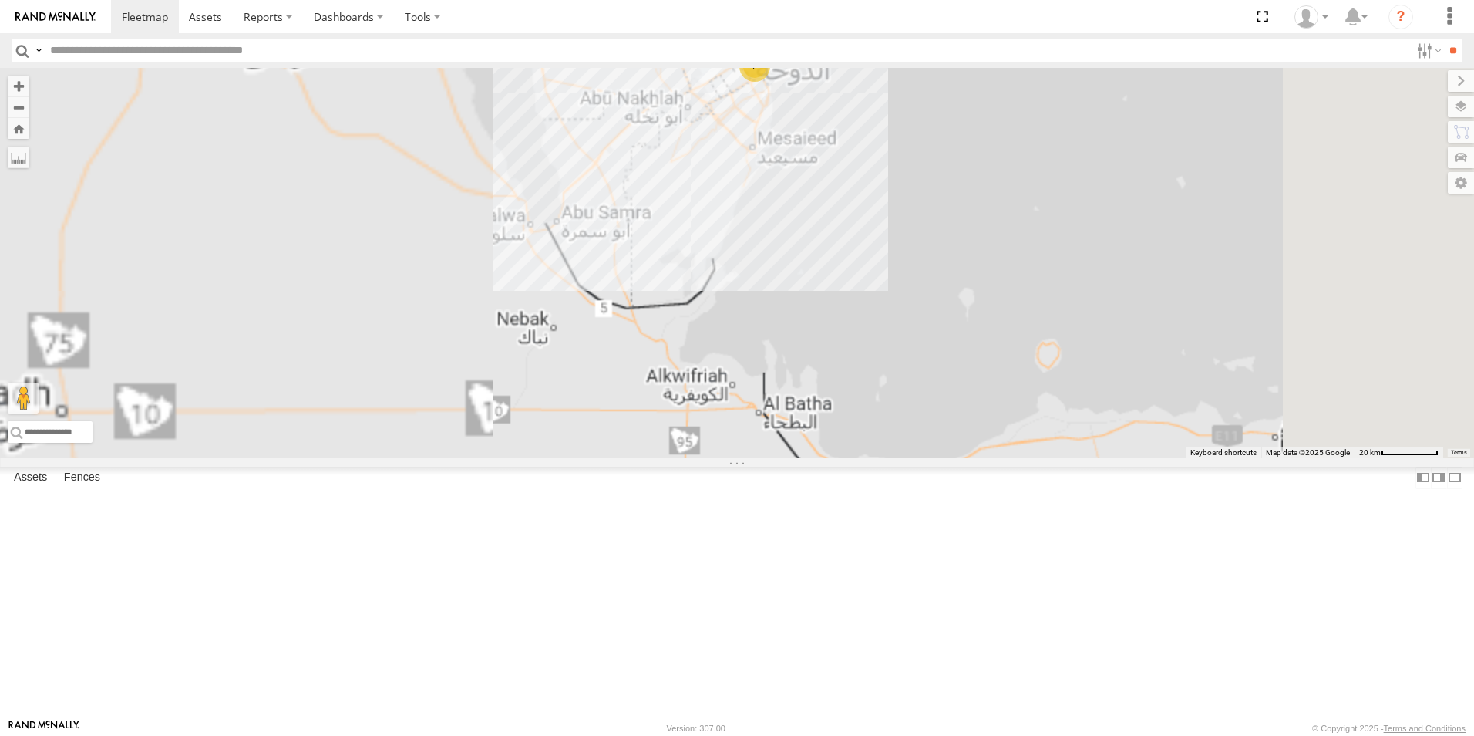
drag, startPoint x: 625, startPoint y: 380, endPoint x: 514, endPoint y: 552, distance: 205.1
click at [514, 458] on div "2" at bounding box center [737, 263] width 1474 height 390
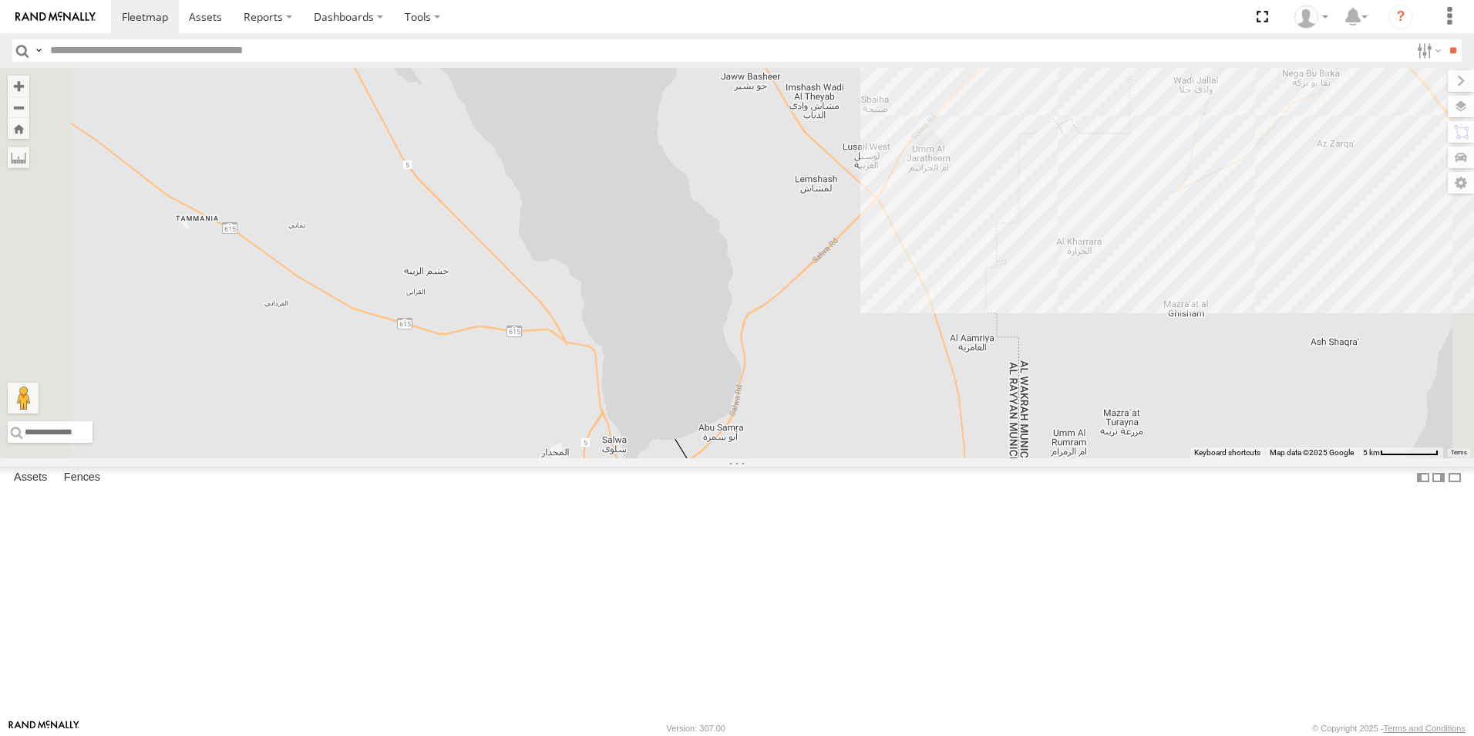
drag, startPoint x: 914, startPoint y: 193, endPoint x: 789, endPoint y: 397, distance: 239.5
click at [789, 397] on div at bounding box center [737, 263] width 1474 height 390
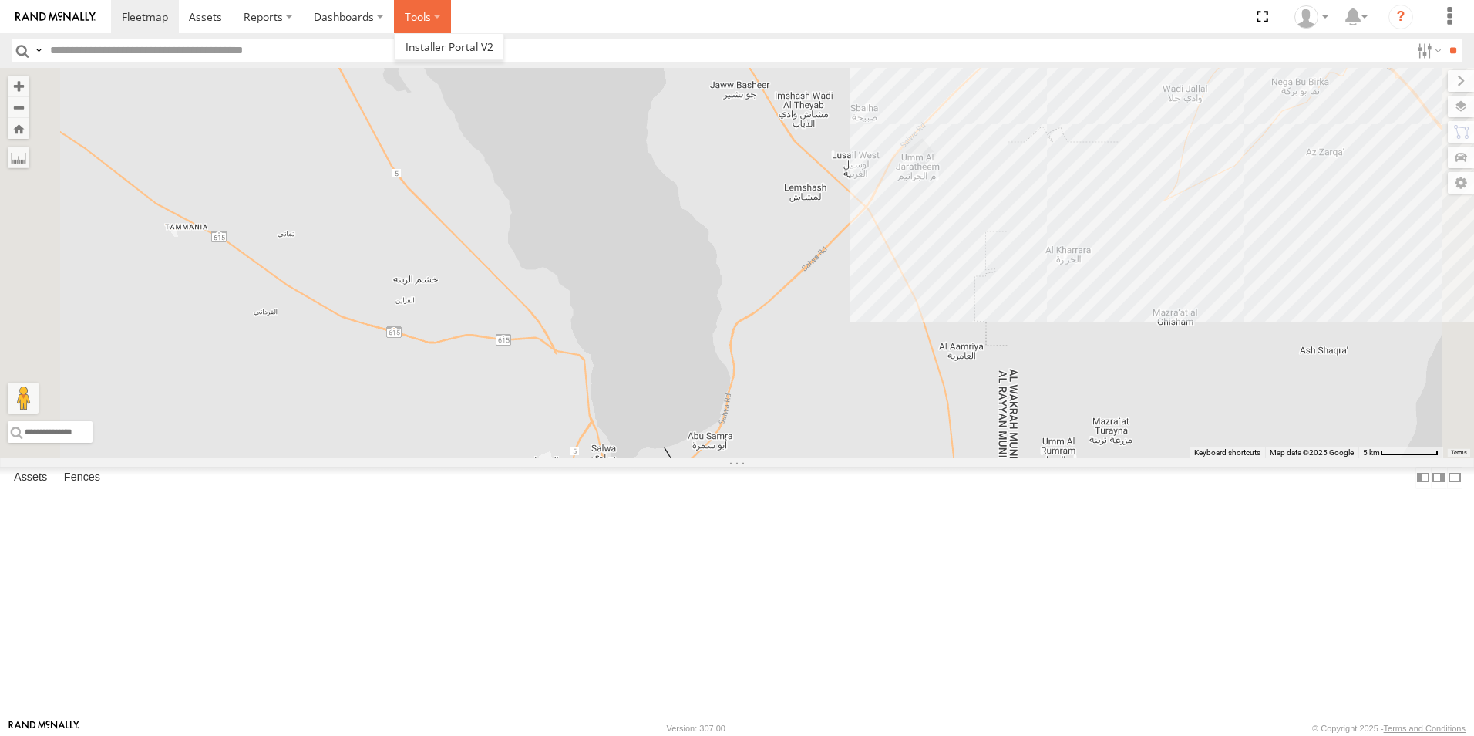
click at [423, 8] on label at bounding box center [422, 16] width 57 height 33
click at [528, 295] on div at bounding box center [737, 263] width 1474 height 390
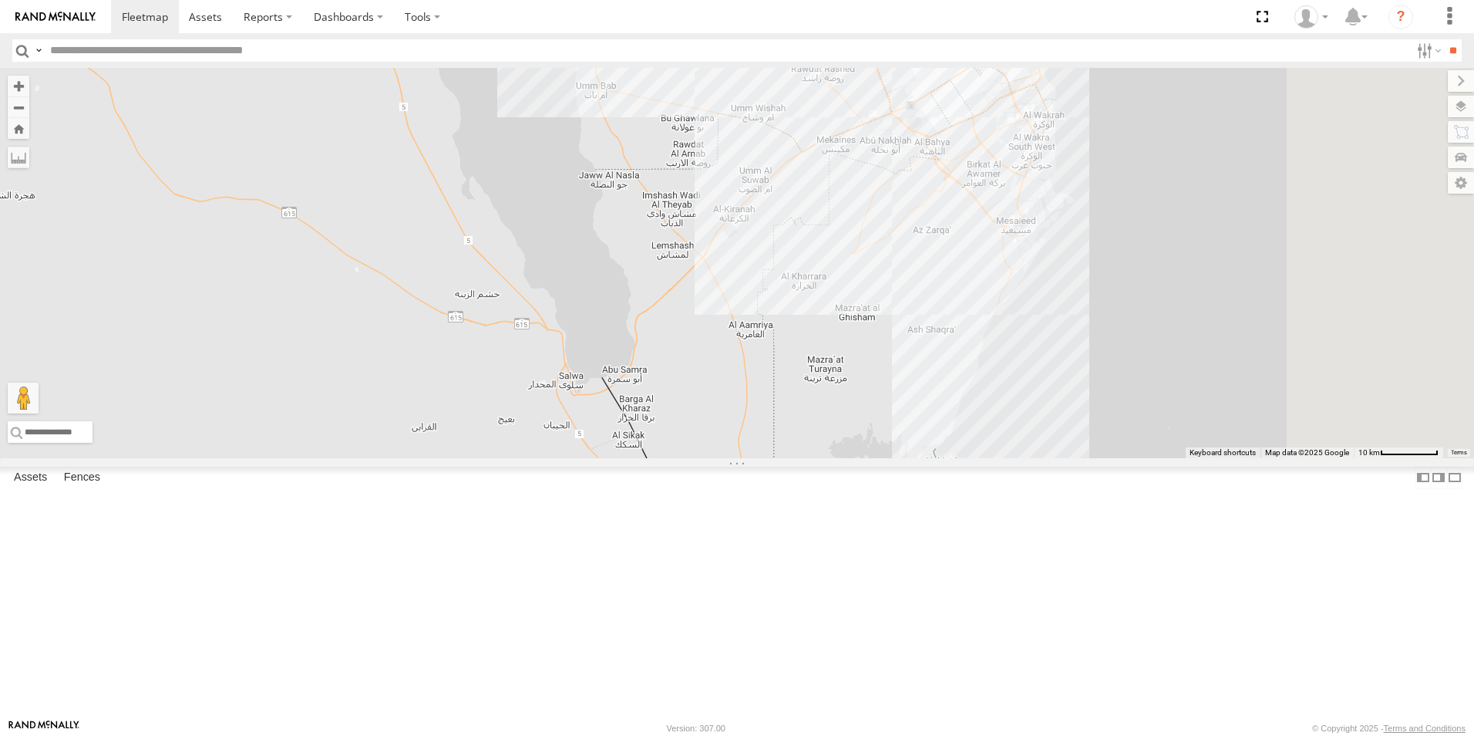
drag, startPoint x: 1171, startPoint y: 494, endPoint x: 898, endPoint y: 517, distance: 273.9
click at [898, 458] on div "179231 2 180432" at bounding box center [737, 263] width 1474 height 390
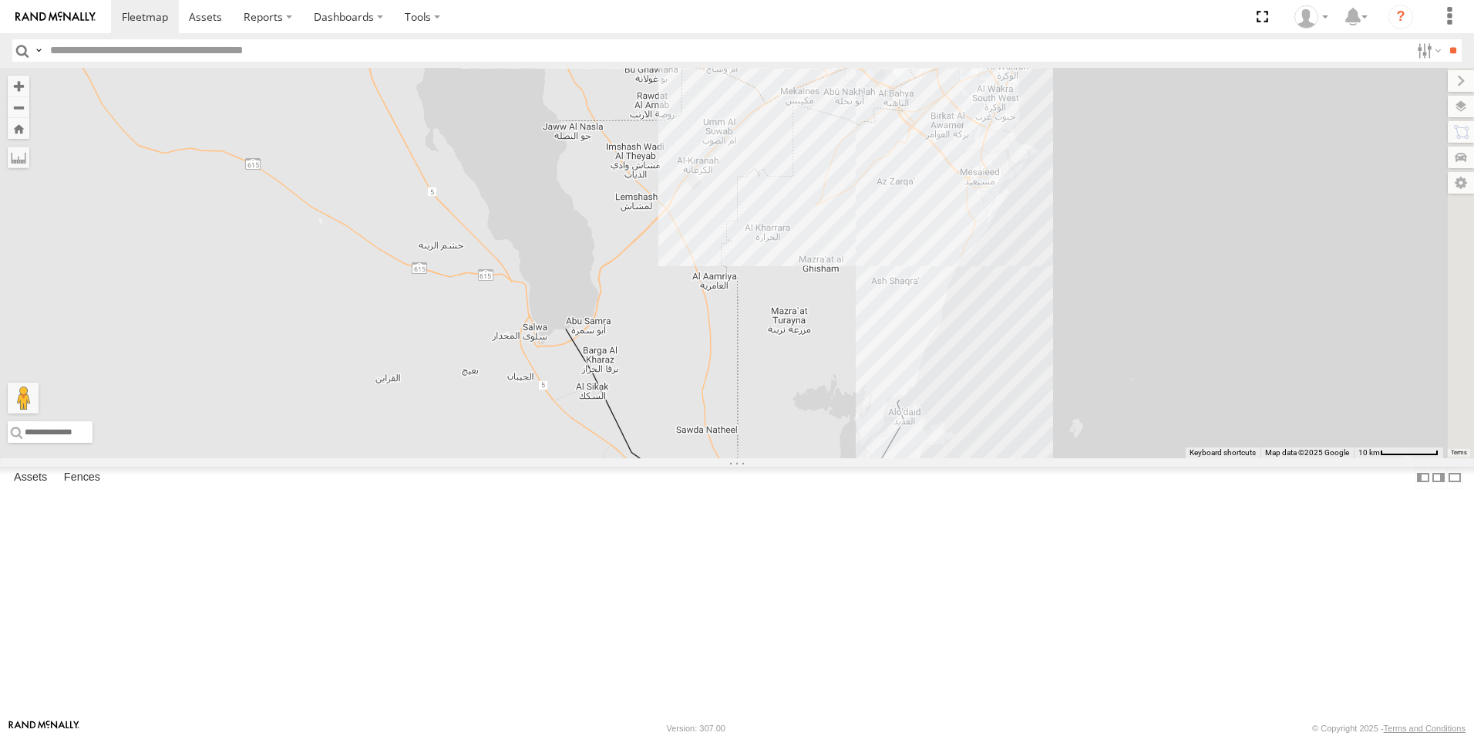
drag, startPoint x: 864, startPoint y: 655, endPoint x: 834, endPoint y: 601, distance: 61.4
click at [834, 458] on div "179231 2 180432" at bounding box center [737, 263] width 1474 height 390
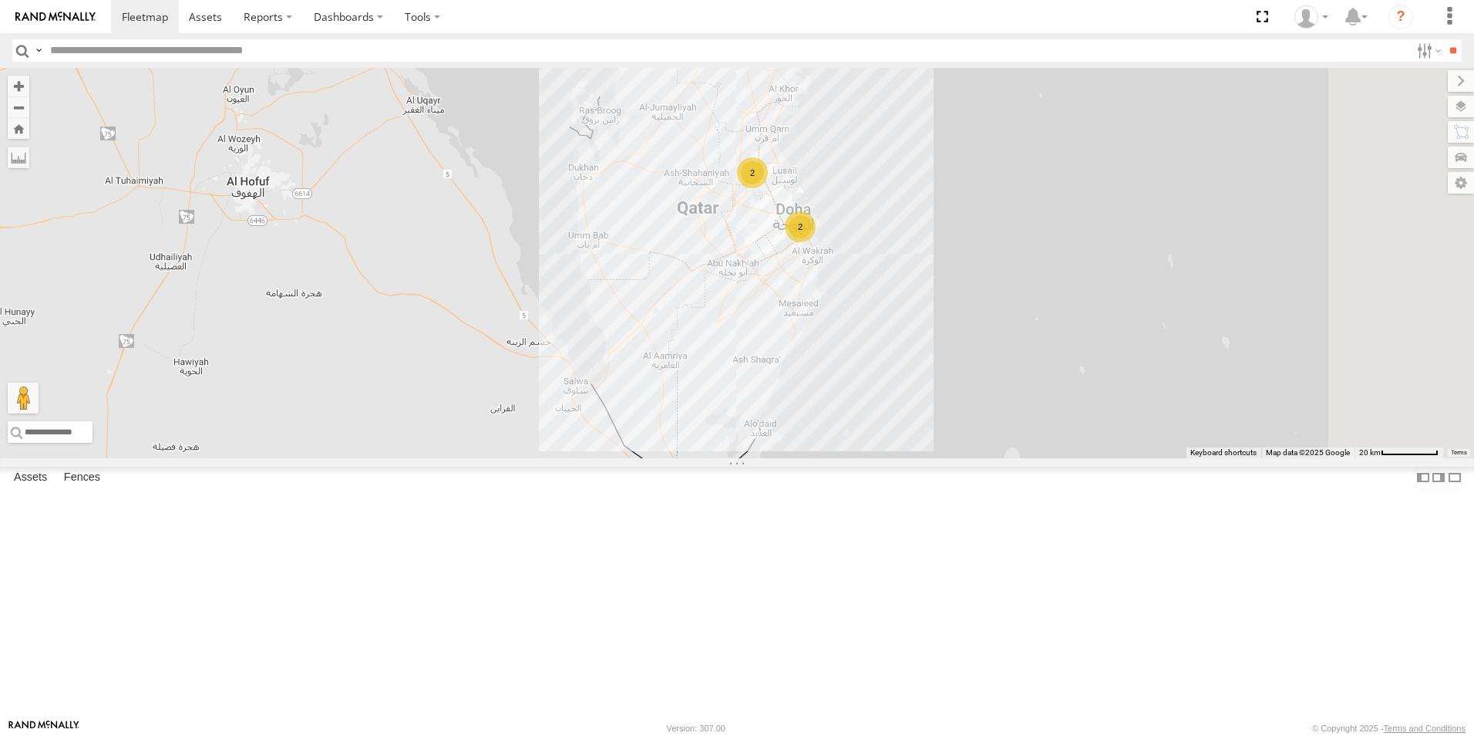
drag, startPoint x: 1232, startPoint y: 436, endPoint x: 922, endPoint y: 517, distance: 320.6
click at [916, 458] on div "2 2" at bounding box center [737, 263] width 1474 height 390
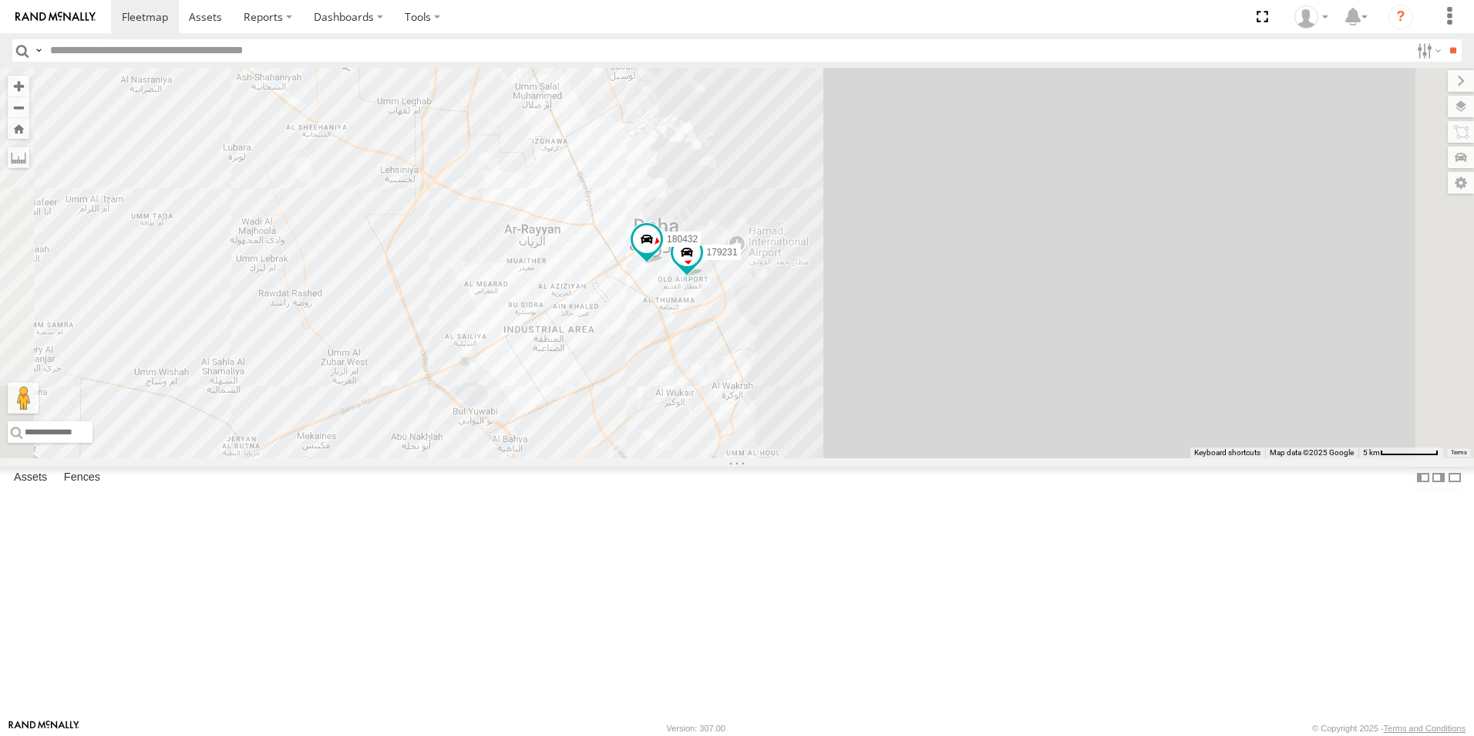
drag, startPoint x: 1066, startPoint y: 369, endPoint x: 1117, endPoint y: 560, distance: 197.9
click at [1117, 458] on div "179231 180432" at bounding box center [737, 263] width 1474 height 390
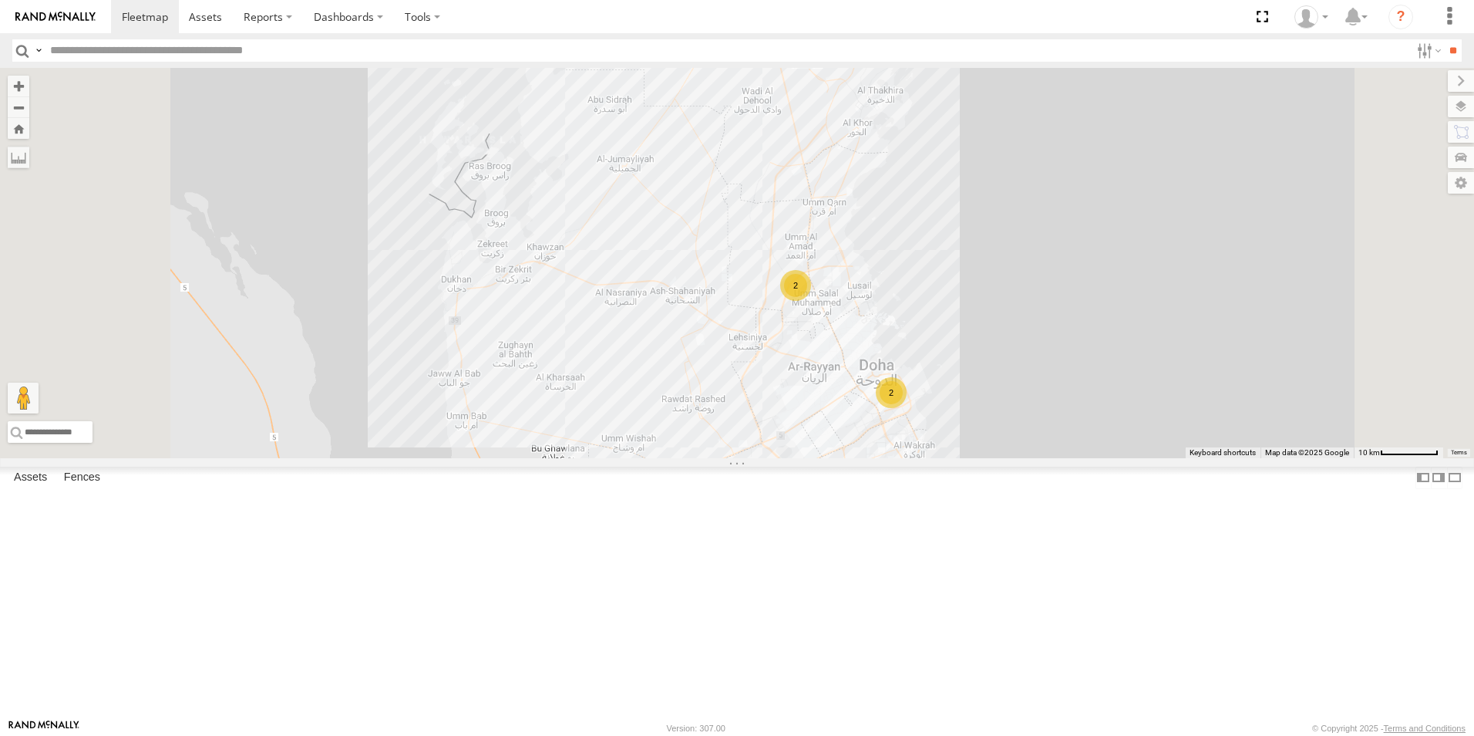
drag, startPoint x: 750, startPoint y: 314, endPoint x: 750, endPoint y: 382, distance: 68.6
click at [750, 382] on div "2 2" at bounding box center [737, 263] width 1474 height 390
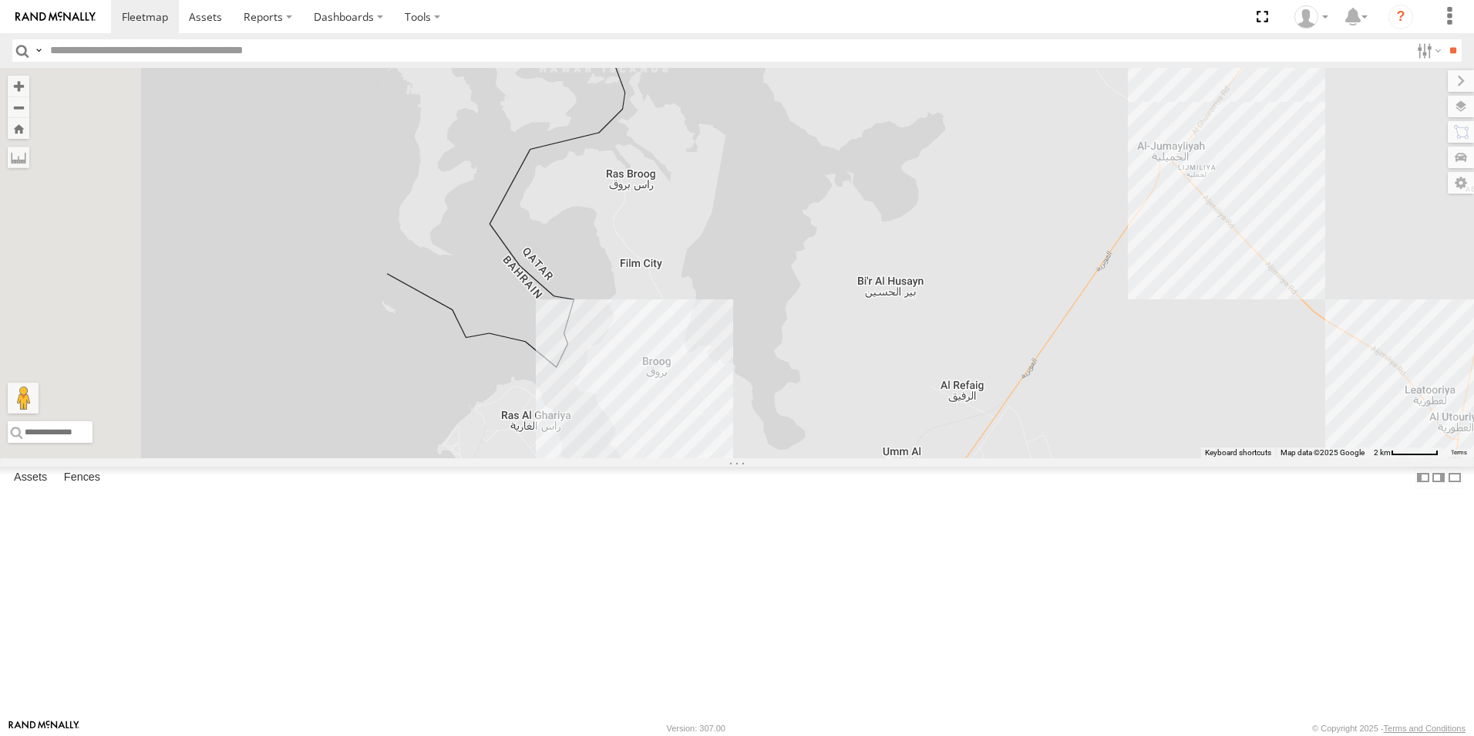
drag, startPoint x: 722, startPoint y: 308, endPoint x: 787, endPoint y: 473, distance: 176.5
click at [791, 458] on div at bounding box center [737, 263] width 1474 height 390
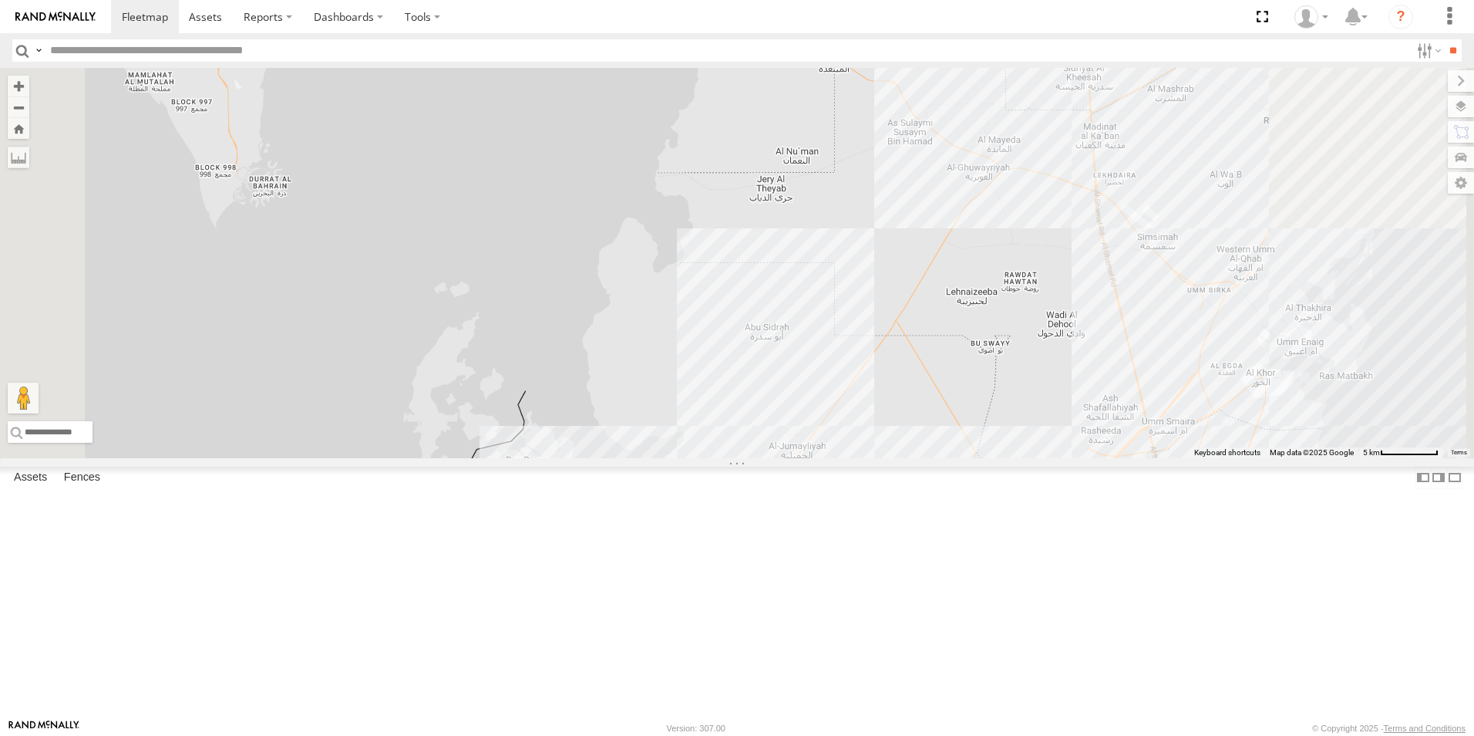
drag, startPoint x: 799, startPoint y: 127, endPoint x: 736, endPoint y: 409, distance: 288.3
click at [736, 409] on div "2" at bounding box center [737, 263] width 1474 height 390
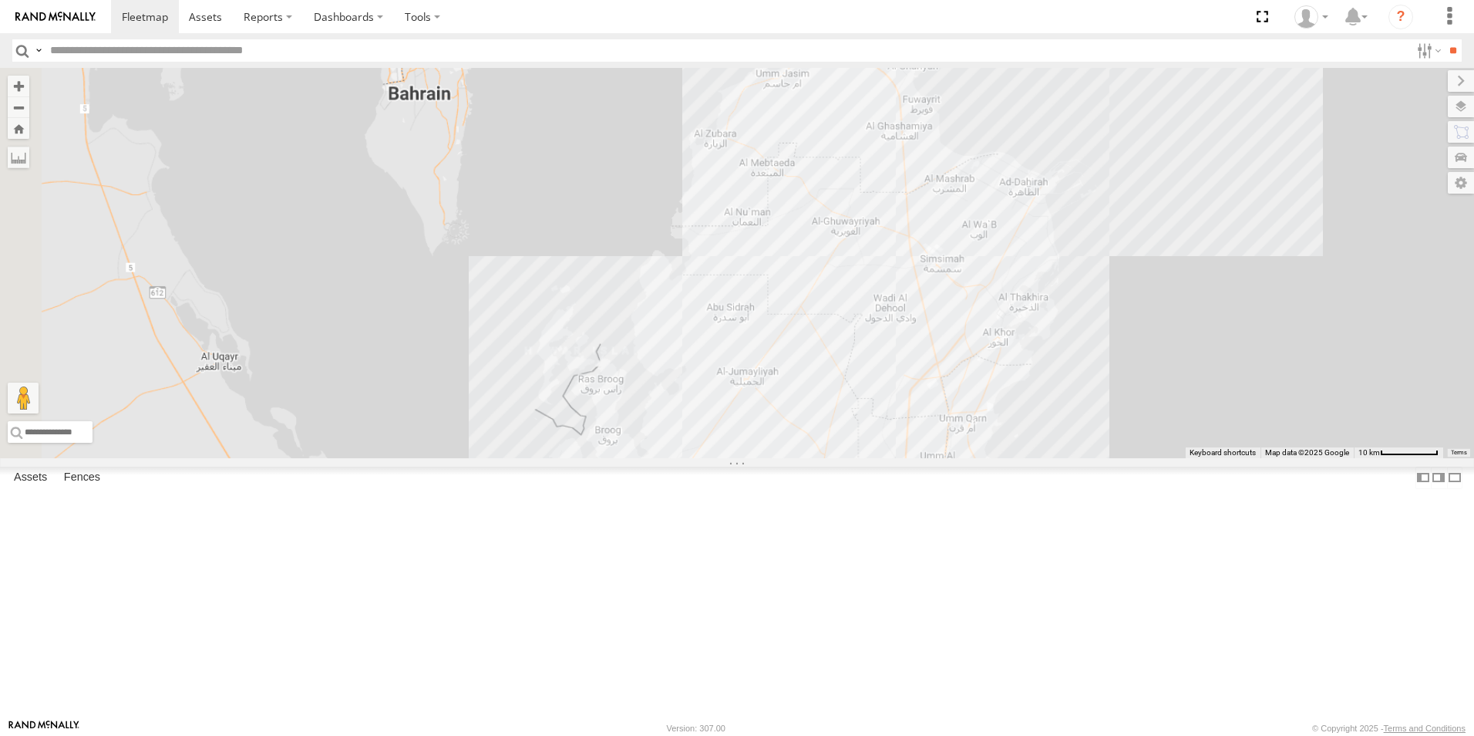
drag, startPoint x: 692, startPoint y: 421, endPoint x: 679, endPoint y: 408, distance: 18.5
click at [692, 422] on div at bounding box center [737, 263] width 1474 height 390
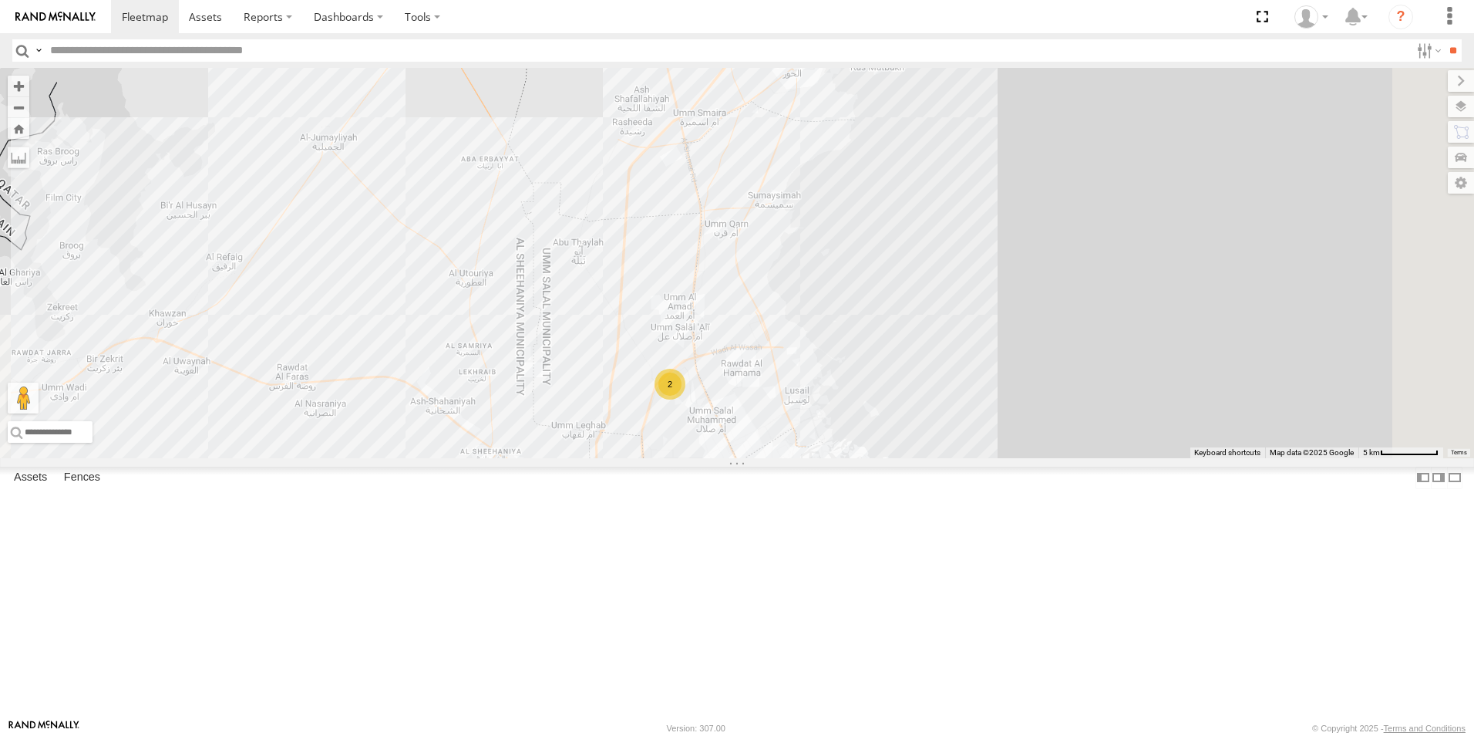
drag, startPoint x: 805, startPoint y: 359, endPoint x: 717, endPoint y: 287, distance: 113.4
click at [717, 287] on div "2" at bounding box center [737, 263] width 1474 height 390
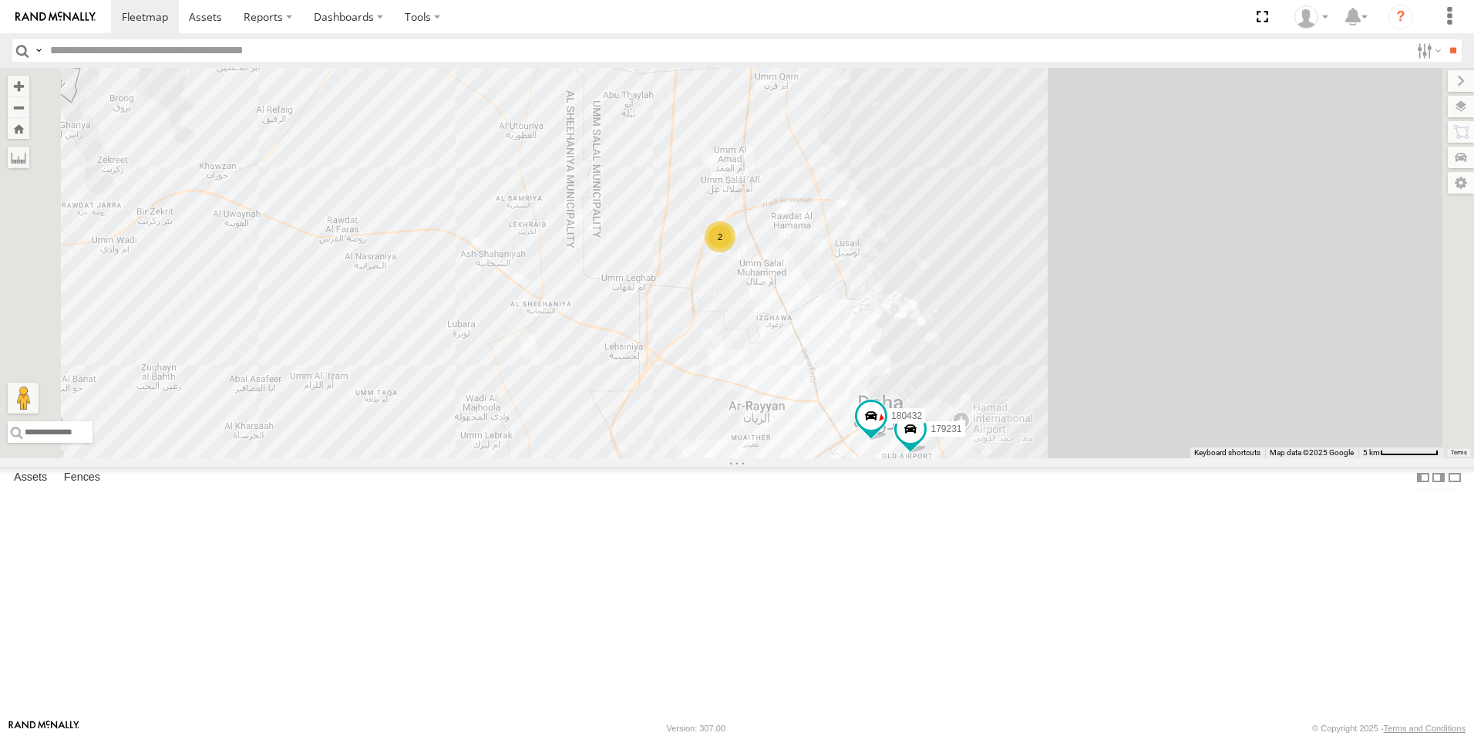
drag, startPoint x: 1049, startPoint y: 503, endPoint x: 997, endPoint y: 342, distance: 168.7
click at [997, 342] on div "179231 180432 2" at bounding box center [737, 263] width 1474 height 390
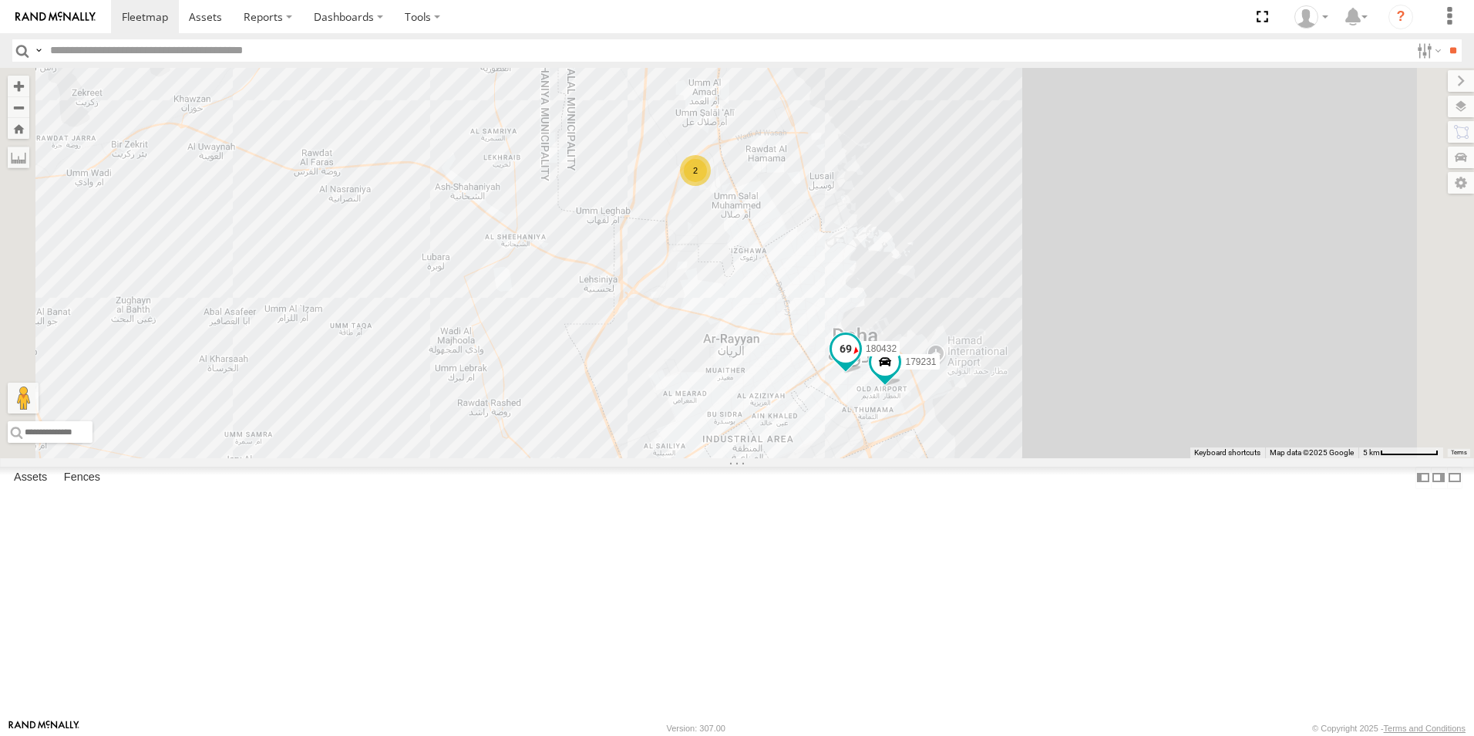
drag, startPoint x: 1066, startPoint y: 521, endPoint x: 1037, endPoint y: 453, distance: 73.6
click at [863, 373] on div "180432" at bounding box center [846, 353] width 34 height 42
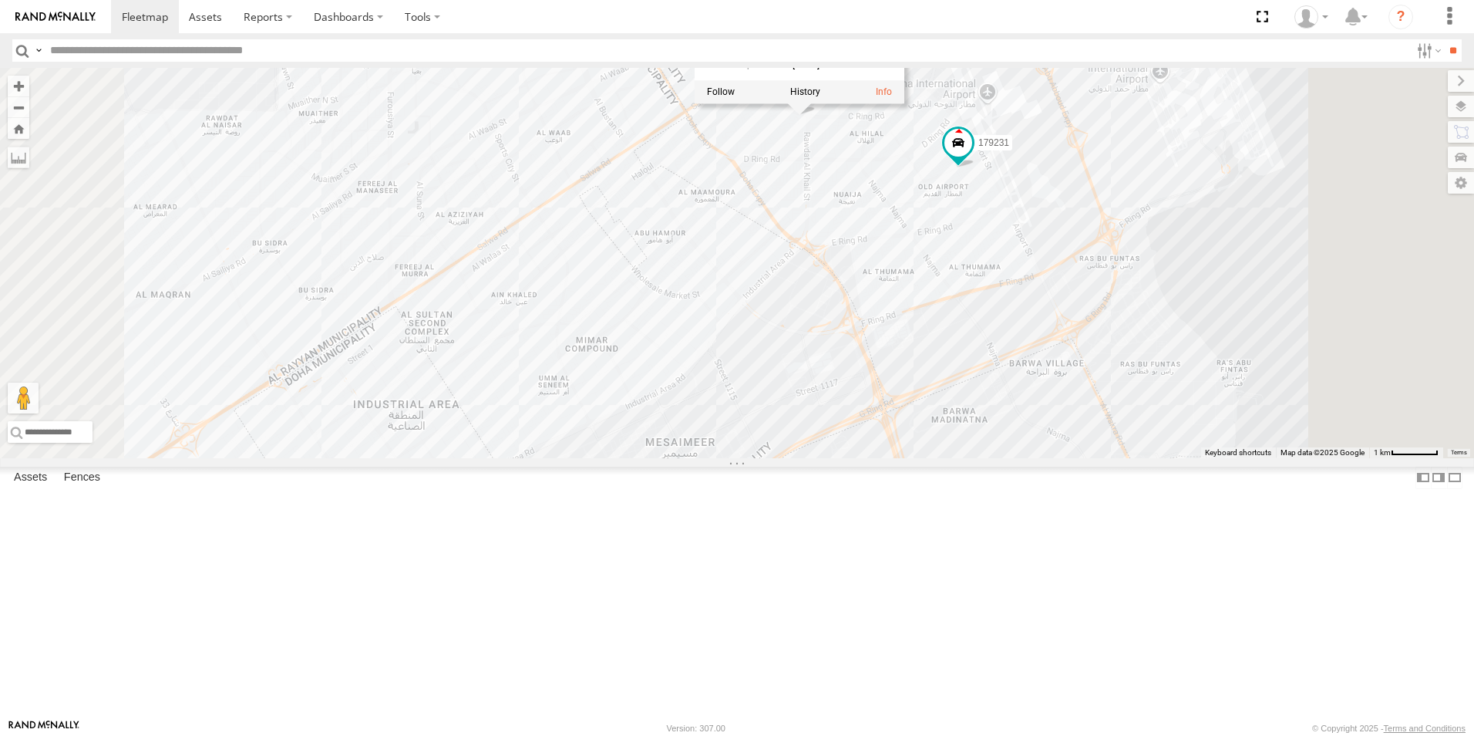
click at [1278, 458] on div "179231 180432 180432 DOH Logistics AL Assairi area 25.26336 , 51.52252 East 77 …" at bounding box center [737, 263] width 1474 height 390
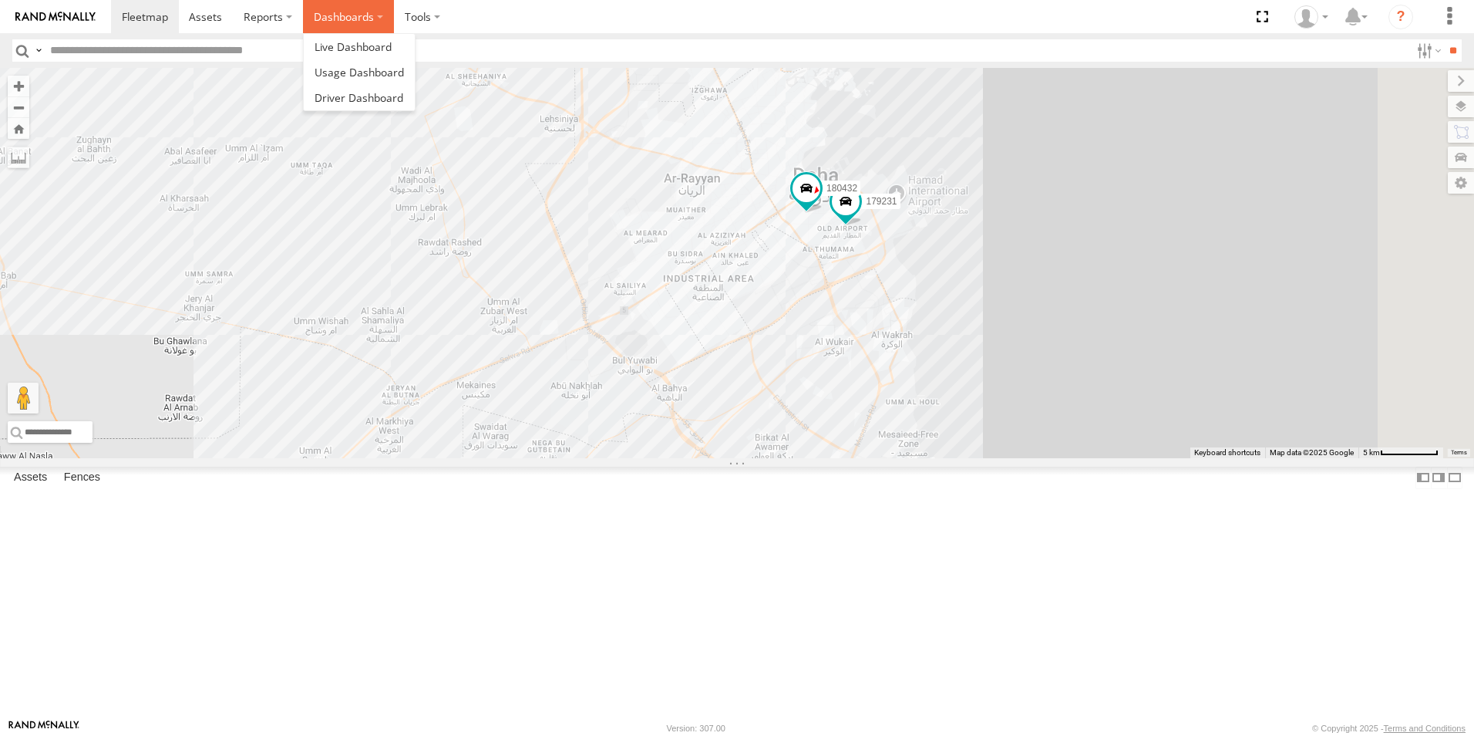
click at [349, 18] on label "Dashboards" at bounding box center [348, 16] width 91 height 33
click at [355, 49] on span at bounding box center [353, 46] width 77 height 15
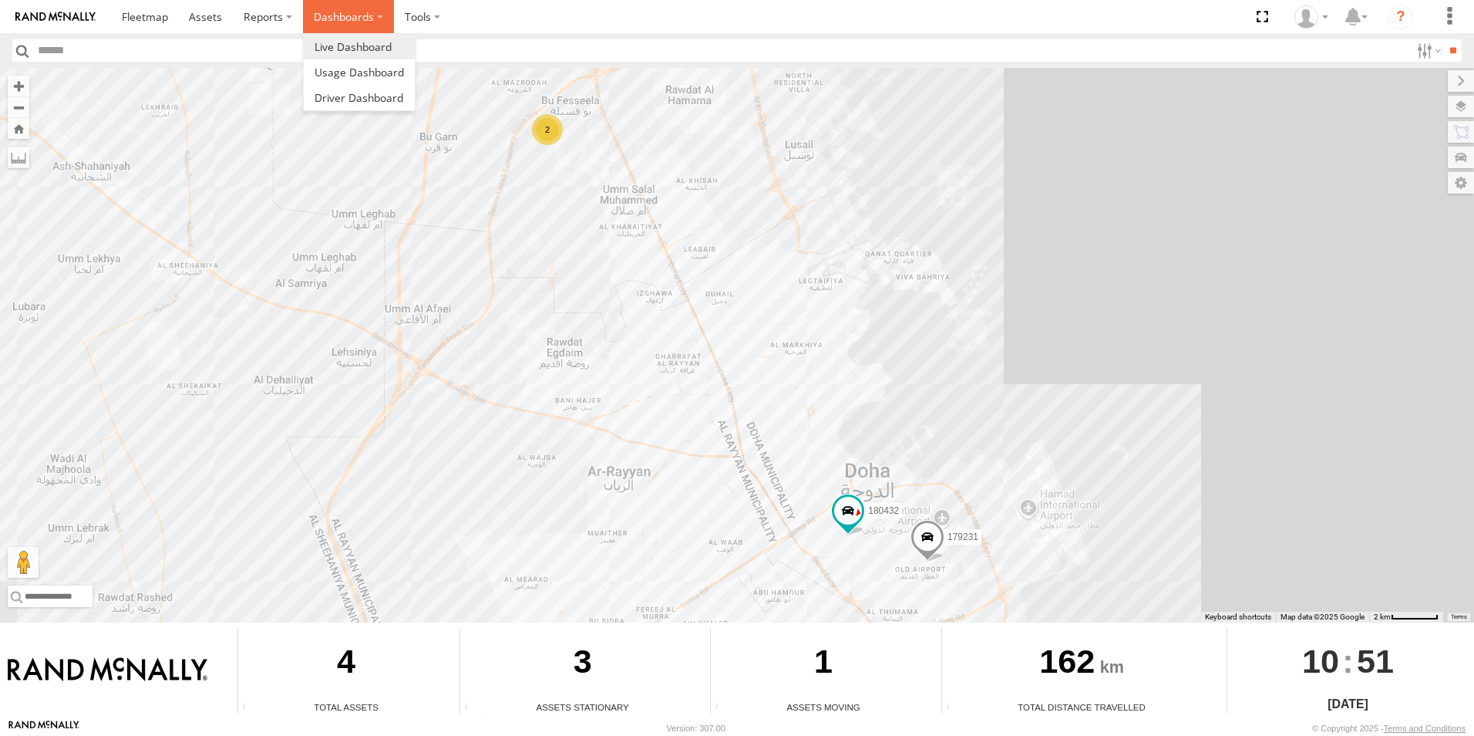
click at [355, 10] on label "Dashboards" at bounding box center [348, 16] width 91 height 33
click at [378, 66] on span at bounding box center [359, 72] width 89 height 15
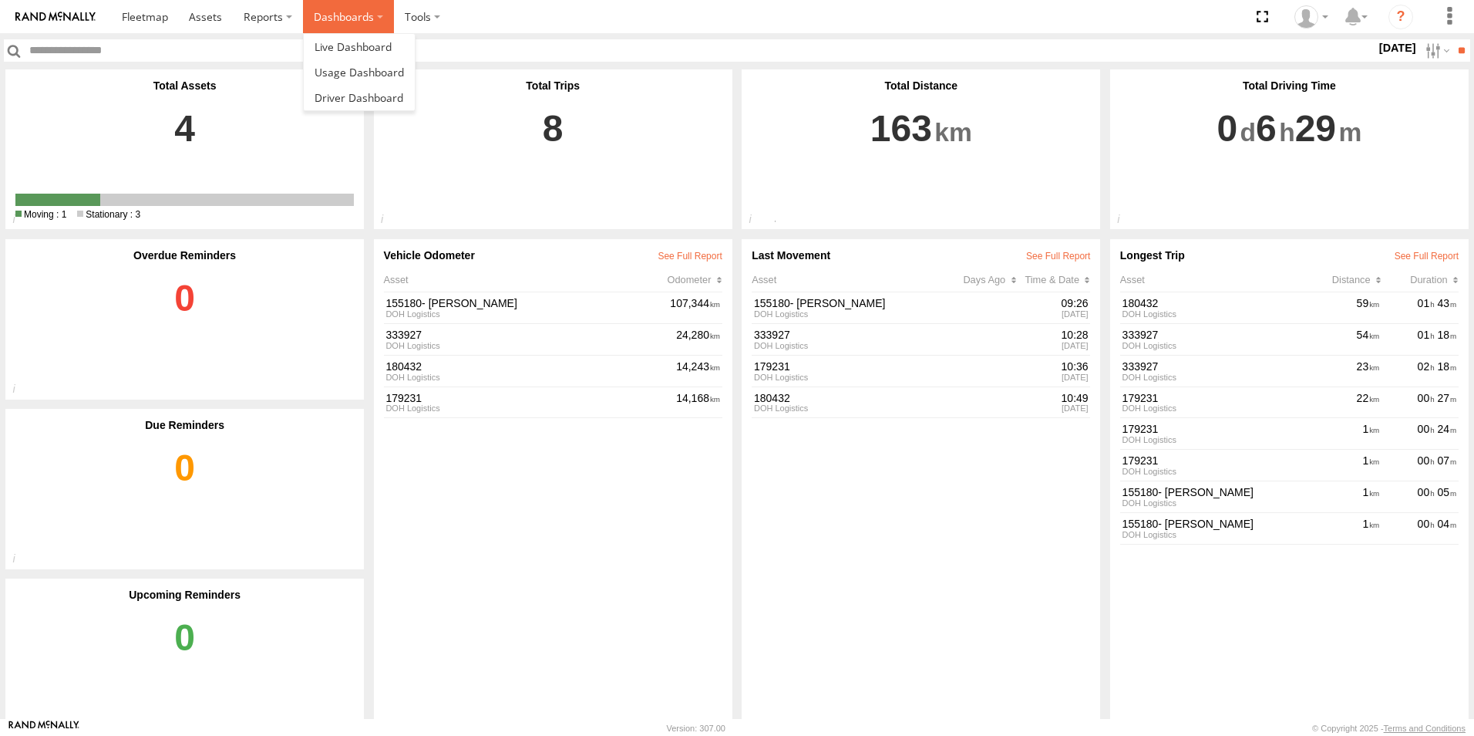
click at [348, 21] on label "Dashboards" at bounding box center [348, 16] width 91 height 33
click at [357, 104] on span at bounding box center [359, 97] width 89 height 15
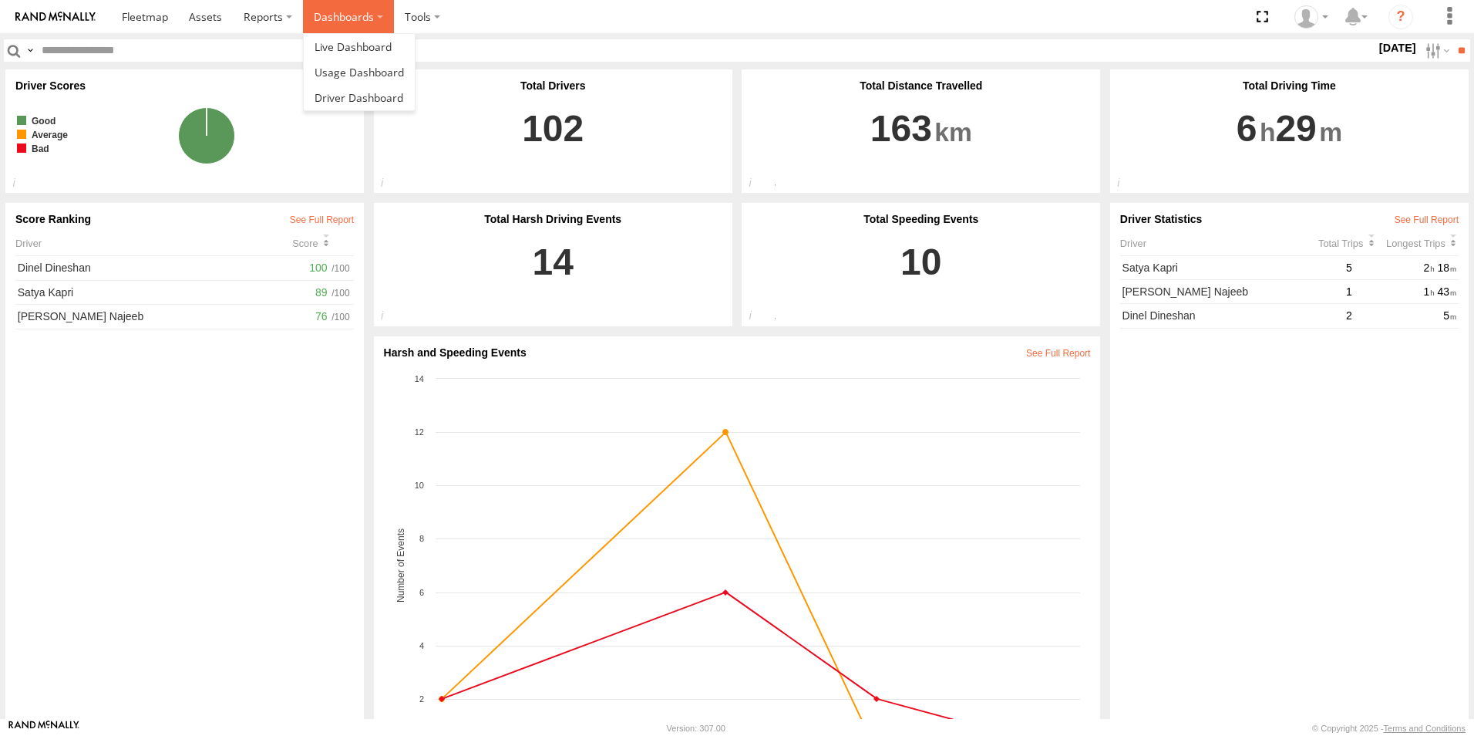
click at [325, 15] on label "Dashboards" at bounding box center [348, 16] width 91 height 33
click at [332, 37] on link at bounding box center [359, 46] width 111 height 25
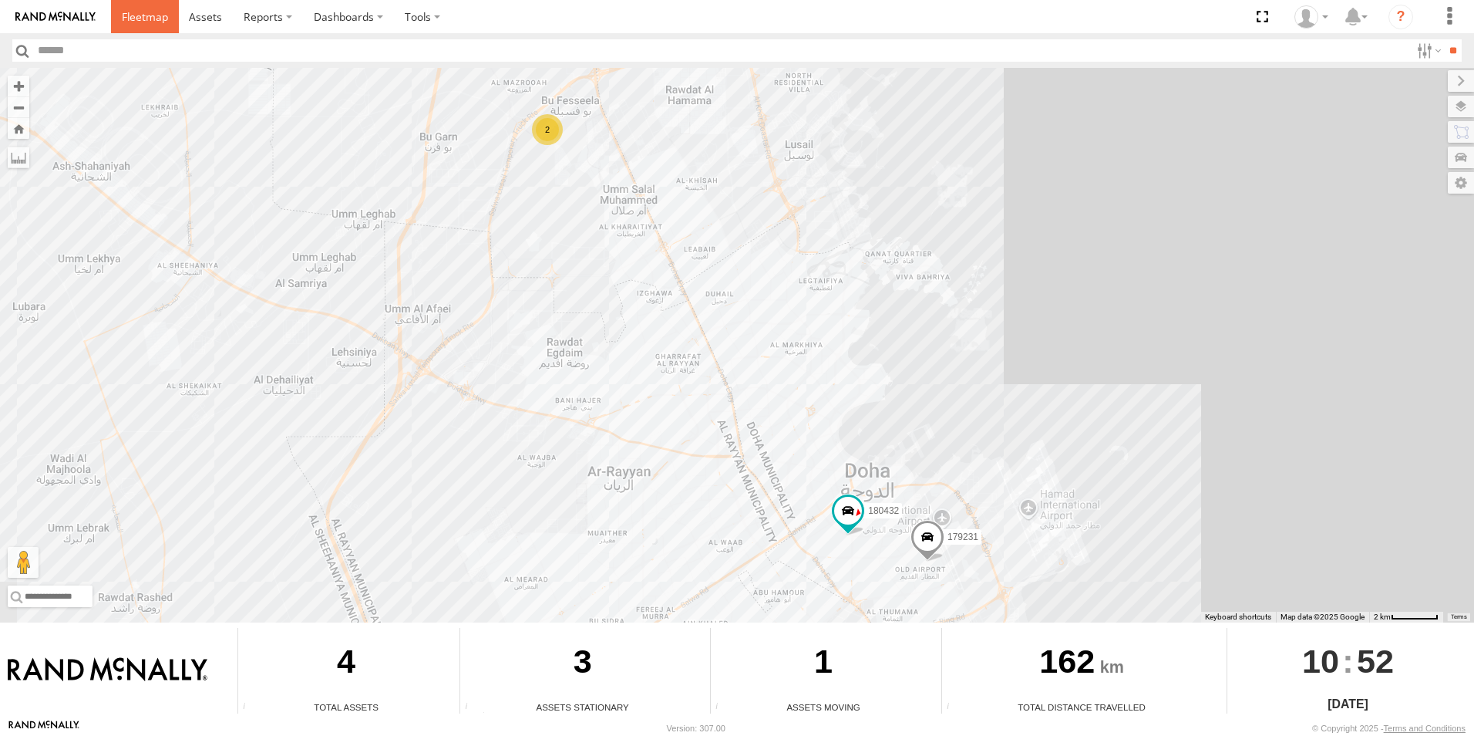
click at [136, 21] on span at bounding box center [145, 16] width 46 height 15
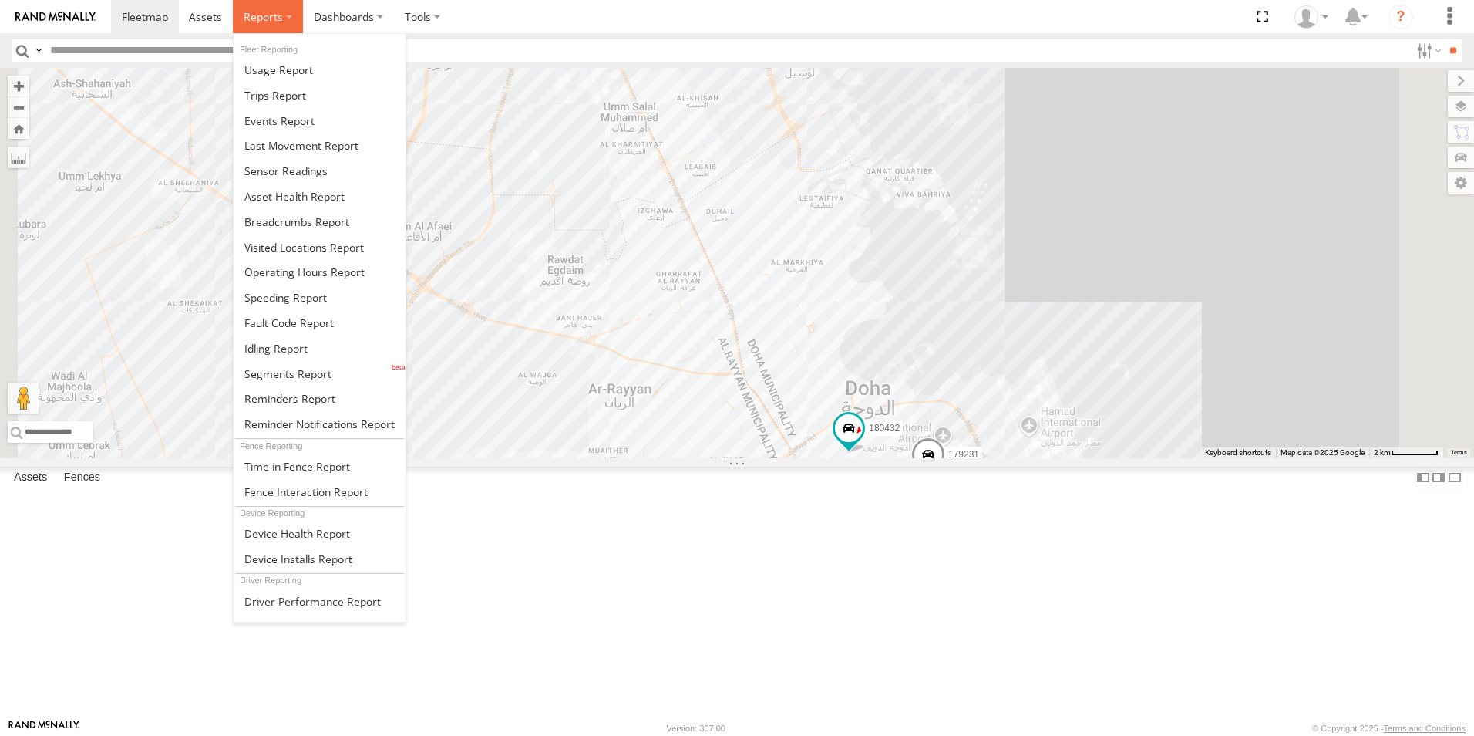
click at [256, 21] on span at bounding box center [263, 16] width 39 height 15
click at [327, 68] on link at bounding box center [320, 69] width 172 height 25
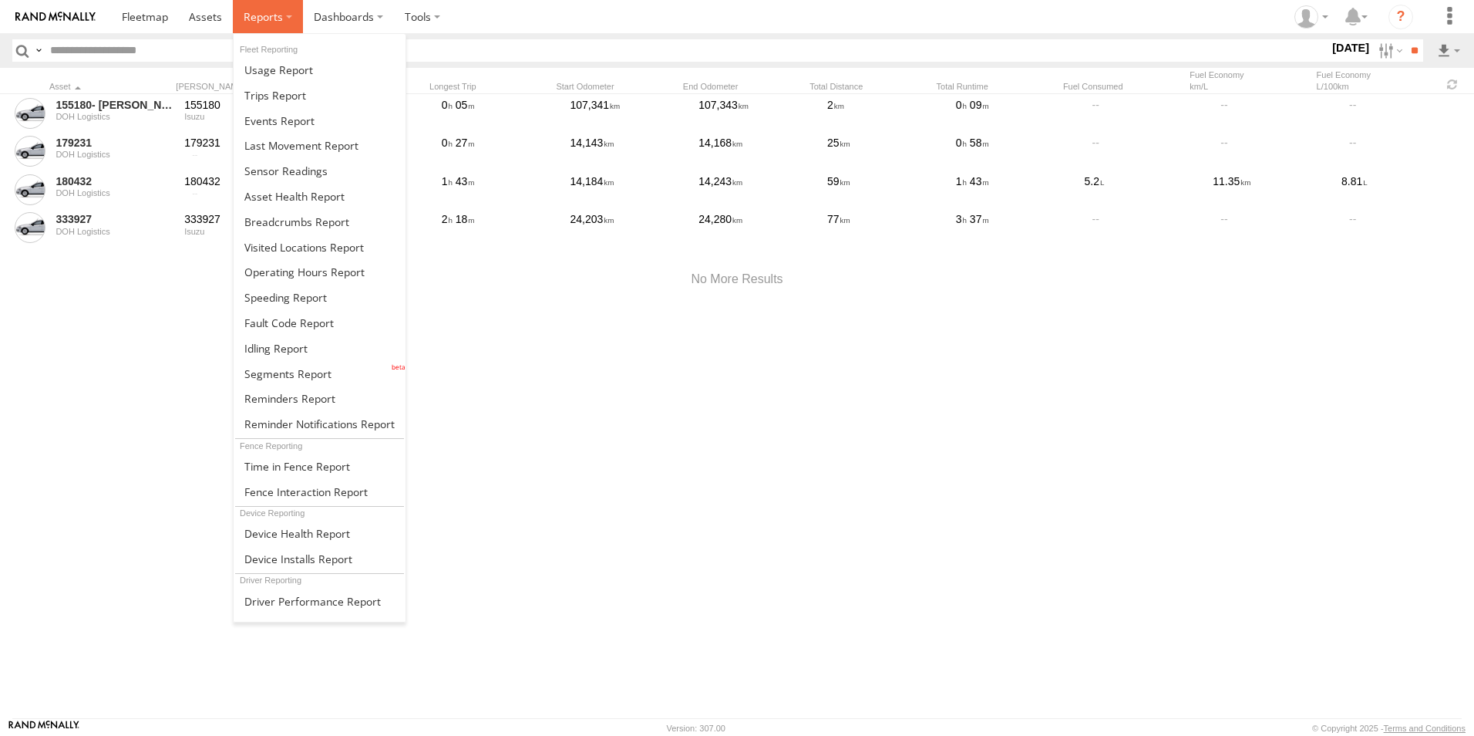
click at [261, 21] on span at bounding box center [263, 16] width 39 height 15
click at [305, 86] on link at bounding box center [320, 95] width 172 height 25
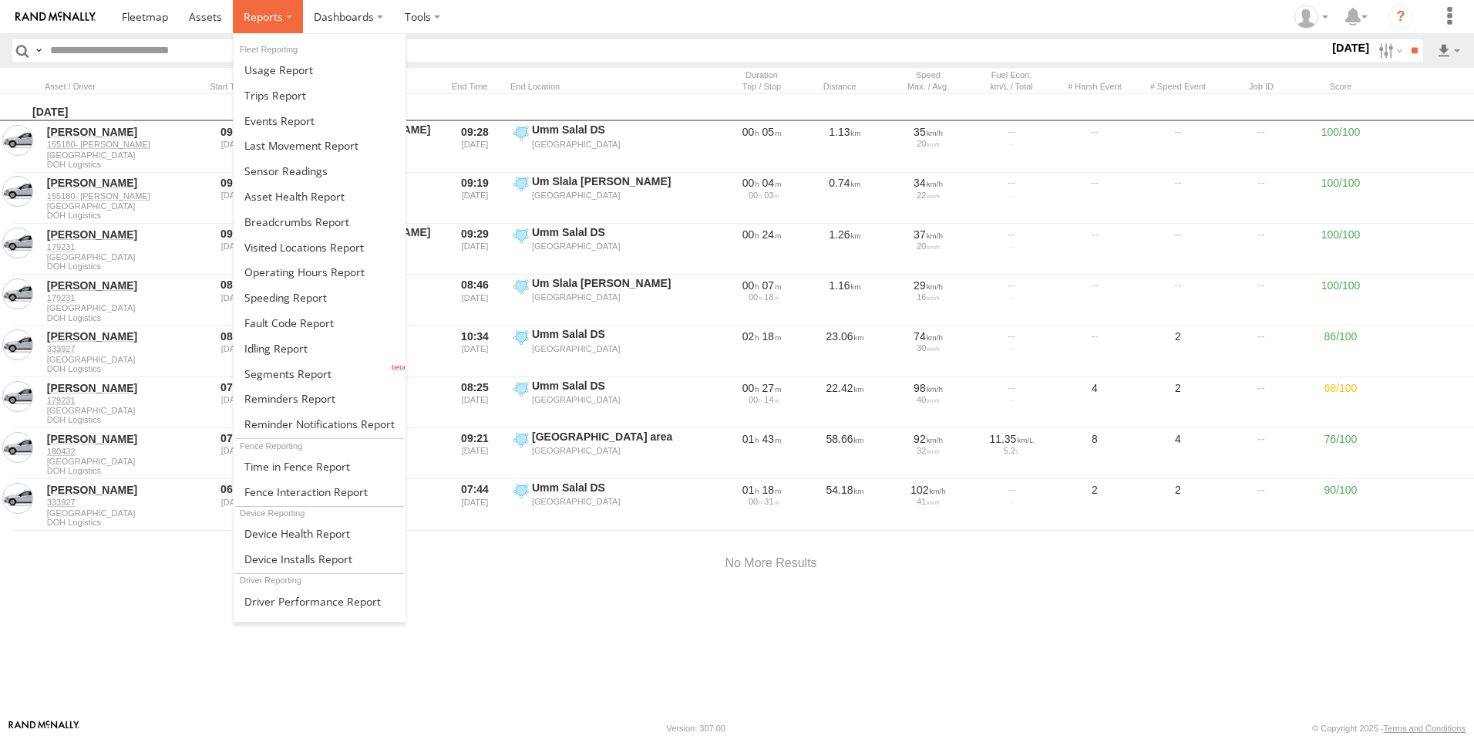
click at [278, 14] on span at bounding box center [263, 16] width 39 height 15
click at [301, 347] on span at bounding box center [275, 348] width 63 height 15
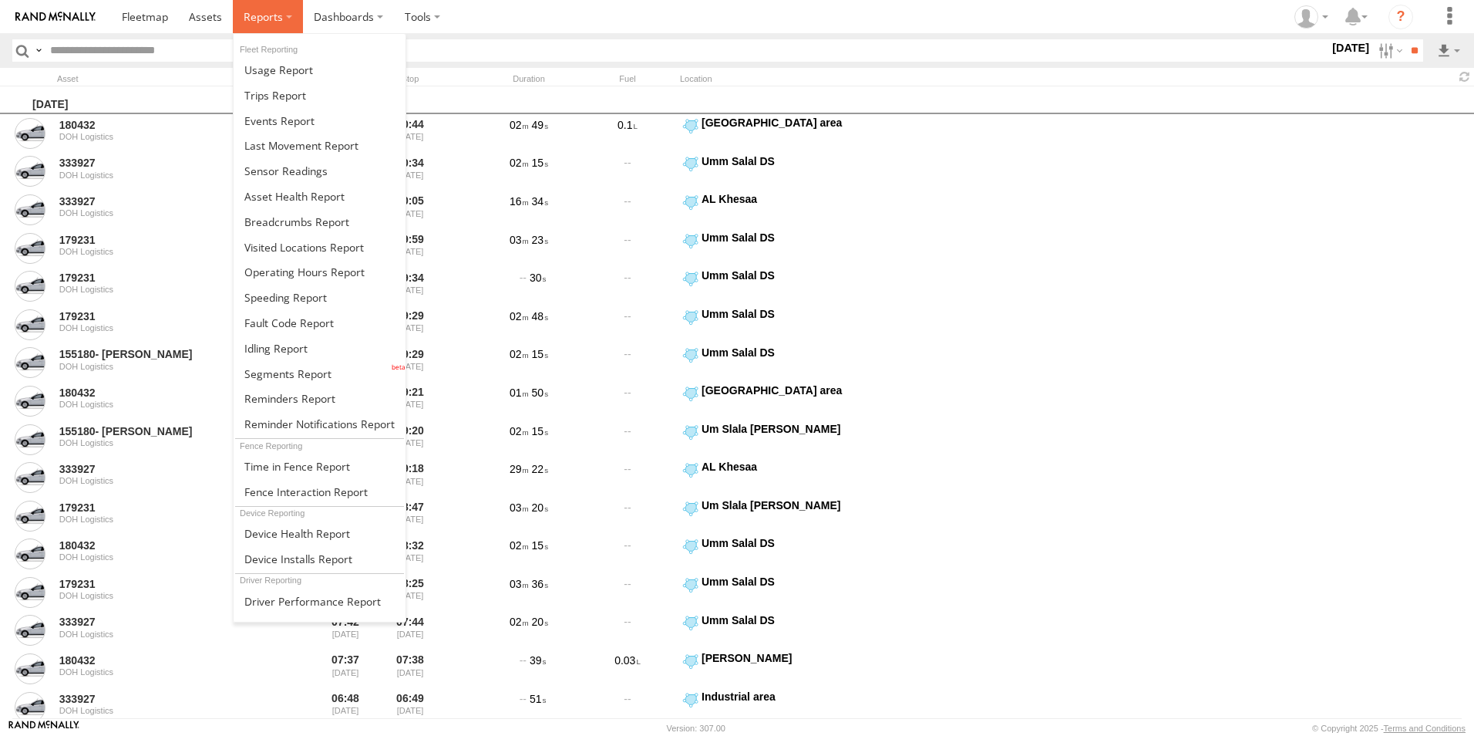
click at [288, 15] on label at bounding box center [268, 16] width 70 height 33
click at [352, 270] on span at bounding box center [304, 271] width 120 height 15
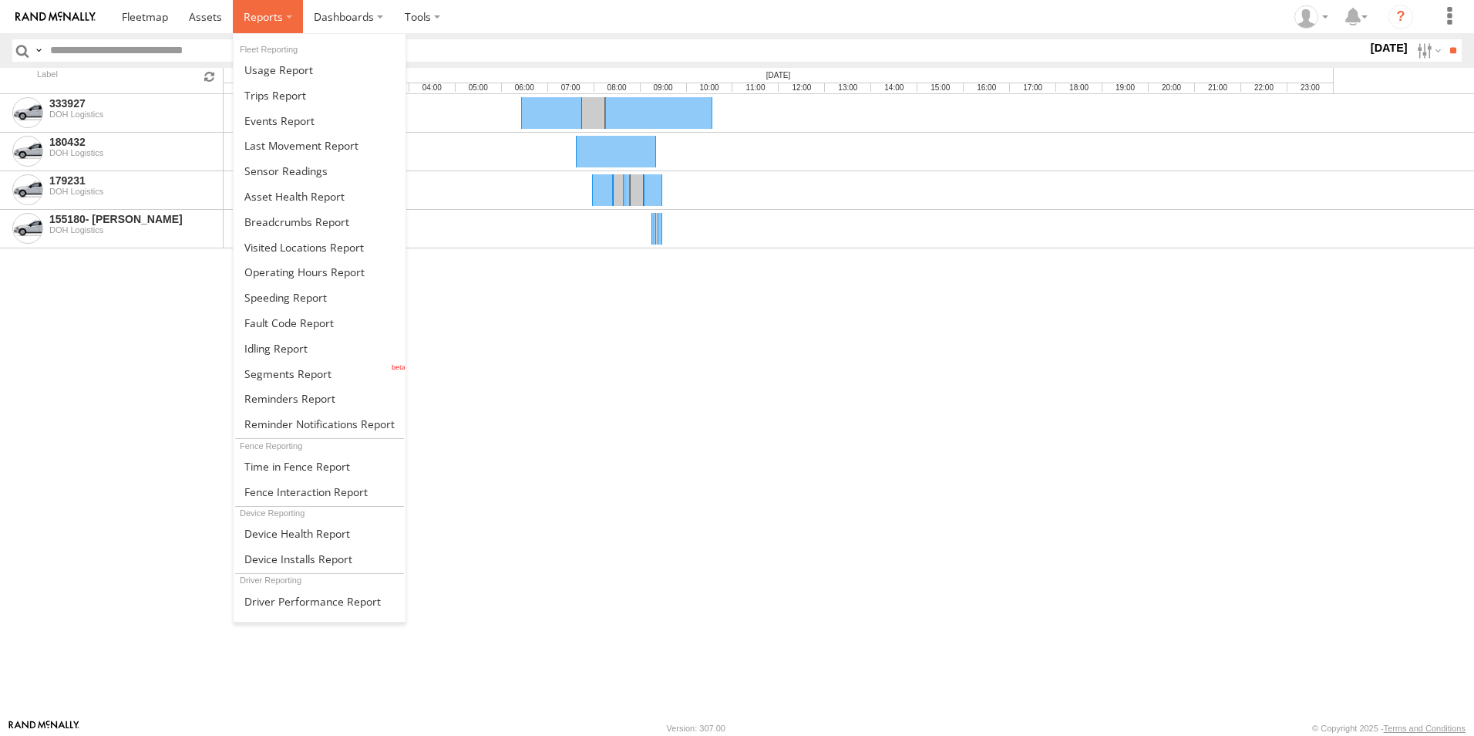
click at [258, 11] on span at bounding box center [263, 16] width 39 height 15
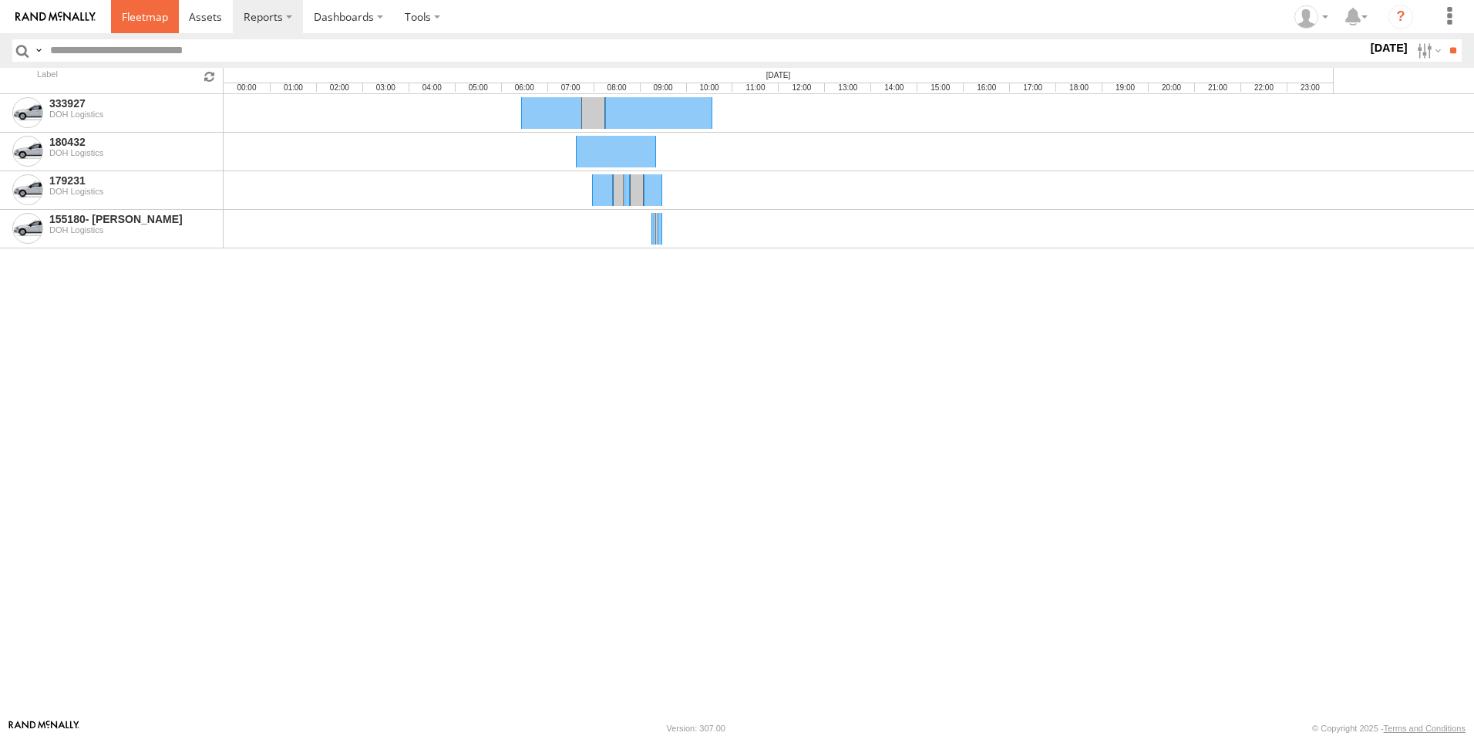
click at [170, 18] on link at bounding box center [145, 16] width 68 height 33
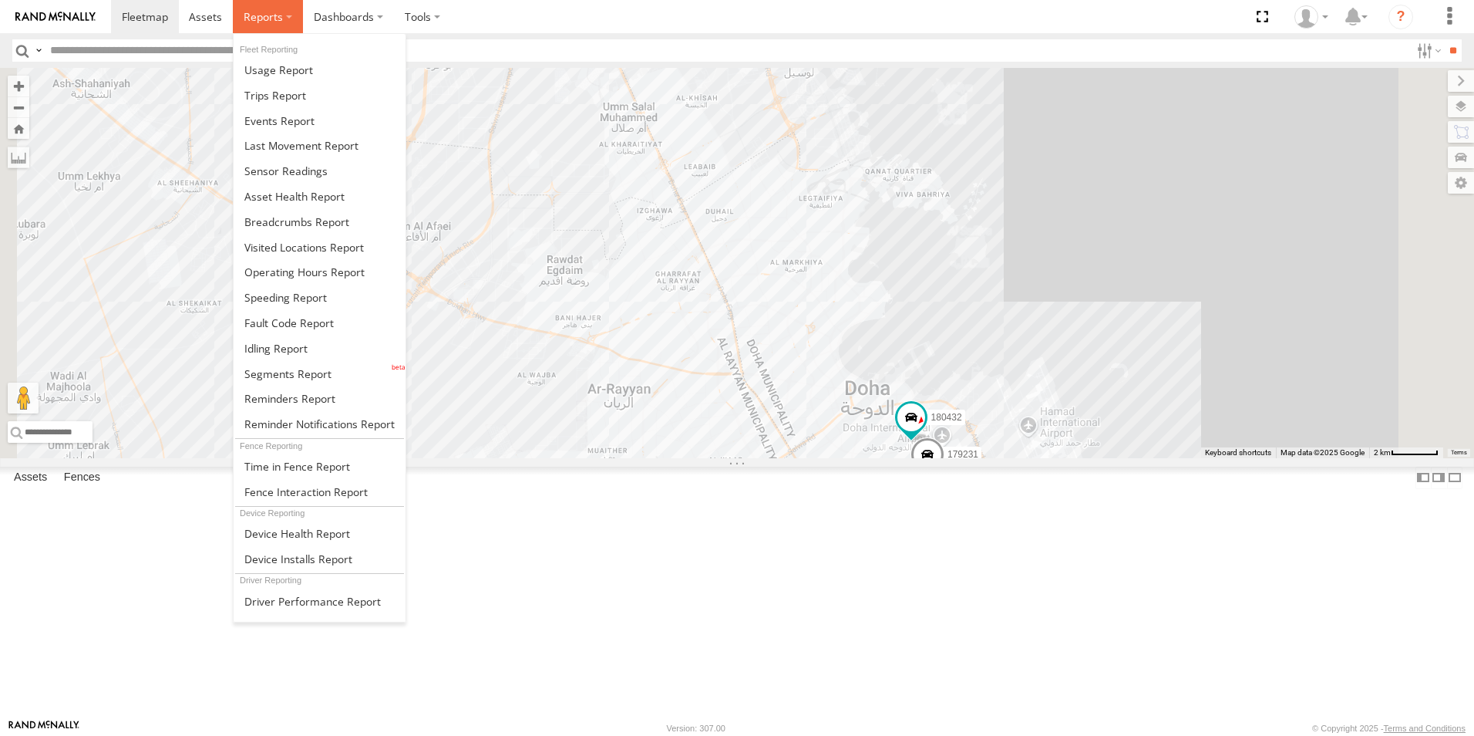
click at [288, 13] on label at bounding box center [268, 16] width 70 height 33
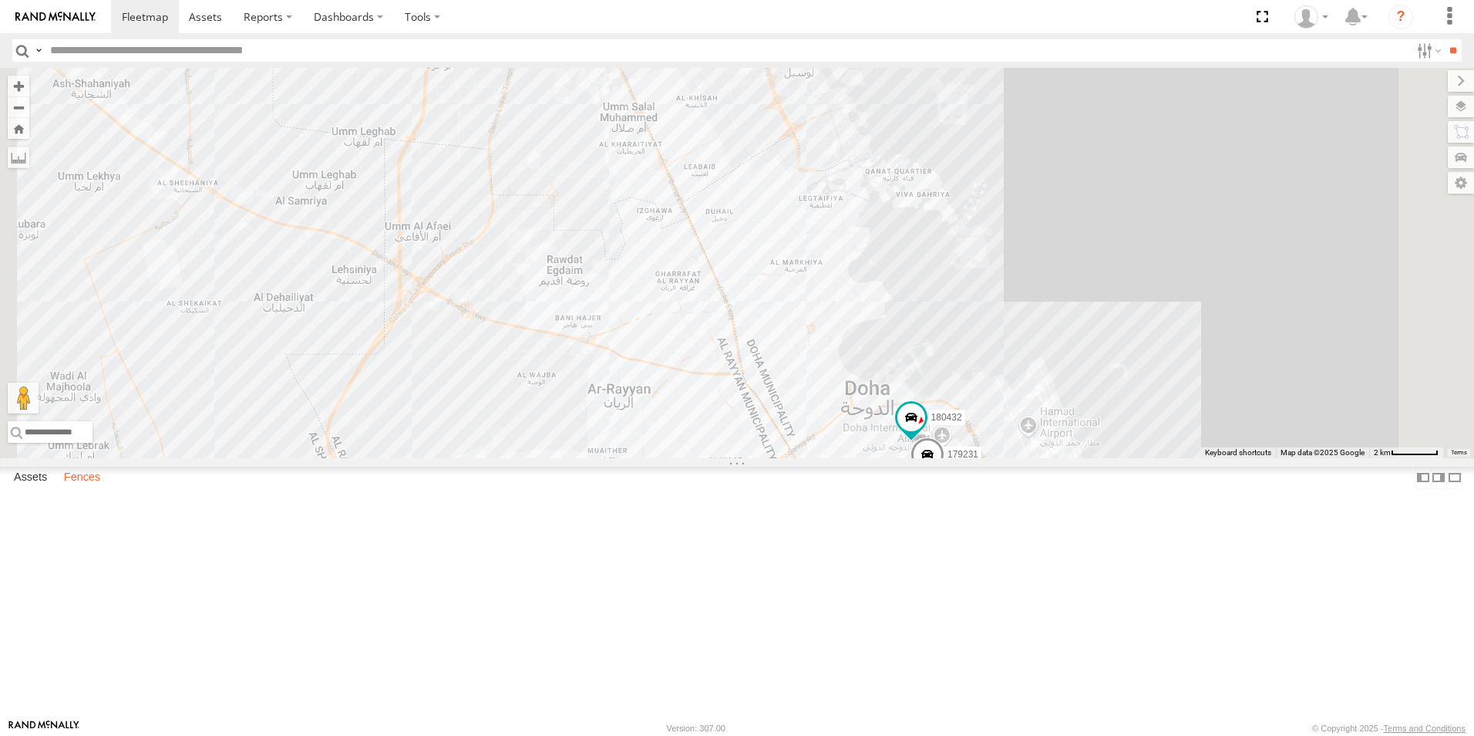
click at [96, 488] on label "Fences" at bounding box center [82, 477] width 52 height 22
click at [143, 18] on span at bounding box center [145, 16] width 46 height 15
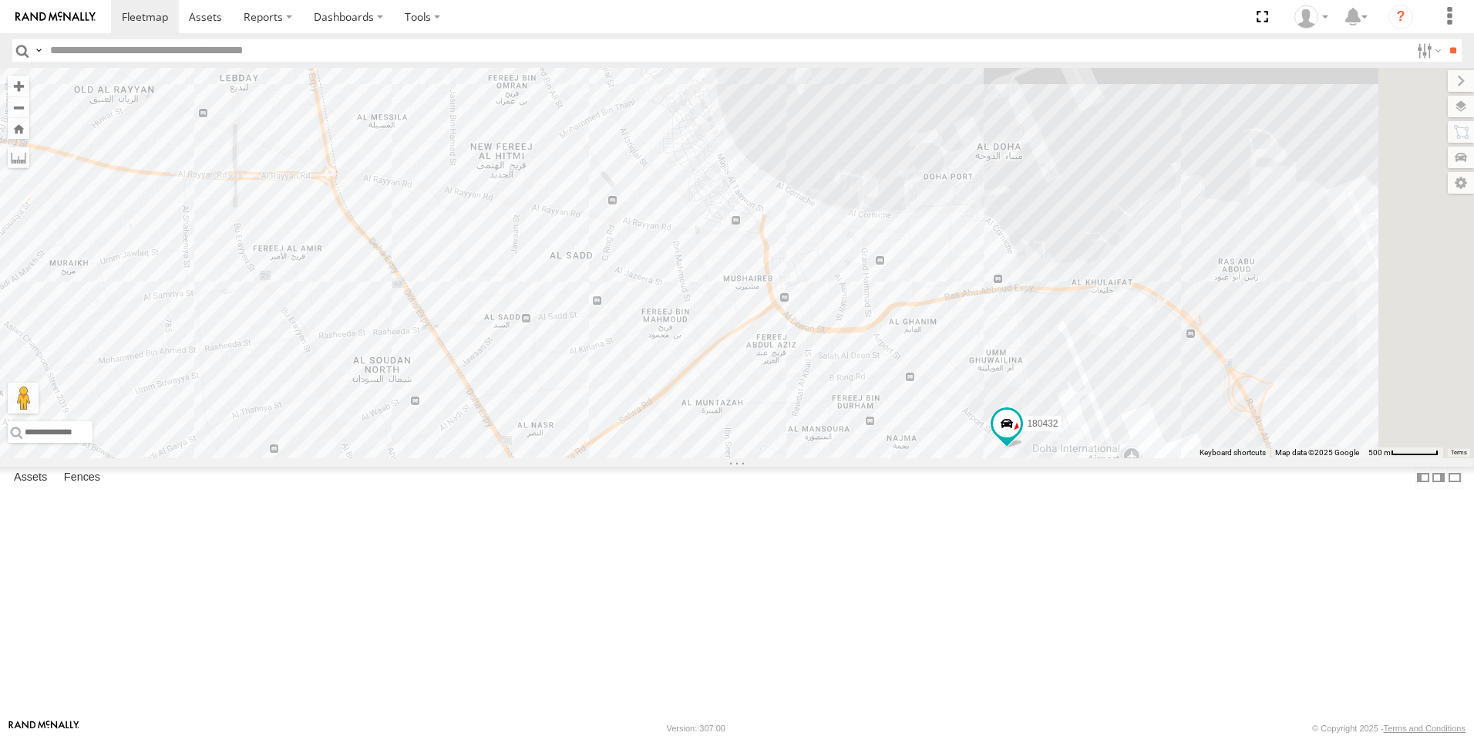
drag, startPoint x: 1207, startPoint y: 570, endPoint x: 847, endPoint y: 328, distance: 433.5
click at [830, 305] on div "179231 180432" at bounding box center [737, 263] width 1474 height 390
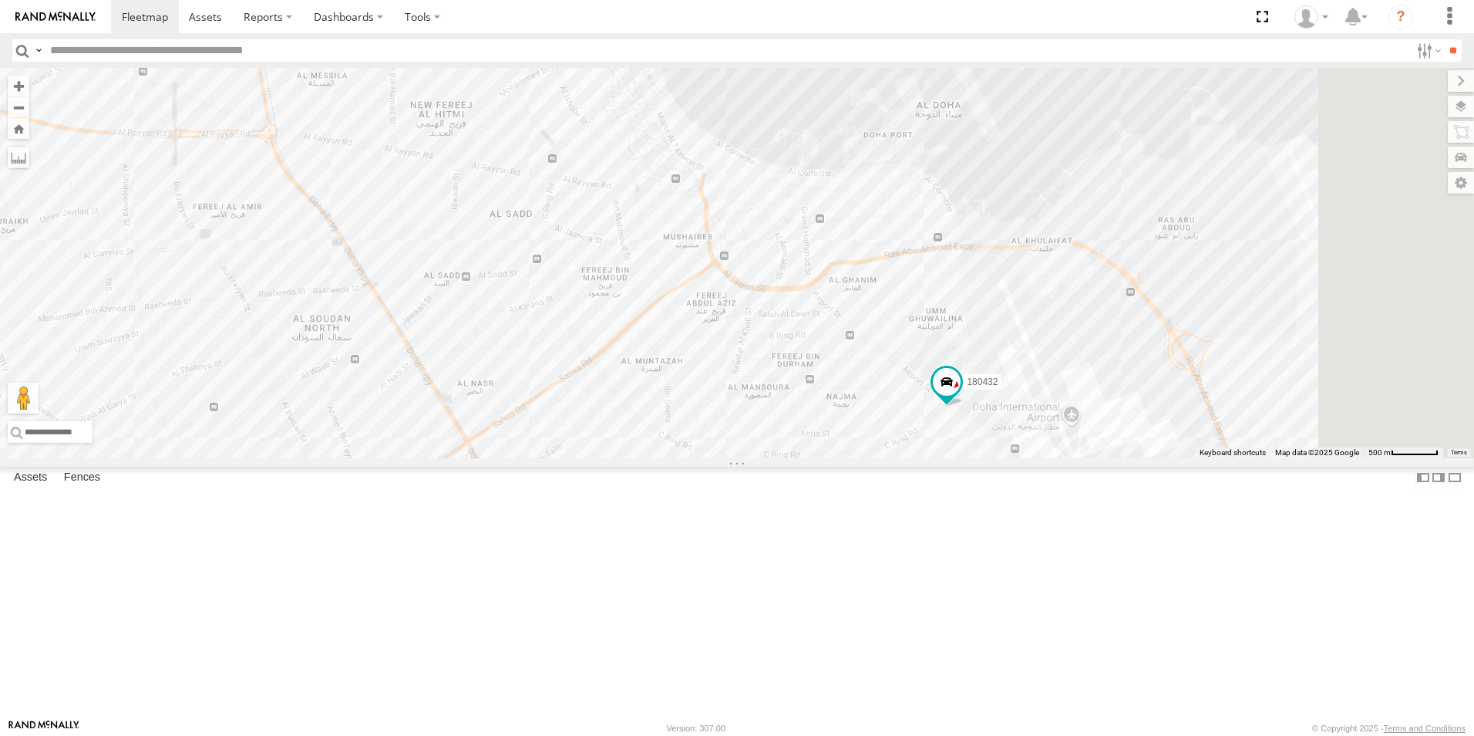
click at [0, 0] on span at bounding box center [0, 0] width 0 height 0
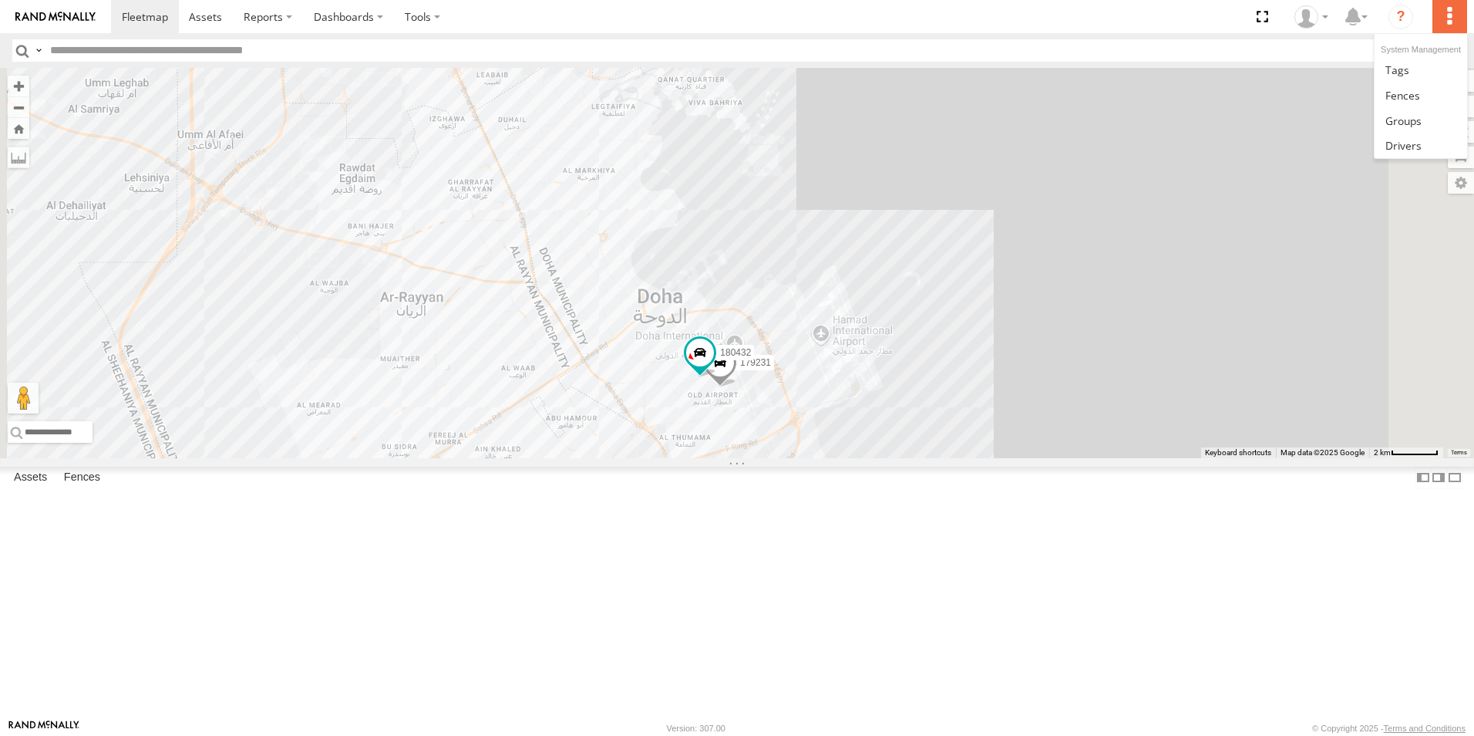
click at [1456, 7] on label at bounding box center [1450, 16] width 34 height 33
